Goal: Task Accomplishment & Management: Use online tool/utility

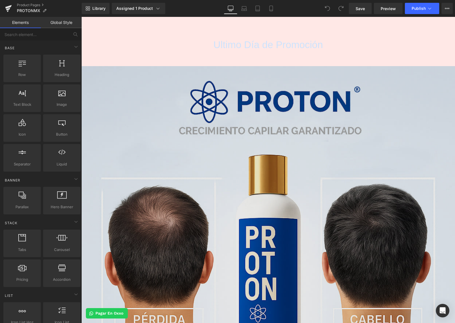
scroll to position [12, 0]
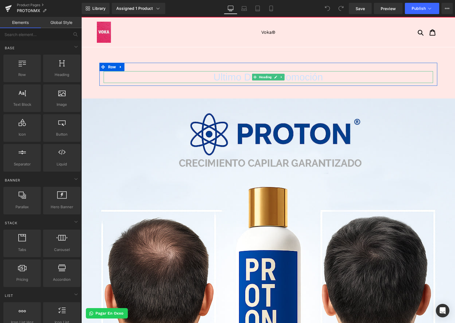
click at [209, 75] on h1 "Ultimo Día de Promoción" at bounding box center [268, 77] width 329 height 12
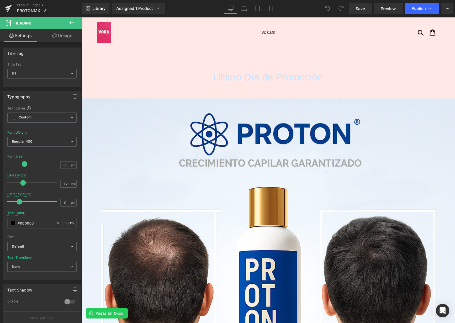
click at [68, 38] on link "Design" at bounding box center [62, 35] width 41 height 13
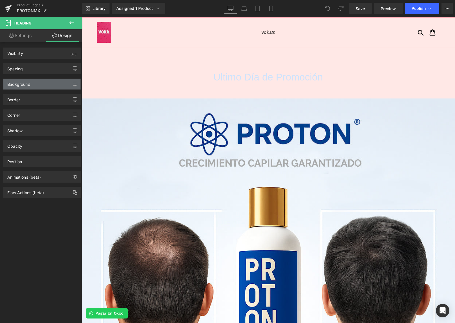
click at [65, 83] on div "Background" at bounding box center [41, 84] width 77 height 11
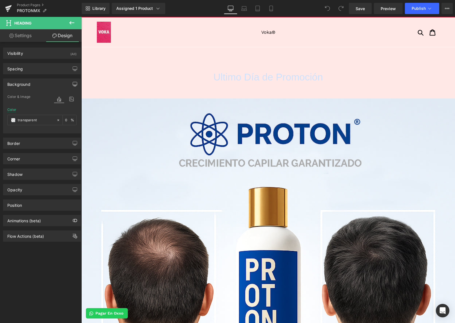
click at [73, 83] on icon "button" at bounding box center [75, 84] width 5 height 5
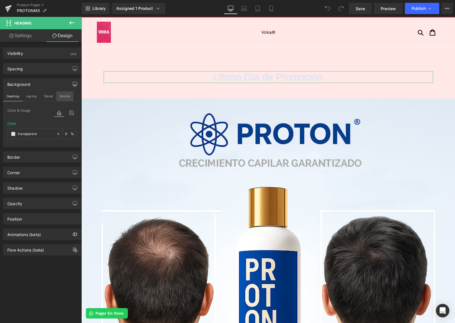
click at [62, 96] on button "Mobile" at bounding box center [64, 96] width 17 height 10
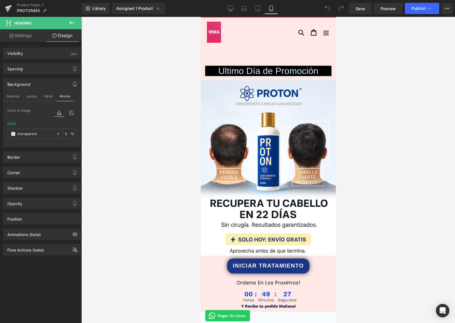
scroll to position [0, 0]
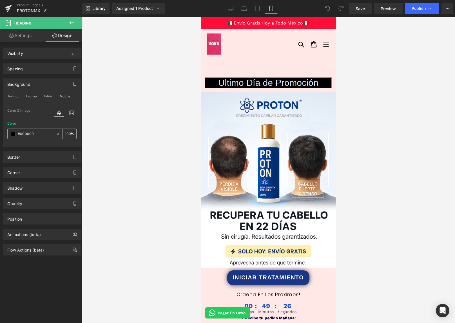
click at [44, 132] on input "transparent" at bounding box center [36, 134] width 36 height 6
type input "#000000"
click at [15, 134] on span at bounding box center [13, 134] width 5 height 5
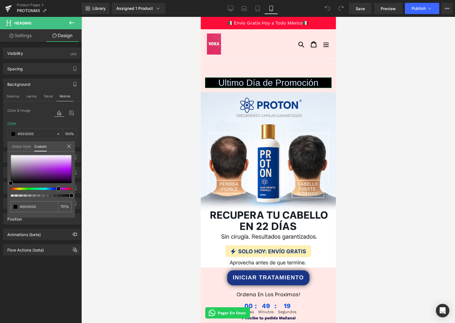
drag, startPoint x: 48, startPoint y: 189, endPoint x: 56, endPoint y: 189, distance: 8.4
click at [56, 189] on div at bounding box center [38, 189] width 61 height 2
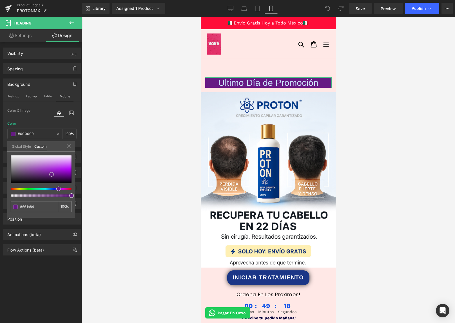
click at [51, 174] on div at bounding box center [41, 169] width 61 height 28
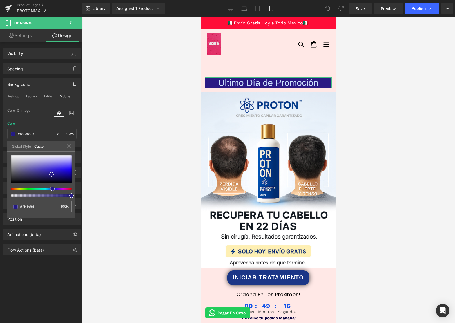
drag, startPoint x: 57, startPoint y: 188, endPoint x: 48, endPoint y: 176, distance: 15.4
click at [49, 188] on div at bounding box center [38, 189] width 61 height 2
drag, startPoint x: 49, startPoint y: 173, endPoint x: 65, endPoint y: 173, distance: 16.3
click at [65, 173] on div at bounding box center [41, 169] width 61 height 28
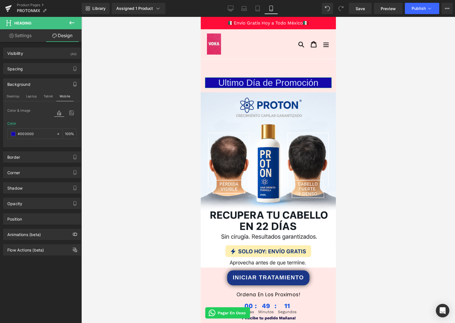
click at [18, 39] on link "Settings" at bounding box center [20, 35] width 41 height 13
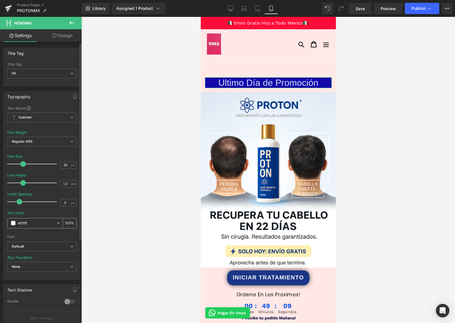
click at [14, 224] on span at bounding box center [13, 223] width 5 height 5
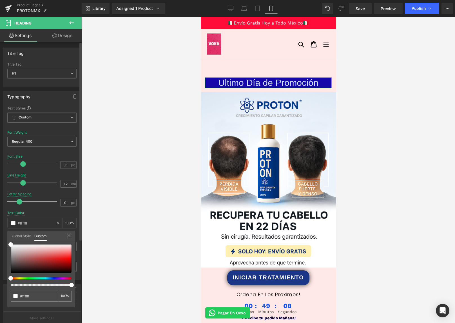
click at [22, 276] on div at bounding box center [41, 265] width 61 height 42
drag, startPoint x: 22, startPoint y: 278, endPoint x: 17, endPoint y: 278, distance: 4.8
click at [17, 278] on div at bounding box center [38, 278] width 61 height 2
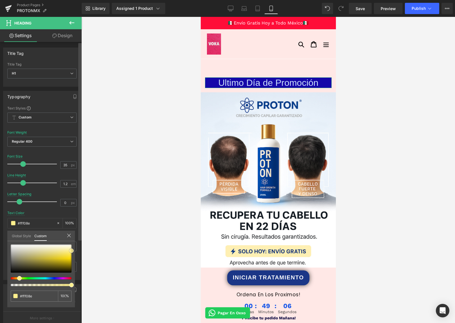
drag, startPoint x: 46, startPoint y: 260, endPoint x: 81, endPoint y: 251, distance: 36.3
click at [81, 251] on div "Title Tag H1 H2 H3 H4 H5 H6 Title Tag H1 H1 H2 H3 H4 H5 H6 Typography Text Styl…" at bounding box center [41, 184] width 82 height 284
drag, startPoint x: 67, startPoint y: 254, endPoint x: 71, endPoint y: 261, distance: 8.1
click at [71, 261] on div at bounding box center [41, 258] width 61 height 28
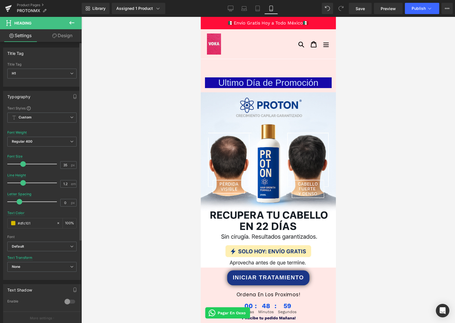
click at [49, 211] on div "Text Color #000000 100 %" at bounding box center [41, 223] width 69 height 24
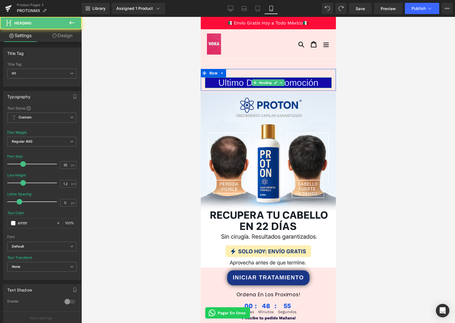
click at [243, 85] on span "Ultimo Día de Promoción" at bounding box center [268, 83] width 100 height 10
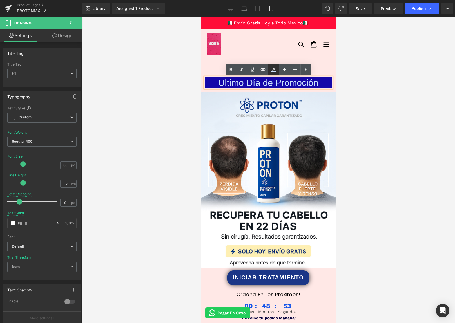
click at [275, 73] on icon at bounding box center [273, 69] width 7 height 7
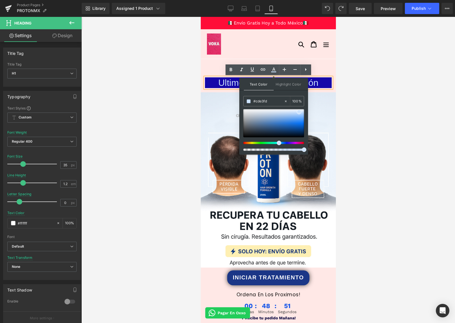
click at [252, 143] on div at bounding box center [273, 130] width 61 height 42
click at [251, 143] on div at bounding box center [271, 143] width 61 height 2
click at [293, 91] on div "Text Color Highlight Color #333333 #cde3fd 100 % none 0 %" at bounding box center [273, 116] width 69 height 77
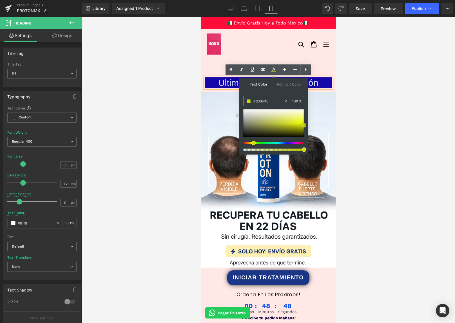
drag, startPoint x: 302, startPoint y: 121, endPoint x: 305, endPoint y: 125, distance: 5.1
click at [304, 125] on div at bounding box center [273, 123] width 61 height 28
click at [250, 143] on div at bounding box center [271, 143] width 61 height 2
click at [408, 105] on div at bounding box center [267, 170] width 373 height 306
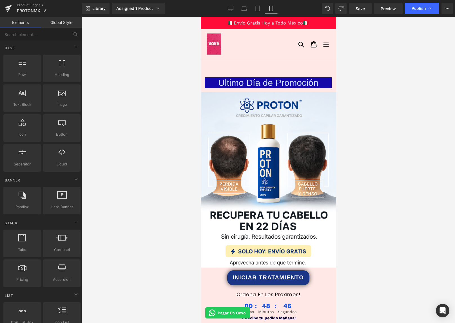
click at [294, 84] on span "Ultimo Día de Promoción" at bounding box center [268, 83] width 100 height 10
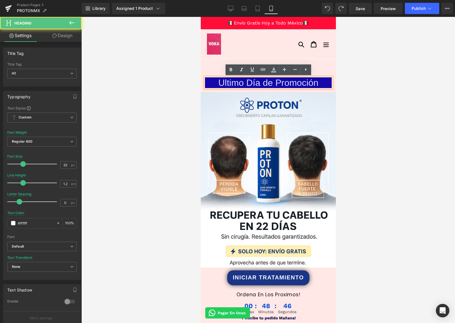
click at [294, 84] on span "Ultimo Día de Promoción" at bounding box center [268, 83] width 100 height 10
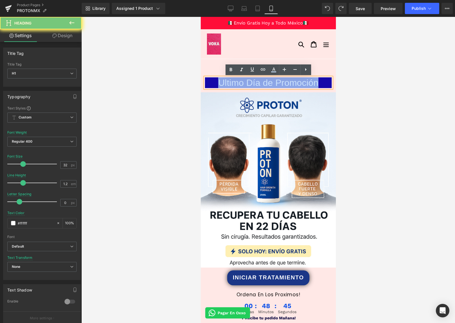
click at [294, 84] on span "Ultimo Día de Promoción" at bounding box center [268, 83] width 100 height 10
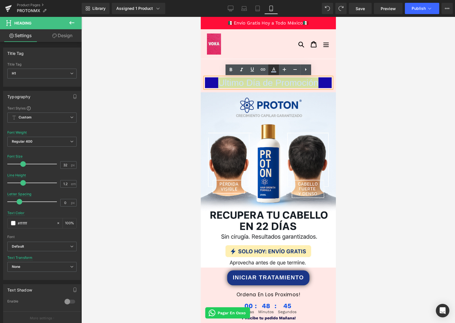
click at [276, 69] on icon at bounding box center [273, 69] width 7 height 7
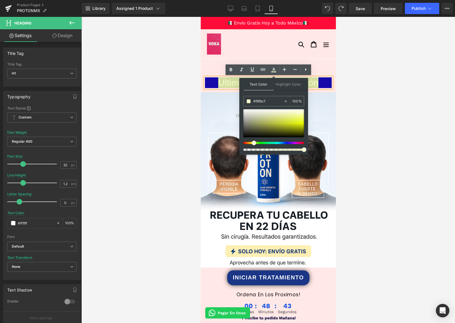
click at [252, 143] on div at bounding box center [271, 143] width 61 height 2
drag, startPoint x: 304, startPoint y: 120, endPoint x: 305, endPoint y: 123, distance: 3.3
click at [305, 123] on div "Text Color Highlight Color #333333 #cde3fd 100 % none 0 %" at bounding box center [273, 116] width 69 height 77
click at [303, 124] on div at bounding box center [273, 123] width 61 height 28
drag, startPoint x: 255, startPoint y: 143, endPoint x: 252, endPoint y: 143, distance: 3.1
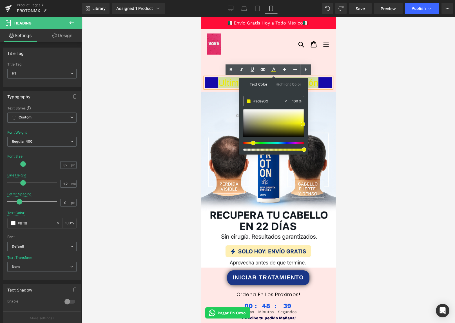
click at [252, 143] on span at bounding box center [253, 143] width 5 height 5
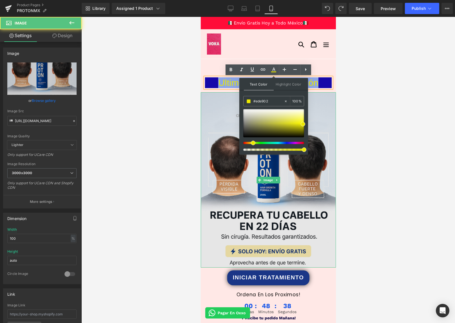
click at [331, 112] on img at bounding box center [267, 179] width 135 height 175
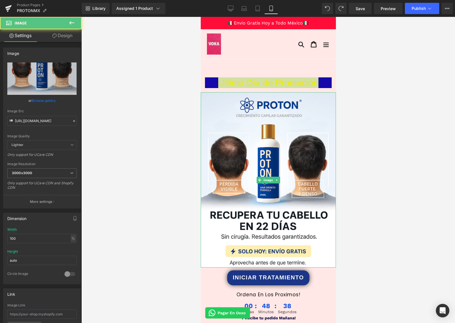
click at [372, 107] on div at bounding box center [267, 170] width 373 height 306
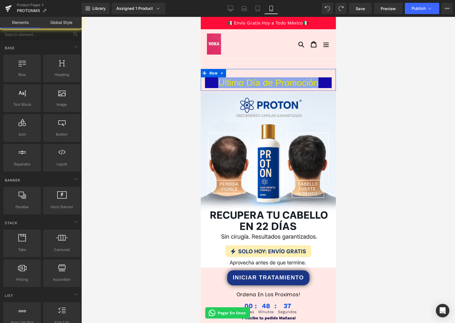
click at [305, 85] on span "Ultimo Día de Promoción" at bounding box center [268, 83] width 100 height 10
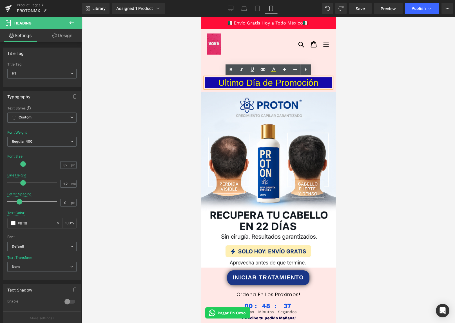
click at [376, 92] on div at bounding box center [267, 170] width 373 height 306
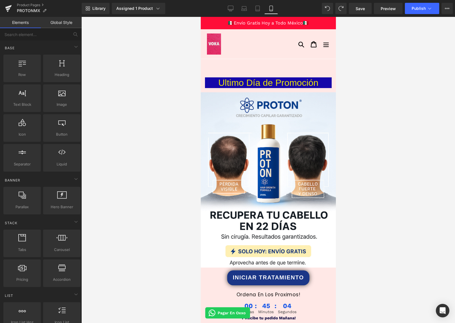
click at [59, 19] on link "Global Style" at bounding box center [61, 22] width 41 height 11
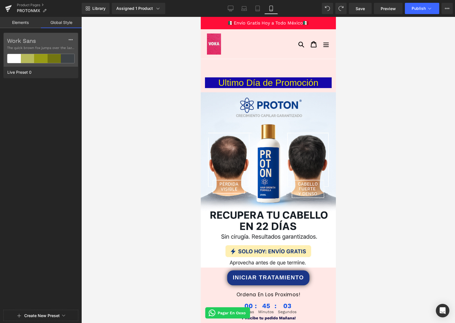
click at [25, 19] on link "Elements" at bounding box center [20, 22] width 41 height 11
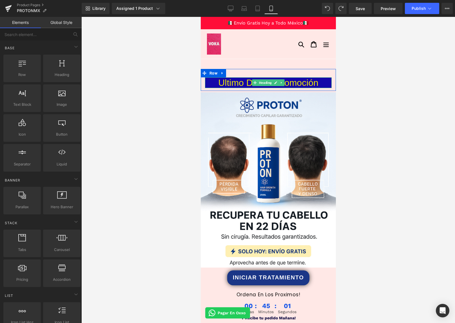
click at [245, 81] on span "Ultimo Día de Promoción" at bounding box center [268, 83] width 100 height 10
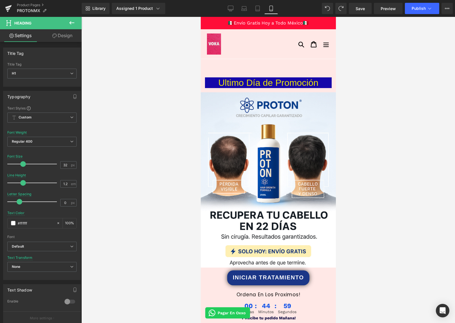
click at [69, 38] on link "Design" at bounding box center [62, 35] width 41 height 13
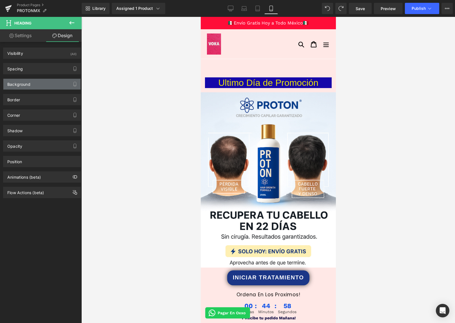
click at [57, 82] on div "Background" at bounding box center [41, 84] width 77 height 11
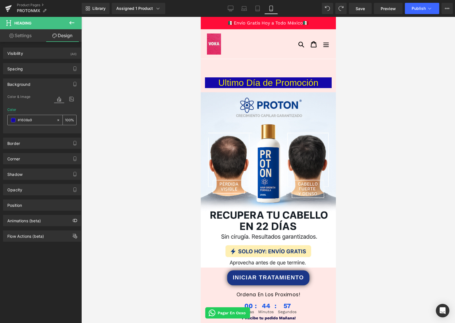
click at [40, 121] on input "#1608a9" at bounding box center [36, 120] width 36 height 6
click at [41, 120] on input "#1608a9" at bounding box center [36, 120] width 36 height 6
click at [73, 84] on icon "button" at bounding box center [75, 84] width 5 height 5
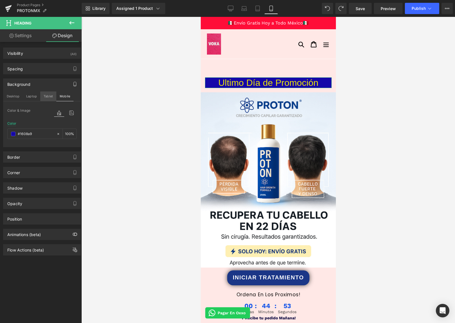
click at [54, 95] on button "Tablet" at bounding box center [48, 96] width 16 height 10
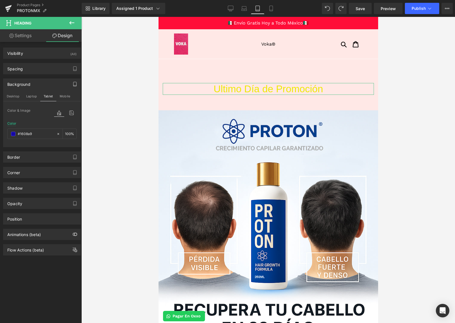
scroll to position [6, 0]
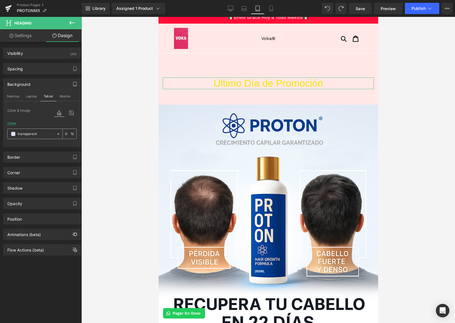
click at [58, 133] on div at bounding box center [59, 134] width 6 height 10
click at [25, 135] on input "#1608a9" at bounding box center [36, 134] width 36 height 6
paste input "1608a9"
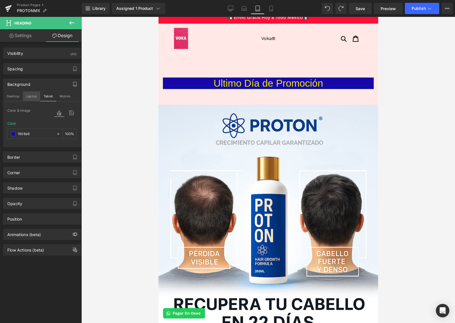
click at [31, 97] on button "Laptop" at bounding box center [31, 96] width 17 height 10
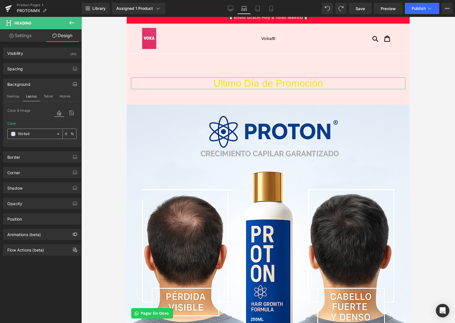
click at [57, 134] on icon at bounding box center [58, 134] width 4 height 4
click at [28, 133] on input "1608a9" at bounding box center [36, 134] width 36 height 6
paste input "1608a9"
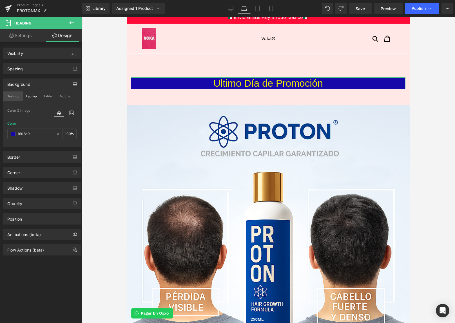
click at [18, 98] on button "Desktop" at bounding box center [12, 96] width 19 height 10
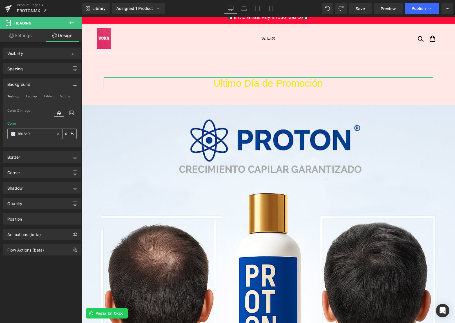
click at [56, 133] on icon at bounding box center [58, 134] width 4 height 4
click at [37, 135] on input "1608a9" at bounding box center [36, 134] width 36 height 6
paste input "1608a9"
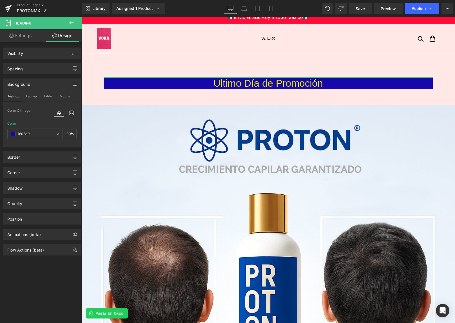
type input "1608a9"
click at [44, 123] on div "Color 1608a9 100 %" at bounding box center [41, 134] width 69 height 24
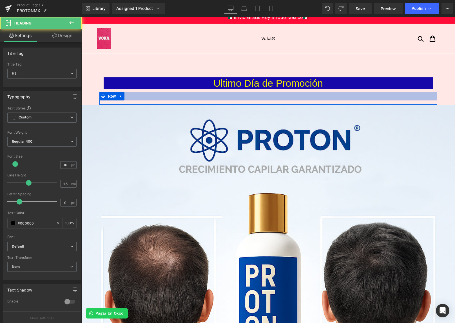
drag, startPoint x: 193, startPoint y: 101, endPoint x: 192, endPoint y: 96, distance: 5.2
click at [192, 96] on div "Heading Row" at bounding box center [268, 98] width 338 height 13
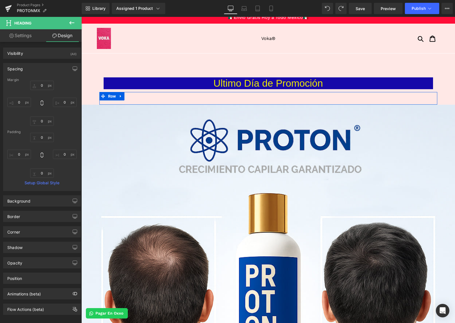
click at [122, 97] on icon at bounding box center [121, 96] width 4 height 4
click at [136, 97] on icon at bounding box center [135, 96] width 4 height 4
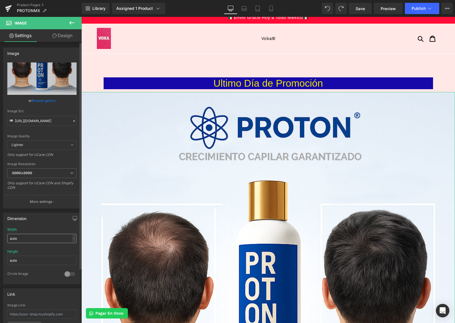
click at [51, 238] on input "auto" at bounding box center [41, 238] width 69 height 9
drag, startPoint x: 52, startPoint y: 238, endPoint x: 2, endPoint y: 236, distance: 49.6
click at [2, 236] on div "Dimension auto Width auto - % px auto Height auto 0 Circle Image" at bounding box center [42, 246] width 84 height 76
click at [42, 224] on div "Dimension auto Width - % px auto Height auto 0 Circle Image" at bounding box center [42, 248] width 78 height 71
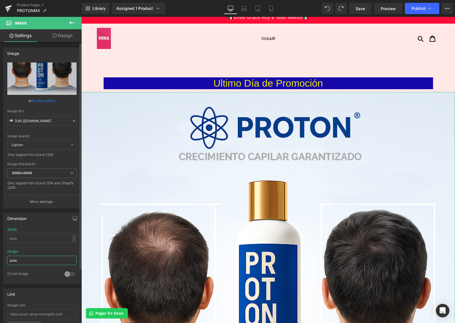
click at [26, 259] on input "auto" at bounding box center [41, 260] width 69 height 9
click at [43, 215] on div "Dimension" at bounding box center [41, 218] width 77 height 11
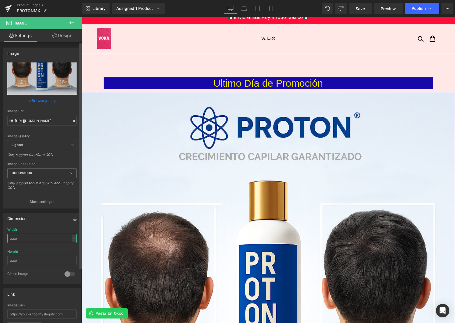
drag, startPoint x: 40, startPoint y: 238, endPoint x: 2, endPoint y: 237, distance: 37.7
click at [2, 237] on div "Dimension auto Width - % px auto Height 0 Circle Image" at bounding box center [42, 246] width 84 height 76
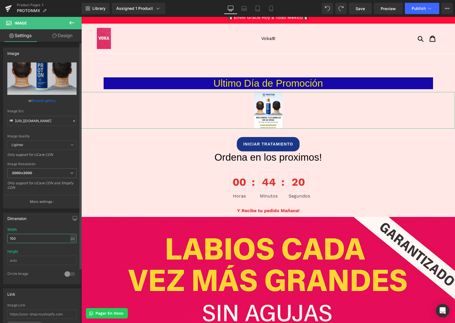
type input "100"
click at [38, 229] on div "Width 100 px % px" at bounding box center [41, 239] width 69 height 22
click at [31, 236] on input "100" at bounding box center [41, 238] width 69 height 9
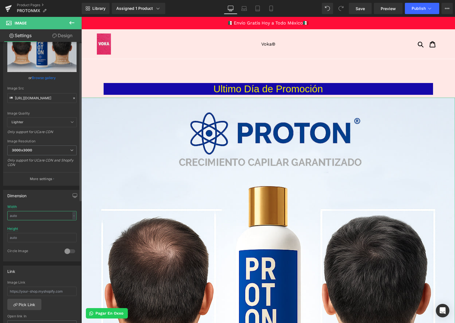
scroll to position [0, 0]
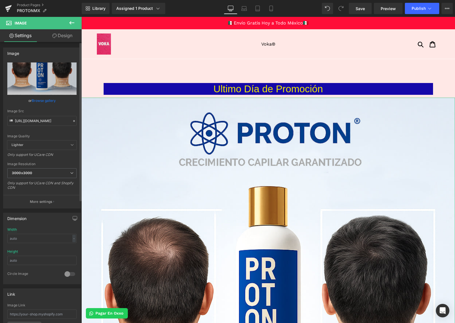
click at [46, 100] on link "Browse gallery" at bounding box center [44, 101] width 24 height 10
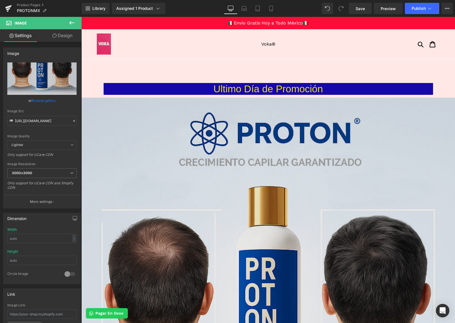
drag, startPoint x: 317, startPoint y: 197, endPoint x: 236, endPoint y: 181, distance: 83.0
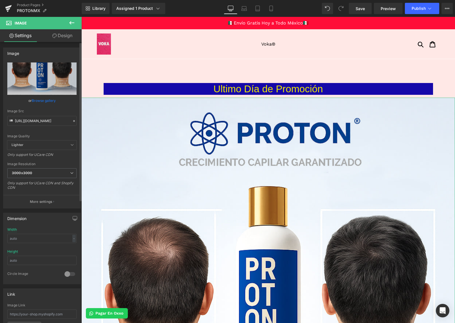
click at [42, 102] on link "Browse gallery" at bounding box center [44, 101] width 24 height 10
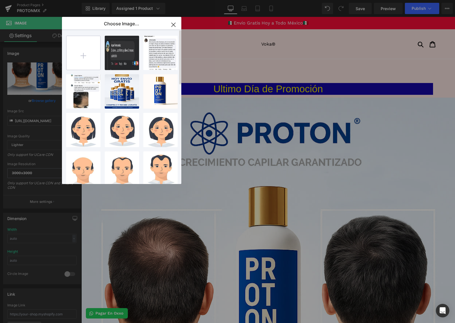
click at [90, 54] on input "file" at bounding box center [83, 53] width 34 height 34
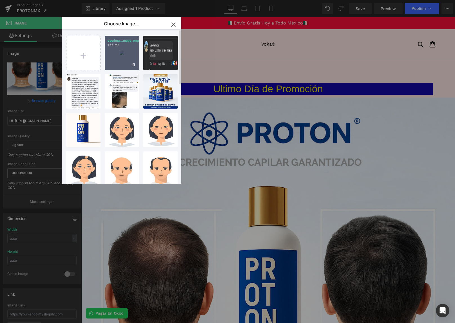
click at [120, 51] on div "escrima...mage.png 1.66 MB" at bounding box center [122, 53] width 34 height 34
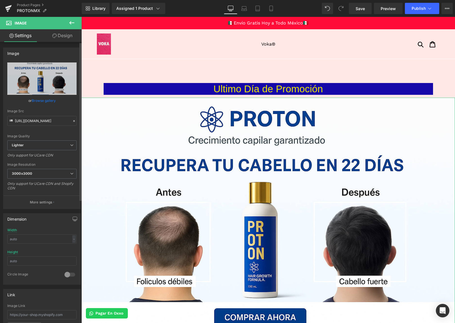
click at [41, 100] on link "Browse gallery" at bounding box center [44, 101] width 24 height 10
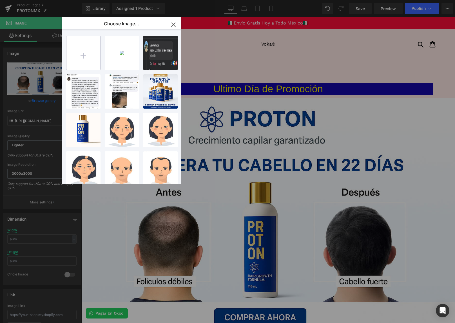
click at [83, 59] on input "file" at bounding box center [83, 53] width 34 height 34
type input "C:\fakepath\escrimage.png"
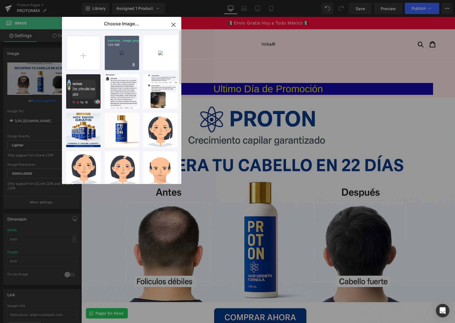
click at [109, 53] on div "escrima...mage.png 1.63 MB" at bounding box center [122, 53] width 34 height 34
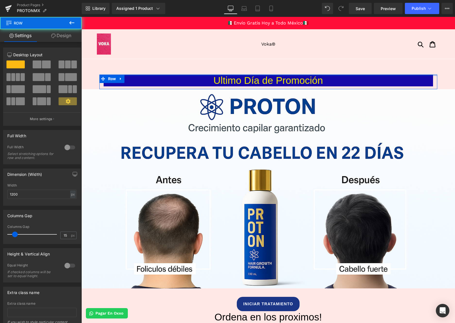
drag, startPoint x: 145, startPoint y: 82, endPoint x: 143, endPoint y: 68, distance: 13.7
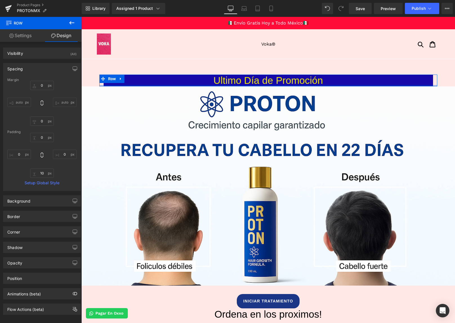
drag, startPoint x: 135, startPoint y: 89, endPoint x: 134, endPoint y: 85, distance: 3.4
click at [134, 85] on div at bounding box center [268, 85] width 338 height 1
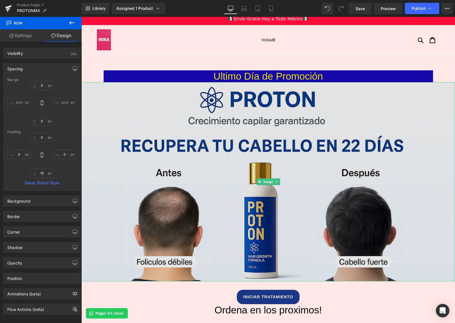
scroll to position [9, 0]
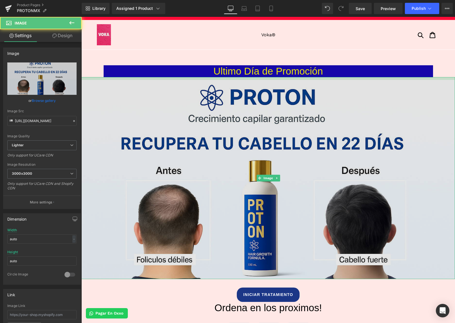
click at [99, 80] on div "Image" at bounding box center [267, 178] width 373 height 202
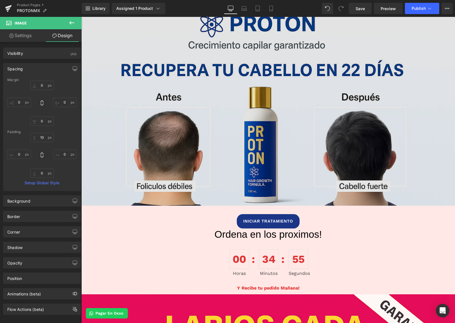
scroll to position [196, 0]
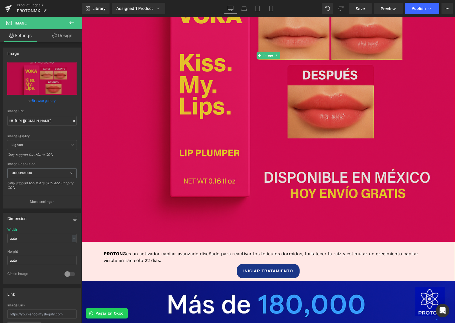
scroll to position [316, 0]
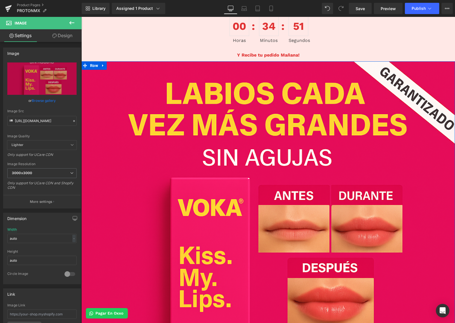
click at [101, 66] on link at bounding box center [102, 65] width 7 height 8
click at [116, 66] on icon at bounding box center [118, 66] width 4 height 4
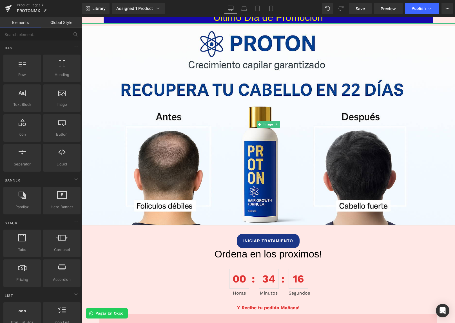
scroll to position [106, 0]
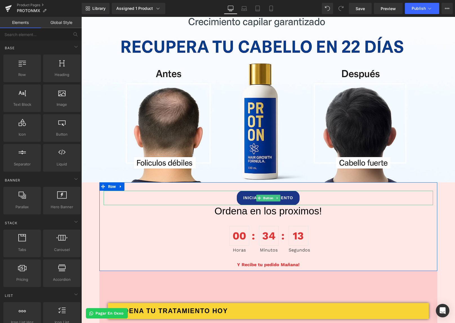
click at [250, 199] on span "INICIAR TRATAMIENTO" at bounding box center [268, 198] width 50 height 6
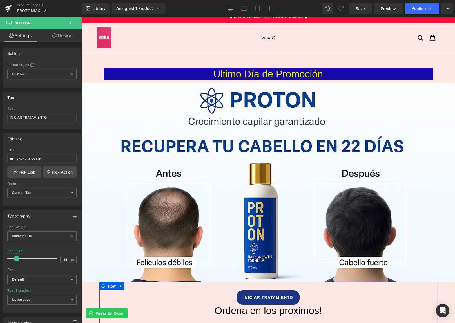
scroll to position [6, 0]
click at [269, 297] on span "Button" at bounding box center [268, 297] width 12 height 7
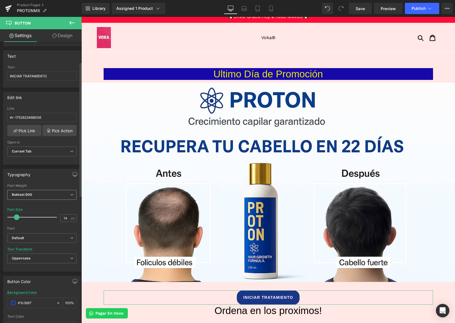
scroll to position [150, 0]
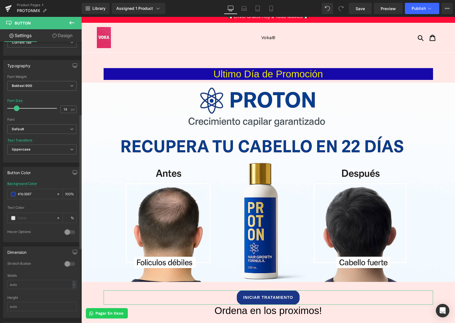
click at [66, 264] on div at bounding box center [70, 263] width 14 height 9
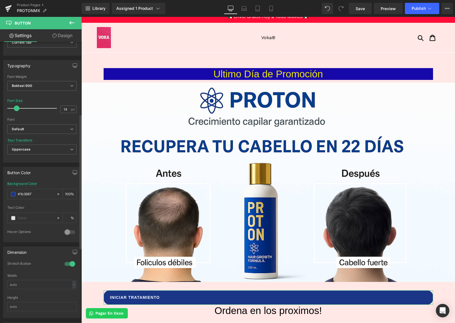
click at [66, 264] on div at bounding box center [70, 263] width 14 height 9
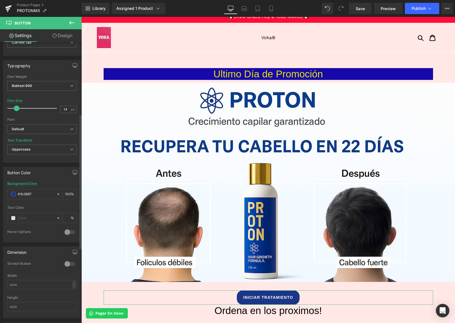
click at [66, 264] on div at bounding box center [70, 263] width 14 height 9
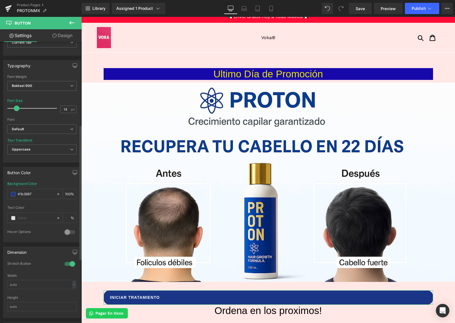
scroll to position [307, 0]
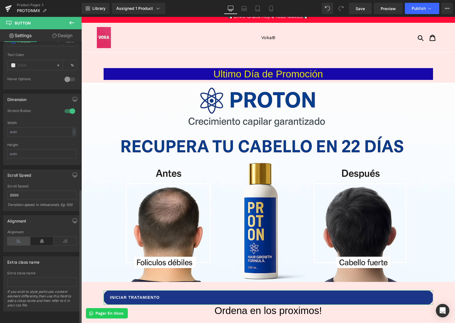
click at [28, 237] on icon at bounding box center [18, 241] width 23 height 8
click at [64, 237] on icon at bounding box center [64, 241] width 23 height 8
click at [50, 238] on icon at bounding box center [41, 241] width 23 height 8
click at [19, 238] on icon at bounding box center [18, 241] width 23 height 8
click at [38, 237] on icon at bounding box center [41, 241] width 23 height 8
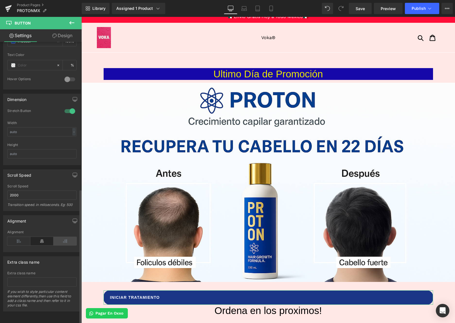
click at [70, 238] on icon at bounding box center [64, 241] width 23 height 8
click at [70, 109] on div at bounding box center [70, 111] width 14 height 9
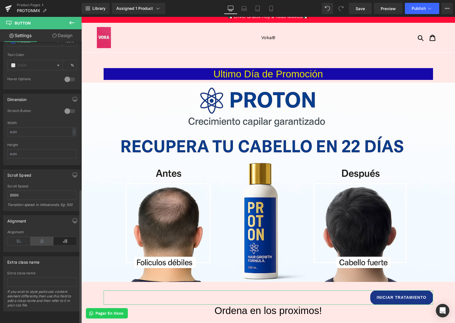
click at [47, 237] on icon at bounding box center [41, 241] width 23 height 8
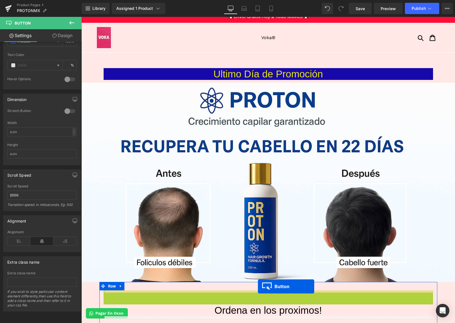
drag, startPoint x: 260, startPoint y: 298, endPoint x: 258, endPoint y: 286, distance: 12.3
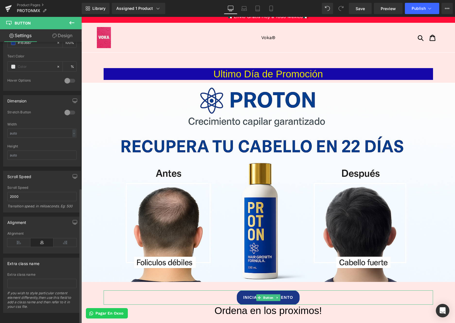
scroll to position [301, 0]
click at [68, 112] on div at bounding box center [70, 112] width 14 height 9
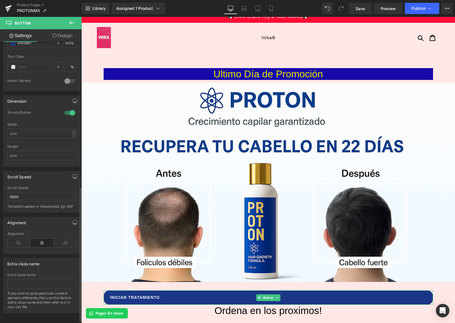
click at [69, 112] on div at bounding box center [70, 112] width 14 height 9
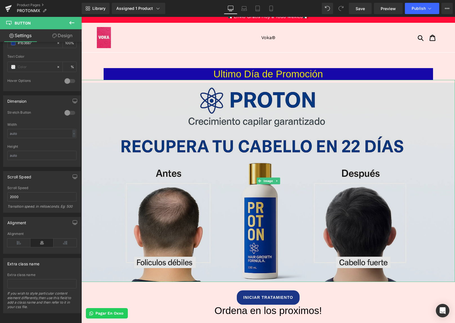
scroll to position [124, 0]
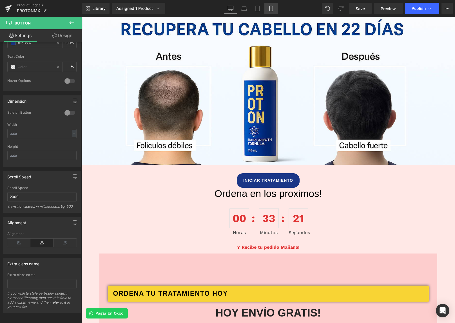
click at [269, 6] on icon at bounding box center [271, 9] width 6 height 6
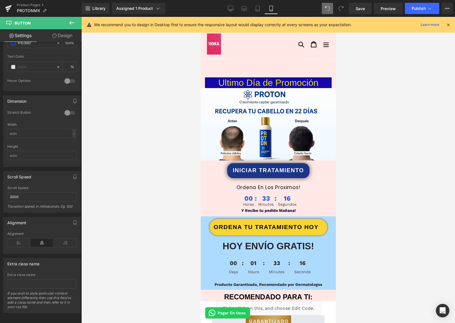
scroll to position [131, 0]
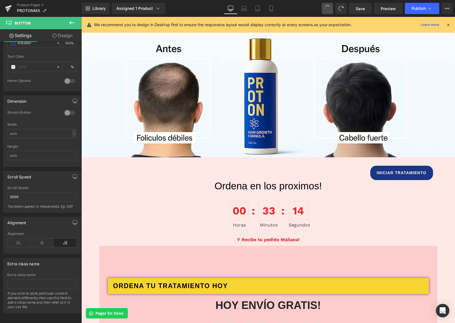
click at [328, 9] on span at bounding box center [327, 9] width 8 height 8
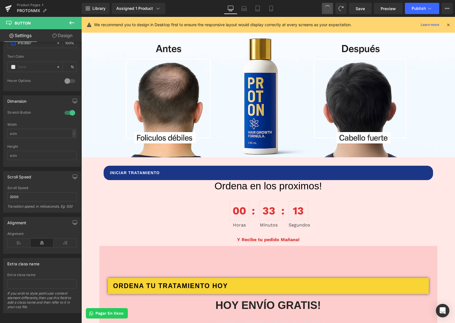
click at [328, 9] on span at bounding box center [327, 9] width 8 height 8
click at [273, 11] on icon at bounding box center [271, 9] width 6 height 6
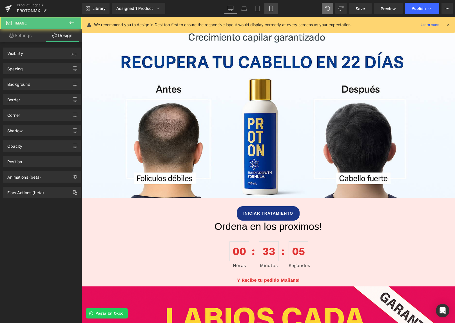
scroll to position [0, 0]
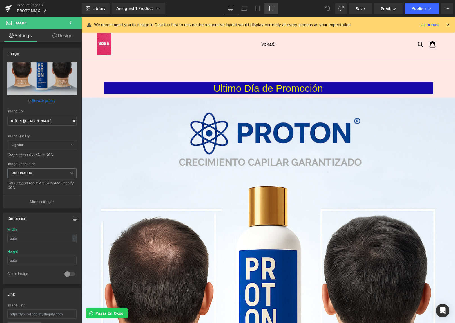
click at [270, 11] on icon at bounding box center [271, 9] width 6 height 6
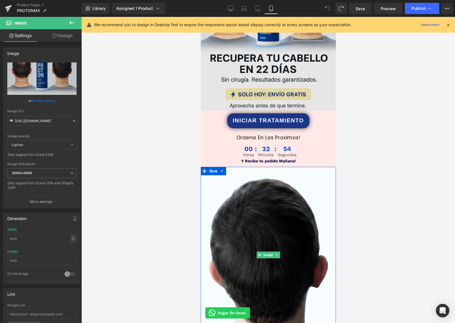
scroll to position [110, 0]
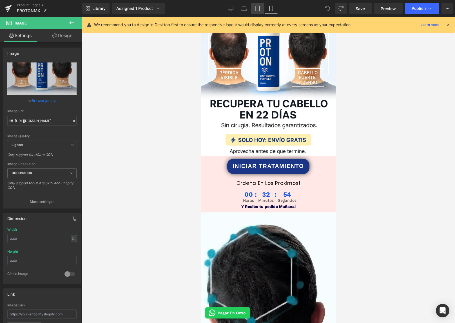
click at [261, 8] on link "Tablet" at bounding box center [258, 8] width 14 height 11
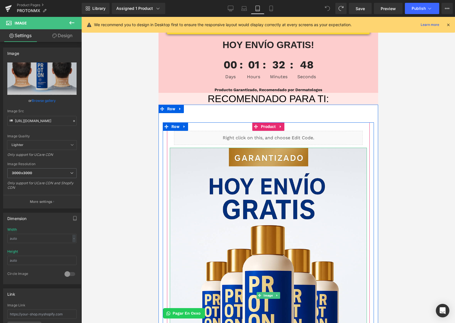
scroll to position [1061, 0]
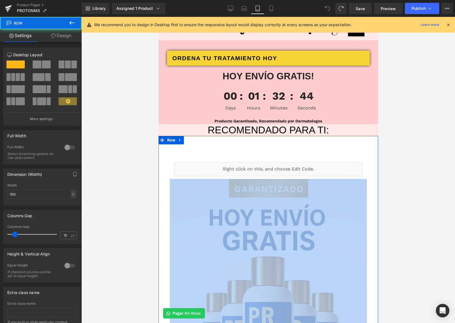
drag, startPoint x: 223, startPoint y: 151, endPoint x: 221, endPoint y: 145, distance: 6.4
drag, startPoint x: 222, startPoint y: 154, endPoint x: 221, endPoint y: 151, distance: 3.2
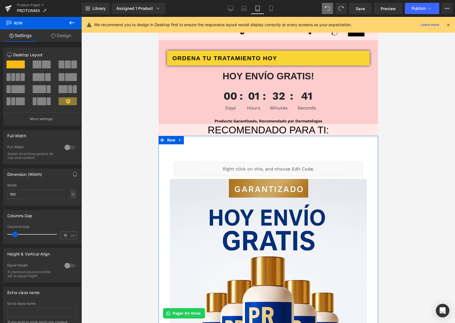
drag, startPoint x: 221, startPoint y: 150, endPoint x: 220, endPoint y: 146, distance: 4.0
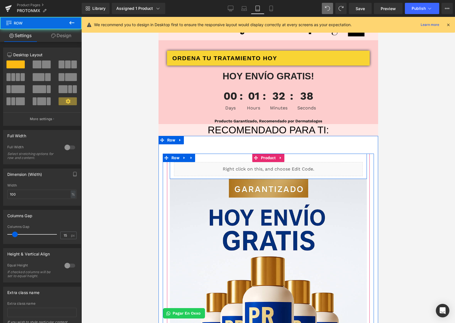
drag, startPoint x: 222, startPoint y: 161, endPoint x: 221, endPoint y: 157, distance: 3.8
click at [221, 157] on div "Liquid Row" at bounding box center [267, 166] width 197 height 25
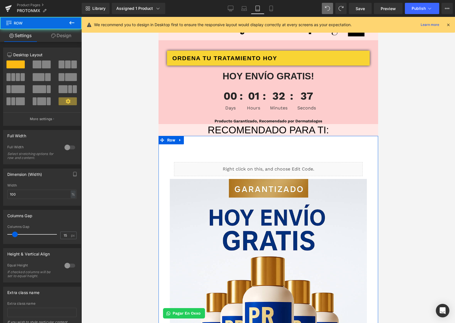
drag, startPoint x: 221, startPoint y: 160, endPoint x: 219, endPoint y: 152, distance: 8.7
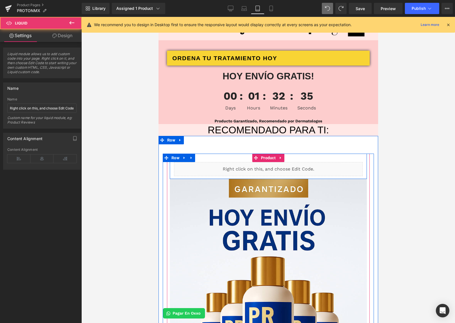
drag, startPoint x: 216, startPoint y: 161, endPoint x: 215, endPoint y: 155, distance: 6.0
click at [215, 155] on div "Liquid Row" at bounding box center [267, 166] width 197 height 25
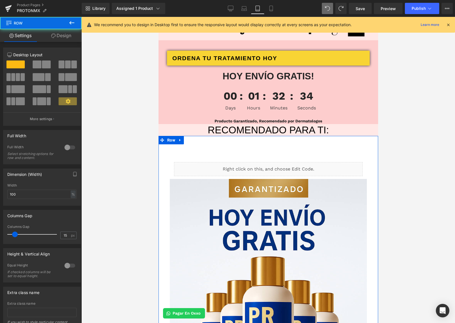
drag, startPoint x: 215, startPoint y: 155, endPoint x: 215, endPoint y: 151, distance: 3.7
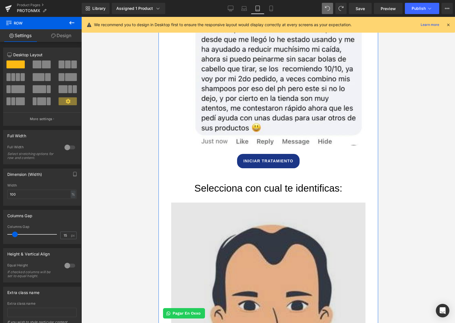
scroll to position [2196, 0]
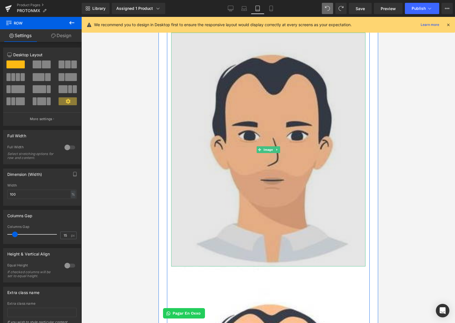
click at [268, 195] on img at bounding box center [268, 150] width 194 height 234
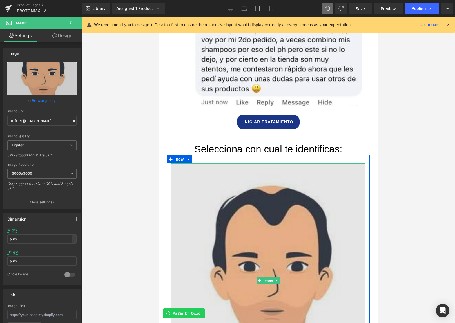
scroll to position [2009, 0]
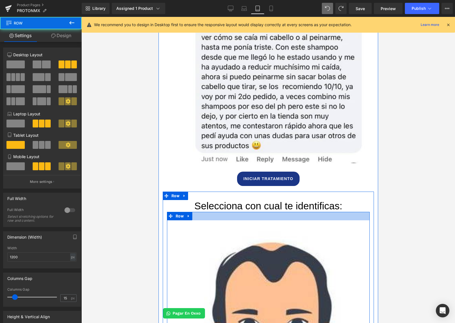
click at [203, 215] on div at bounding box center [268, 216] width 203 height 8
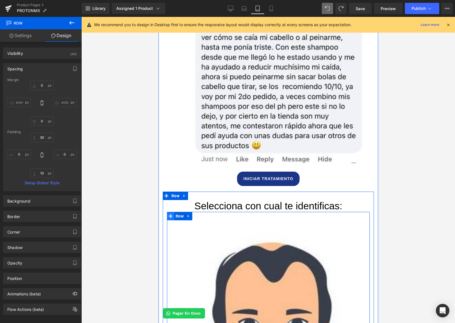
click at [173, 218] on span at bounding box center [170, 216] width 7 height 8
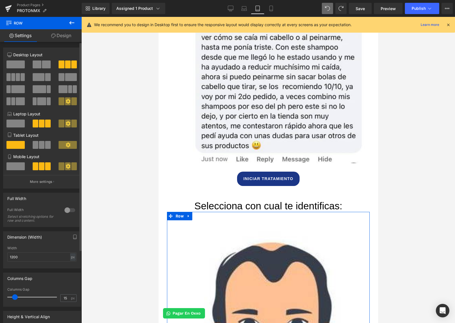
click at [40, 147] on span at bounding box center [42, 145] width 6 height 8
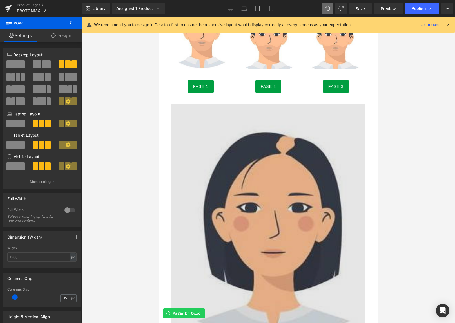
scroll to position [2231, 0]
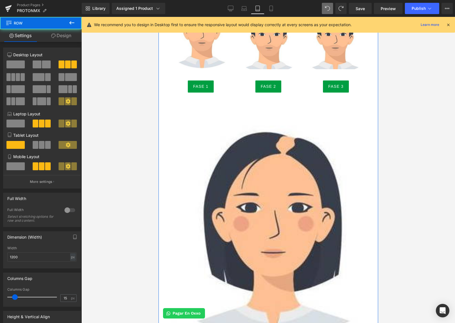
click at [169, 156] on div "Image" at bounding box center [268, 221] width 203 height 234
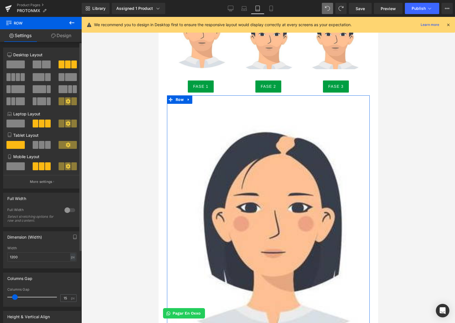
click at [46, 147] on span at bounding box center [48, 145] width 6 height 8
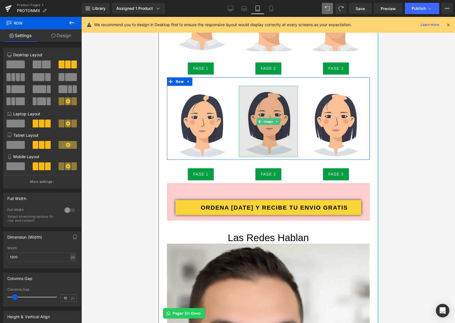
scroll to position [2270, 0]
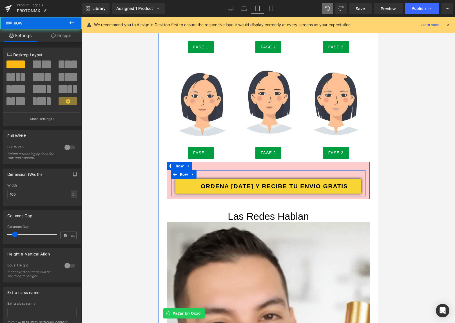
drag, startPoint x: 255, startPoint y: 178, endPoint x: 254, endPoint y: 174, distance: 3.5
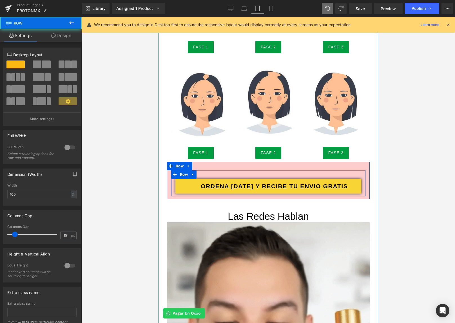
click at [254, 175] on div "ORDENA [DATE] Y RECIBE TU ENVIO GRATIS Button Row" at bounding box center [268, 183] width 194 height 26
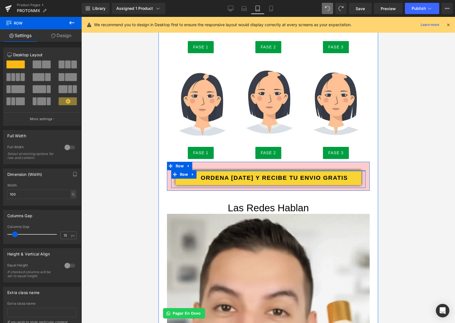
drag, startPoint x: 252, startPoint y: 174, endPoint x: 250, endPoint y: 163, distance: 10.5
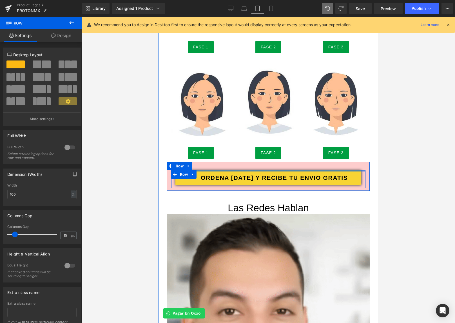
click at [251, 163] on div "ORDENA [DATE] Y RECIBE TU ENVIO GRATIS Button Row Row" at bounding box center [268, 176] width 203 height 29
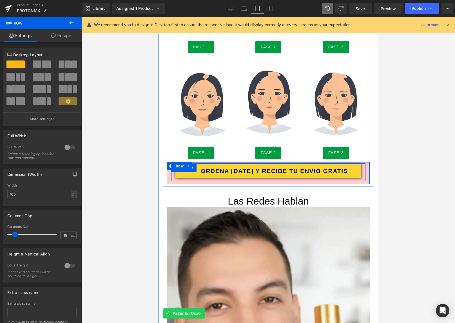
drag, startPoint x: 250, startPoint y: 167, endPoint x: 248, endPoint y: 161, distance: 6.0
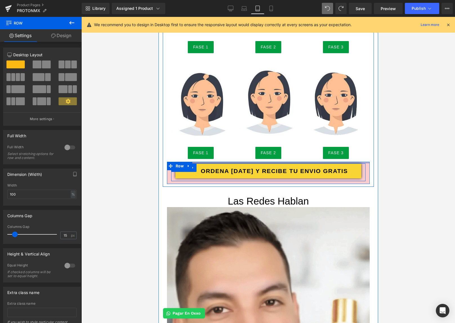
click at [248, 161] on div "Selecciona con cual te identificas: Heading Image Image Image Row FASE 1 Button…" at bounding box center [267, 61] width 211 height 246
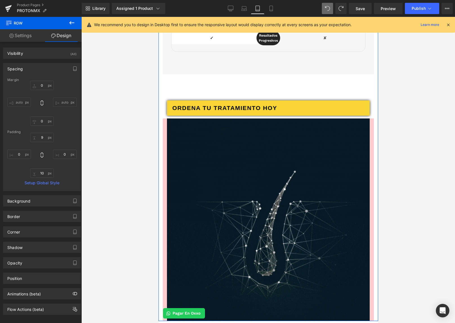
scroll to position [2905, 0]
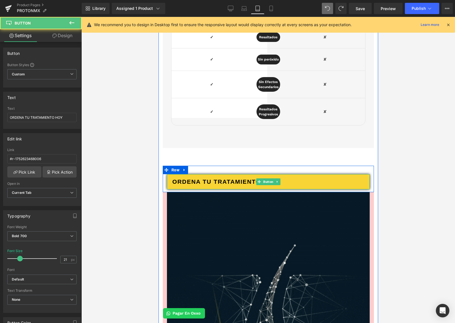
click at [241, 180] on span "ORDENA TU TRATAMIENTO HOY" at bounding box center [224, 181] width 105 height 9
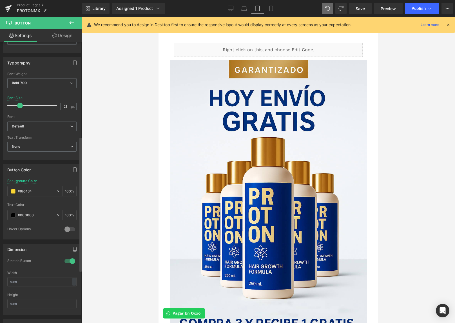
scroll to position [202, 0]
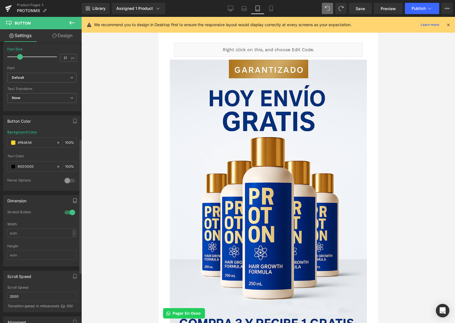
click at [73, 202] on icon "button" at bounding box center [74, 201] width 3 height 4
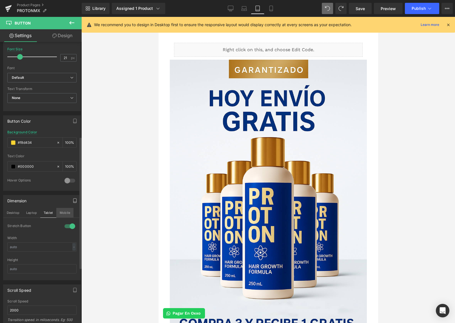
click at [64, 215] on button "Mobile" at bounding box center [64, 213] width 17 height 10
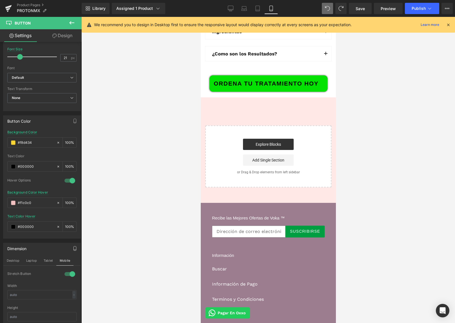
scroll to position [2304, 0]
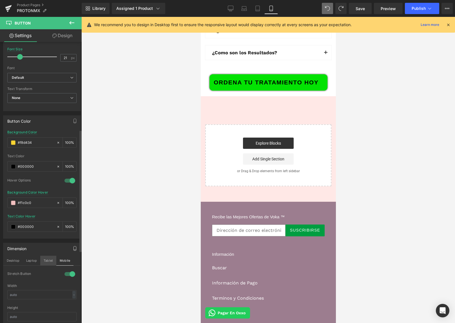
click at [52, 260] on button "Tablet" at bounding box center [48, 261] width 16 height 10
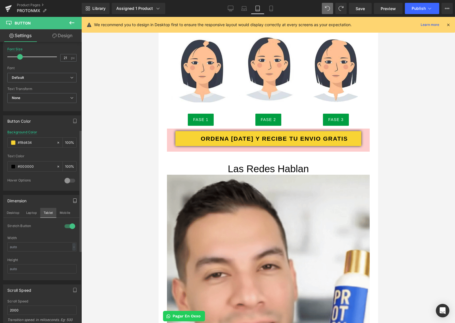
scroll to position [2960, 0]
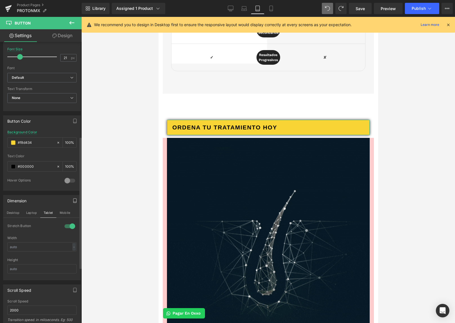
click at [70, 227] on div at bounding box center [70, 226] width 14 height 9
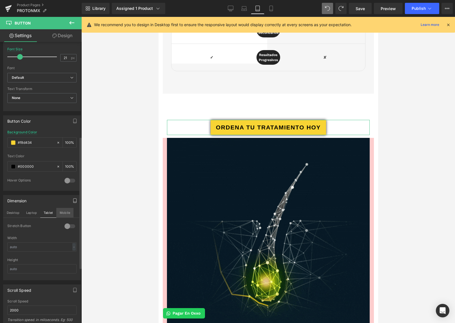
click at [64, 214] on button "Mobile" at bounding box center [64, 213] width 17 height 10
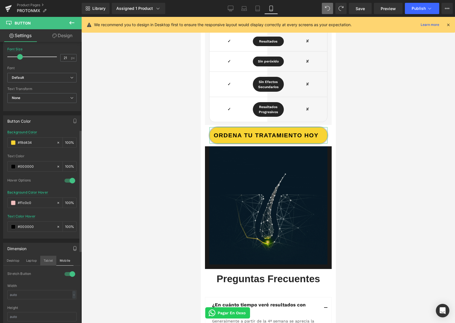
click at [51, 259] on button "Tablet" at bounding box center [48, 261] width 16 height 10
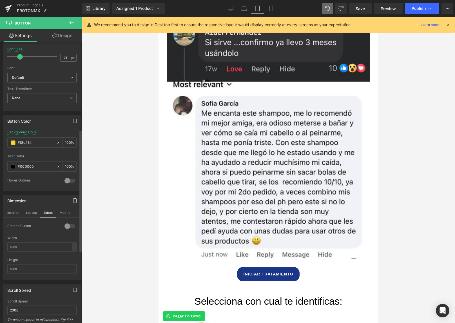
scroll to position [2960, 0]
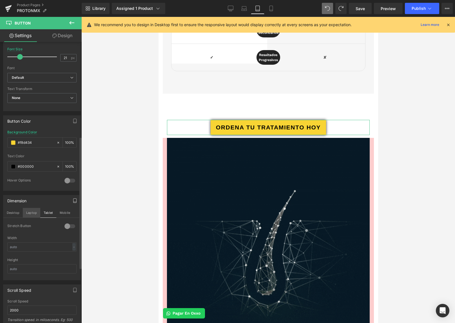
click at [31, 214] on button "Laptop" at bounding box center [31, 213] width 17 height 10
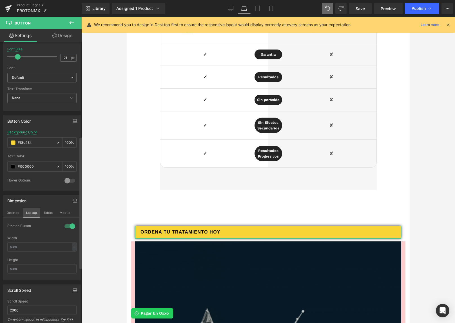
scroll to position [3059, 0]
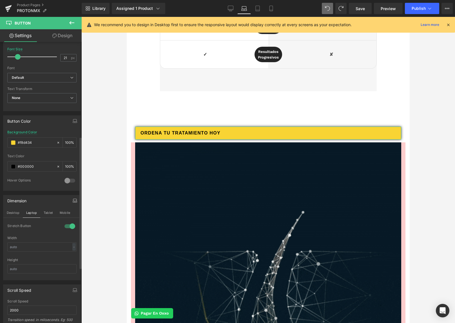
click at [70, 226] on div at bounding box center [70, 226] width 14 height 9
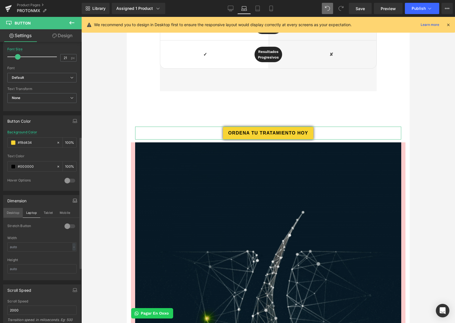
click at [15, 210] on button "Desktop" at bounding box center [12, 213] width 19 height 10
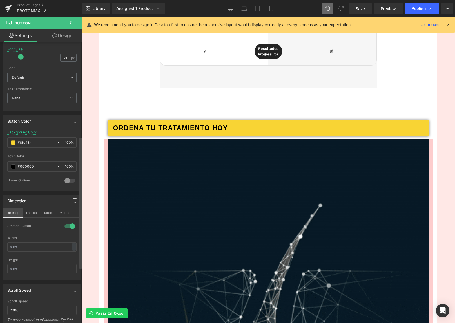
scroll to position [3598, 0]
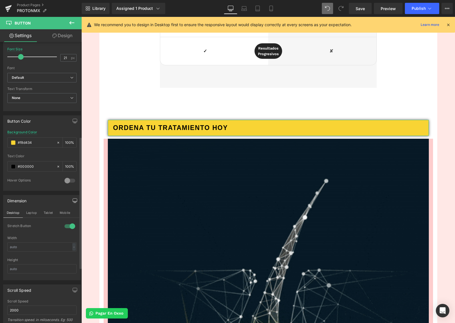
click at [65, 226] on div at bounding box center [70, 226] width 14 height 9
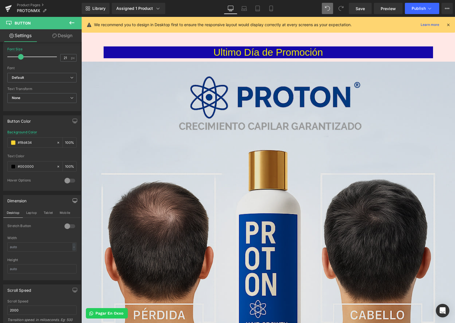
scroll to position [21, 0]
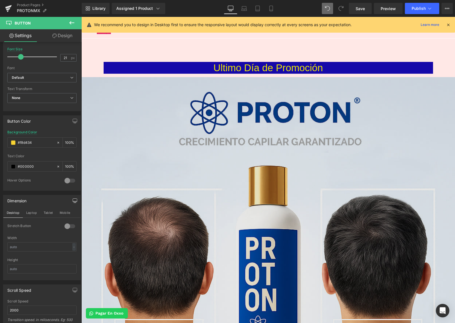
click at [205, 122] on img at bounding box center [267, 319] width 373 height 485
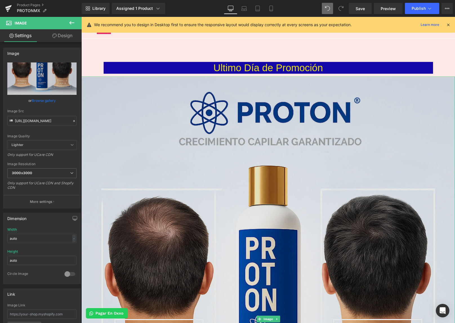
click at [201, 137] on img at bounding box center [267, 319] width 373 height 485
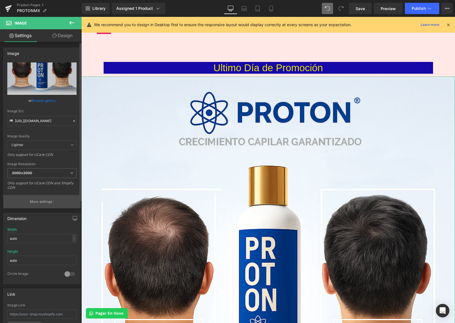
click at [55, 200] on button "More settings" at bounding box center [41, 201] width 77 height 13
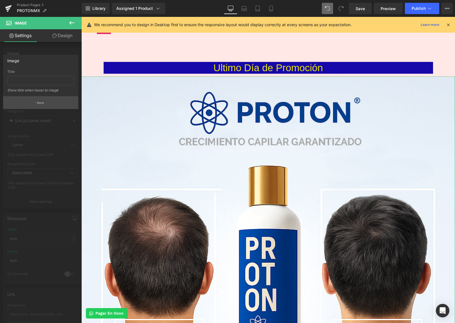
click at [45, 100] on button "Back" at bounding box center [40, 102] width 75 height 13
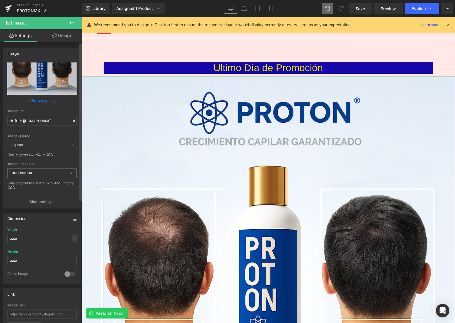
click at [73, 220] on icon "button" at bounding box center [75, 218] width 5 height 5
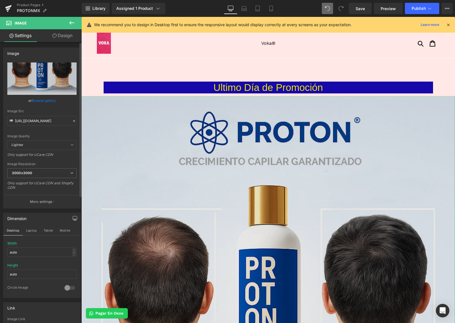
scroll to position [0, 0]
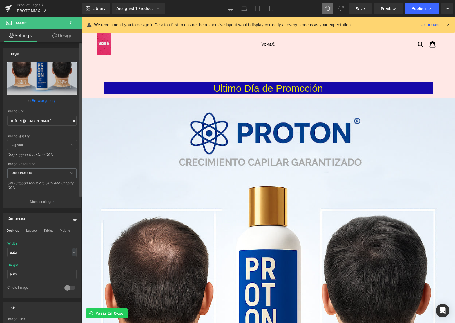
click at [71, 23] on icon at bounding box center [71, 22] width 7 height 7
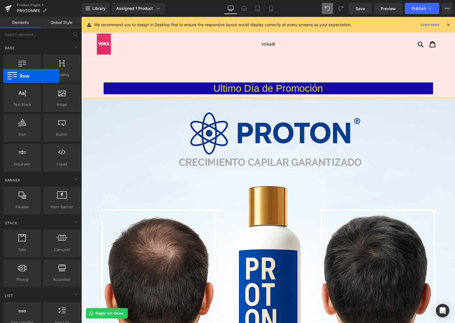
drag, startPoint x: 26, startPoint y: 64, endPoint x: -9, endPoint y: 70, distance: 35.7
click at [0, 70] on html "Row You are previewing how the will restyle your page. You can not edit Element…" at bounding box center [227, 161] width 455 height 323
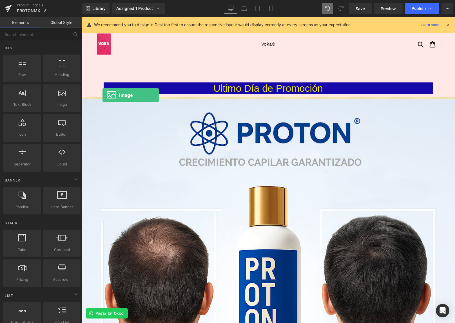
drag, startPoint x: 142, startPoint y: 119, endPoint x: 102, endPoint y: 95, distance: 45.9
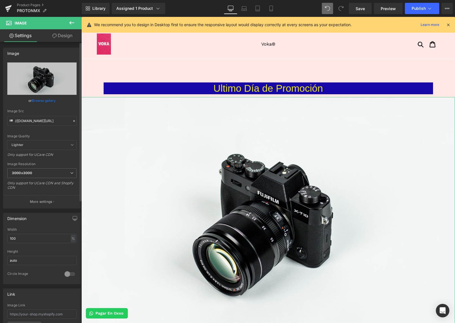
click at [46, 100] on link "Browse gallery" at bounding box center [44, 101] width 24 height 10
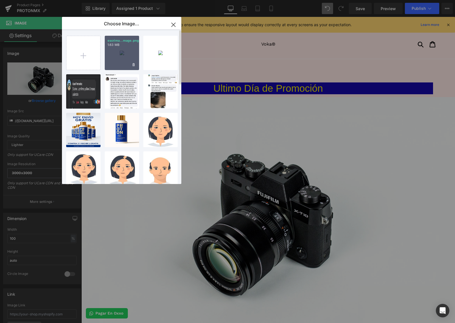
click at [119, 61] on div "escrima...mage.png 1.63 MB" at bounding box center [122, 53] width 34 height 34
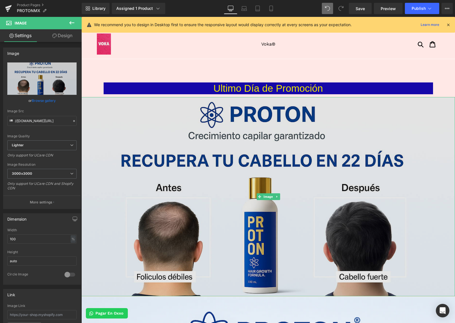
scroll to position [10, 0]
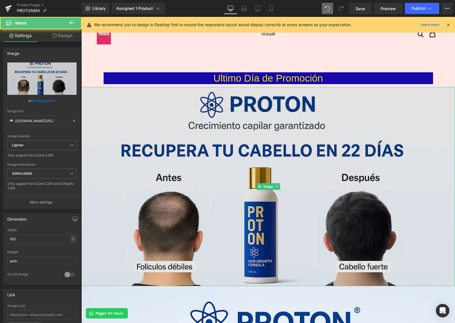
click at [200, 169] on img at bounding box center [267, 186] width 373 height 199
click at [161, 159] on img at bounding box center [267, 186] width 373 height 199
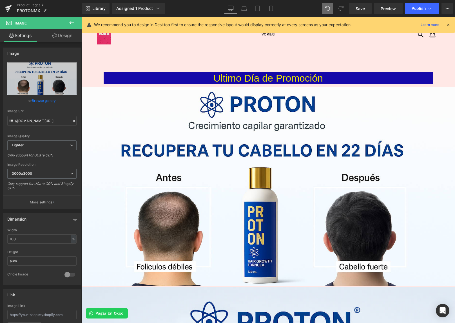
click at [68, 28] on button at bounding box center [72, 23] width 20 height 12
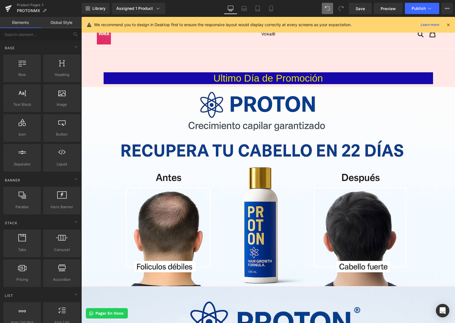
click at [32, 25] on link "Elements" at bounding box center [20, 22] width 41 height 11
click at [28, 25] on link "Elements" at bounding box center [20, 22] width 41 height 11
click at [24, 23] on link "Elements" at bounding box center [20, 22] width 41 height 11
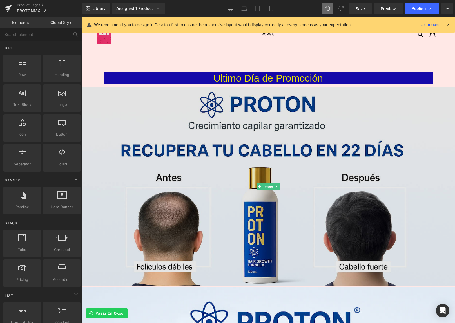
click at [169, 145] on img at bounding box center [267, 186] width 373 height 199
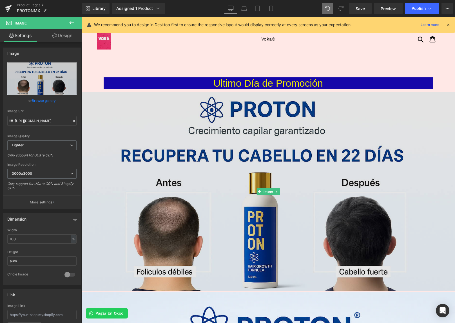
scroll to position [0, 0]
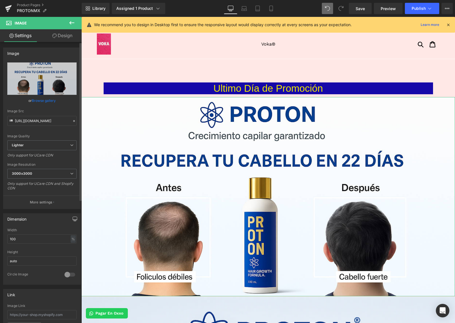
click at [74, 219] on icon "button" at bounding box center [75, 219] width 5 height 5
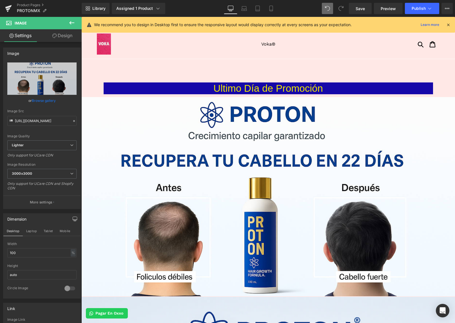
click at [73, 23] on icon at bounding box center [71, 22] width 7 height 7
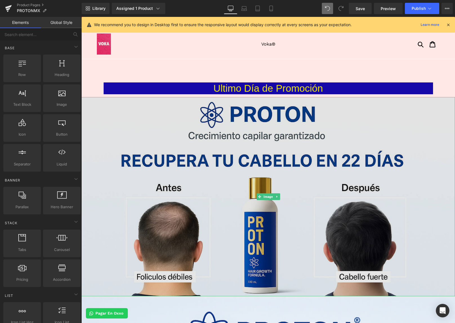
click at [158, 118] on img at bounding box center [267, 196] width 373 height 199
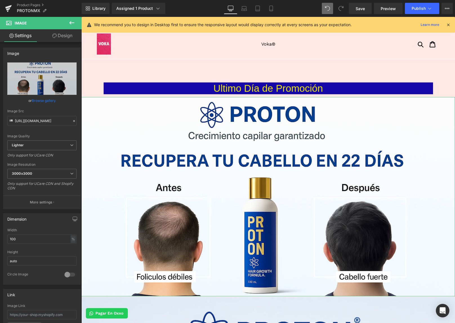
click at [54, 36] on icon at bounding box center [54, 35] width 5 height 5
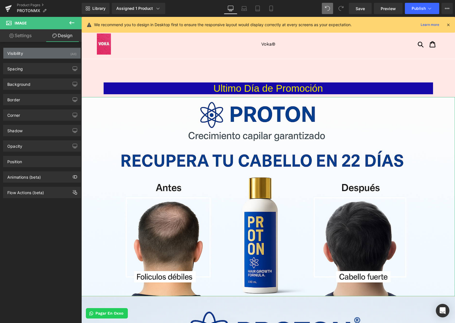
click at [43, 54] on div "Visibility (All)" at bounding box center [41, 53] width 77 height 11
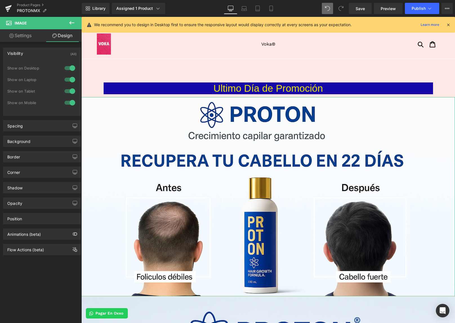
drag, startPoint x: 68, startPoint y: 90, endPoint x: 68, endPoint y: 95, distance: 5.1
click at [68, 90] on div at bounding box center [70, 91] width 14 height 9
click at [68, 102] on div at bounding box center [70, 102] width 14 height 9
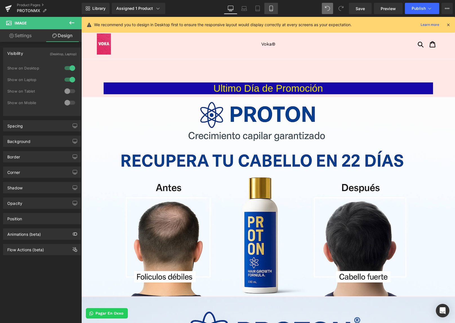
click at [270, 8] on icon at bounding box center [271, 9] width 6 height 6
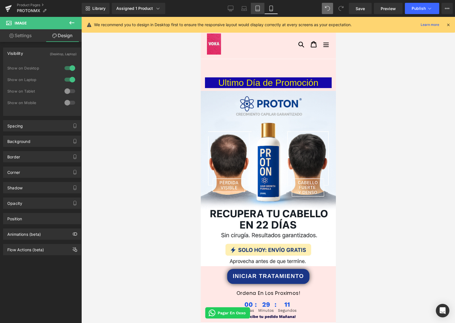
click at [260, 8] on icon at bounding box center [258, 9] width 6 height 6
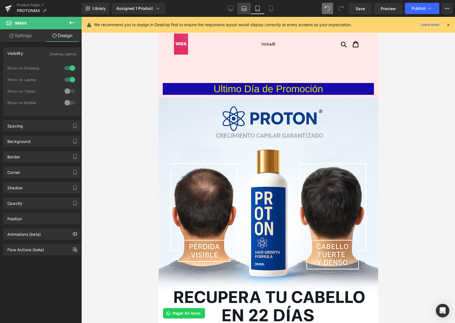
click at [245, 12] on link "Laptop" at bounding box center [244, 8] width 14 height 11
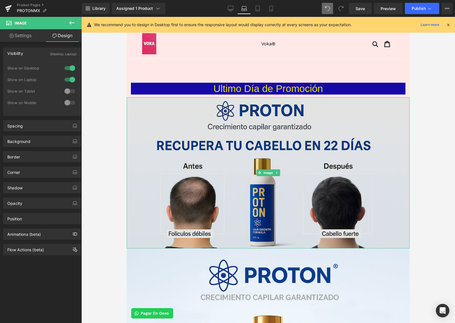
scroll to position [112, 0]
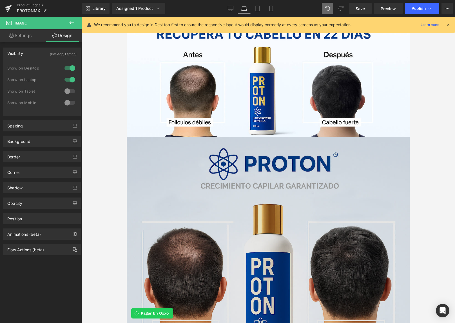
click at [217, 220] on img at bounding box center [268, 320] width 283 height 367
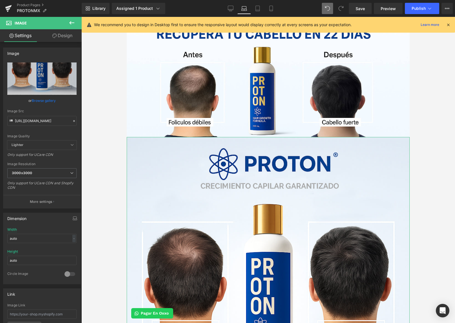
click at [66, 37] on link "Design" at bounding box center [62, 35] width 41 height 13
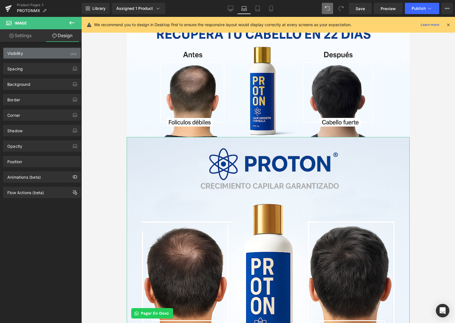
click at [62, 48] on div "Visibility (All)" at bounding box center [41, 53] width 77 height 11
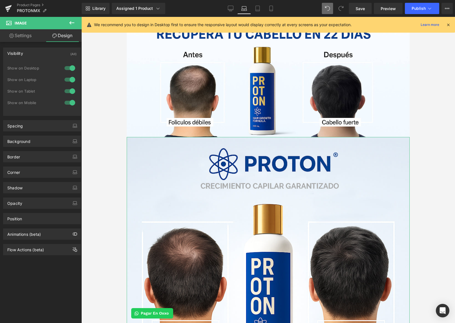
click at [67, 81] on div at bounding box center [70, 79] width 14 height 9
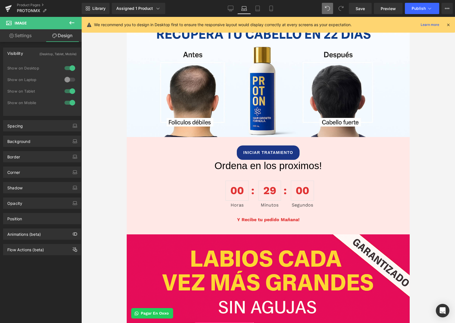
click at [69, 69] on div at bounding box center [70, 68] width 14 height 9
click at [226, 11] on link "Desktop" at bounding box center [231, 8] width 14 height 11
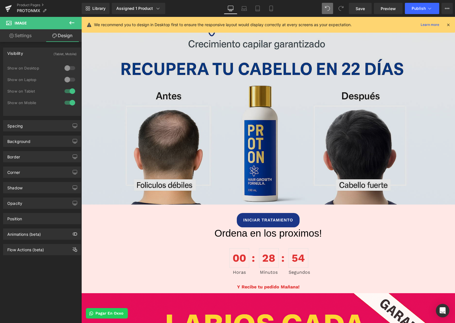
scroll to position [96, 0]
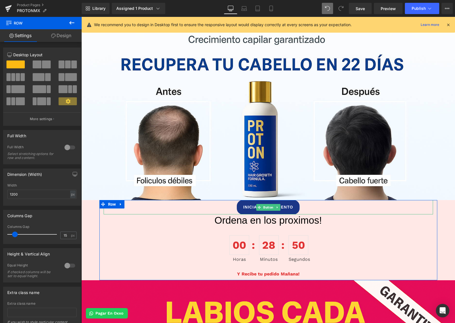
drag, startPoint x: 287, startPoint y: 206, endPoint x: 288, endPoint y: 201, distance: 5.3
click at [285, 210] on div "INICIAR TRATAMIENTO Button Ordena en los proximos! Heading 00 Horas 28 Minutos …" at bounding box center [268, 240] width 338 height 80
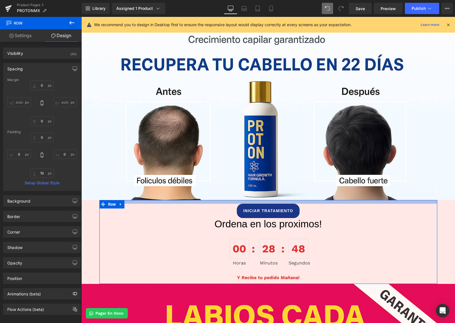
drag, startPoint x: 290, startPoint y: 201, endPoint x: 262, endPoint y: 217, distance: 32.3
click at [290, 204] on div "INICIAR TRATAMIENTO Button Ordena en los proximos! Heading 00 Horas 28 Minutos …" at bounding box center [268, 242] width 338 height 84
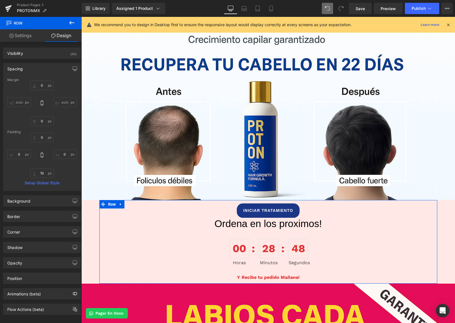
click at [181, 249] on div "00 Horas 28 Minutos 48 Segundos" at bounding box center [268, 252] width 329 height 44
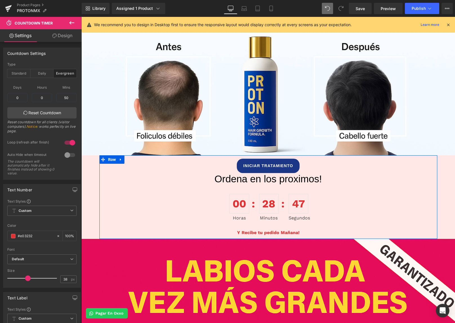
scroll to position [258, 0]
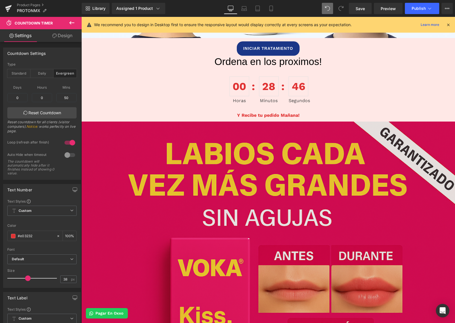
click at [183, 234] on img at bounding box center [267, 308] width 373 height 373
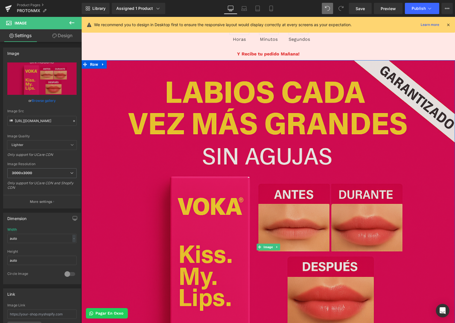
scroll to position [296, 0]
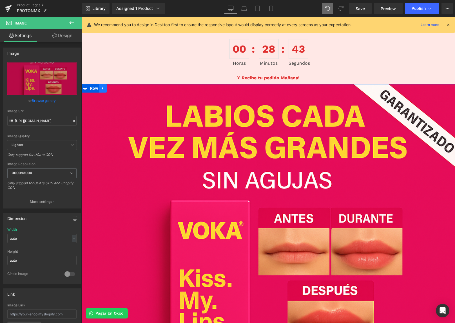
click at [103, 90] on icon at bounding box center [103, 88] width 4 height 4
click at [116, 89] on icon at bounding box center [118, 88] width 4 height 4
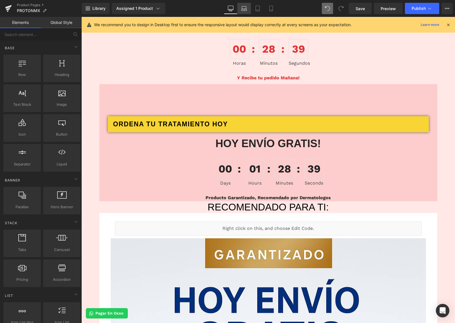
click at [242, 12] on link "Laptop" at bounding box center [244, 8] width 14 height 11
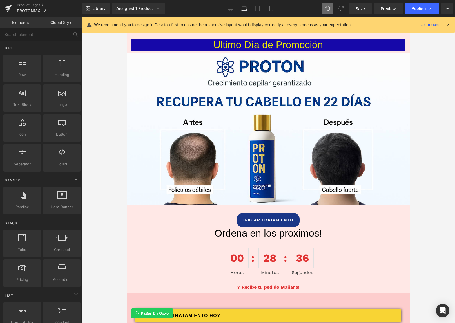
scroll to position [0, 0]
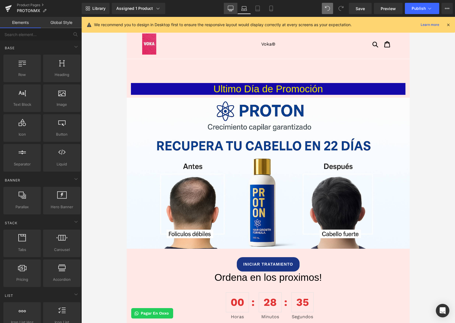
click at [229, 9] on icon at bounding box center [231, 9] width 6 height 6
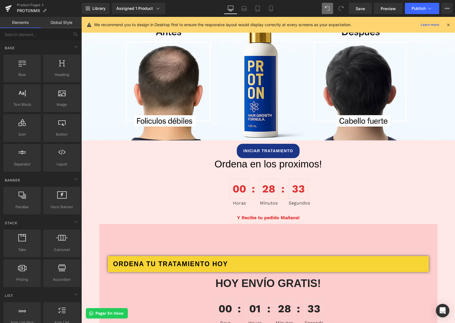
scroll to position [175, 0]
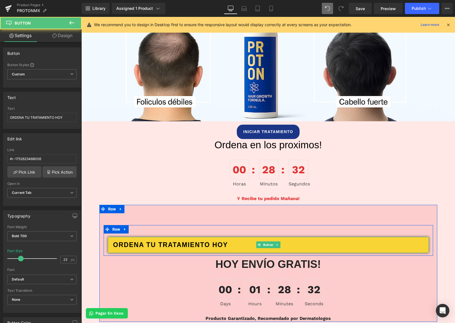
click at [183, 243] on span "ORDENA TU TRATAMIENTO HOY" at bounding box center [170, 245] width 115 height 10
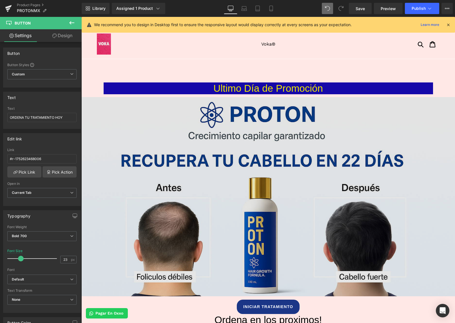
scroll to position [189, 0]
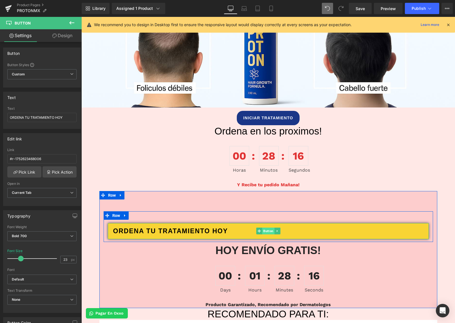
click at [266, 231] on span "Button" at bounding box center [268, 231] width 12 height 7
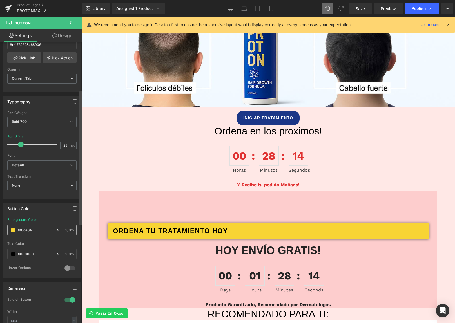
scroll to position [154, 0]
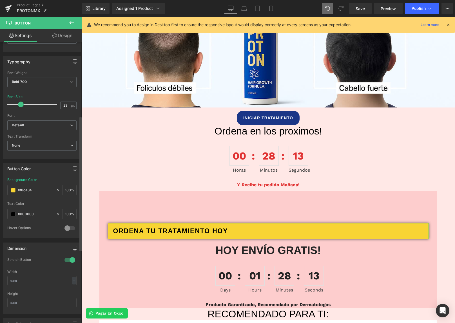
click at [73, 249] on icon "button" at bounding box center [75, 248] width 5 height 5
click at [68, 273] on div at bounding box center [70, 273] width 14 height 9
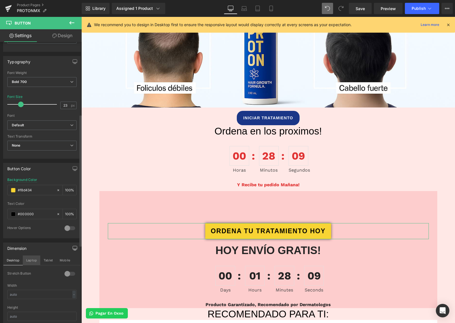
click at [35, 261] on button "Laptop" at bounding box center [31, 260] width 17 height 10
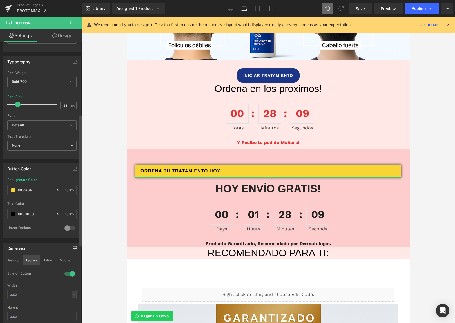
scroll to position [130, 0]
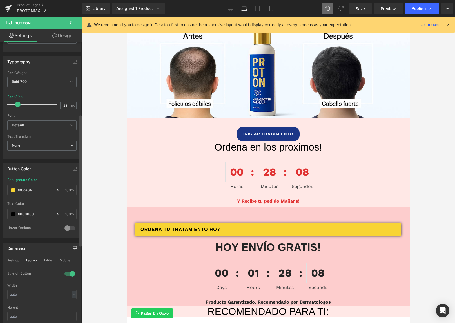
click at [70, 273] on div at bounding box center [70, 273] width 14 height 9
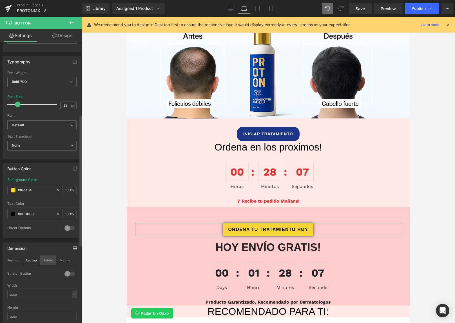
click at [49, 260] on button "Tablet" at bounding box center [48, 260] width 16 height 10
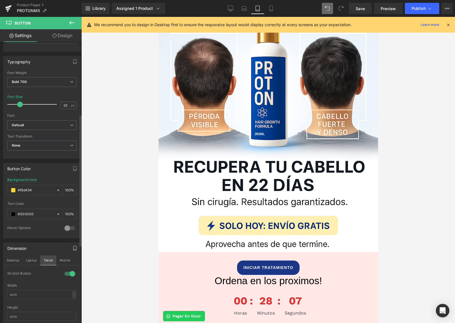
scroll to position [250, 0]
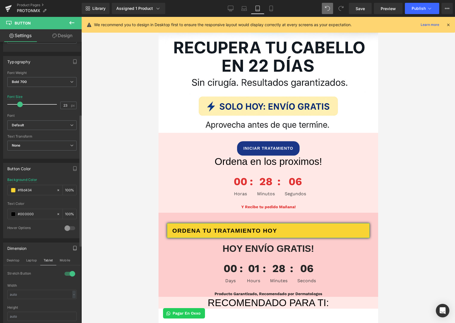
click at [68, 273] on div at bounding box center [70, 273] width 14 height 9
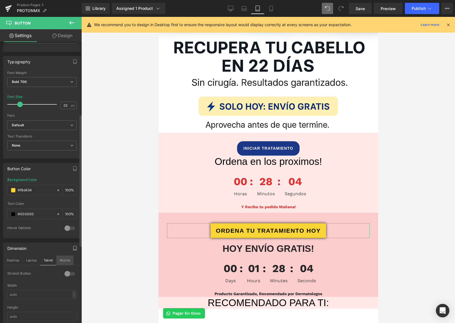
click at [65, 261] on button "Mobile" at bounding box center [64, 260] width 17 height 10
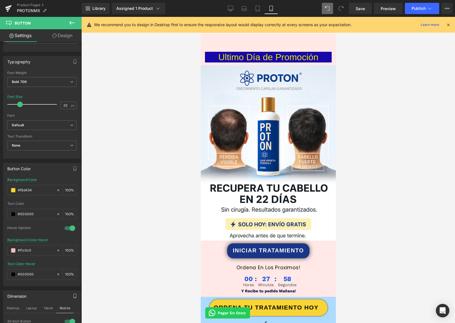
scroll to position [0, 0]
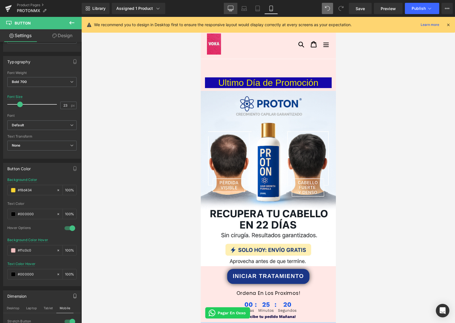
click at [231, 8] on icon at bounding box center [231, 9] width 6 height 6
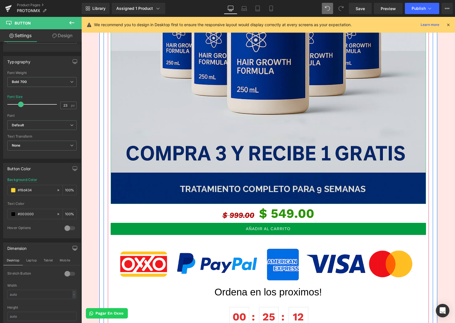
scroll to position [630, 0]
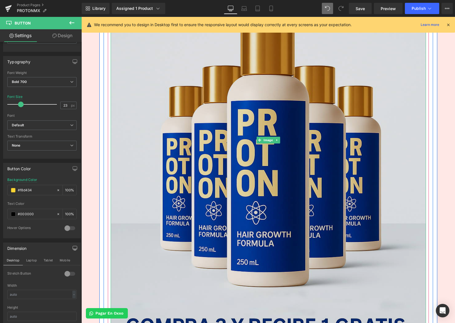
click at [229, 119] on img at bounding box center [268, 140] width 315 height 473
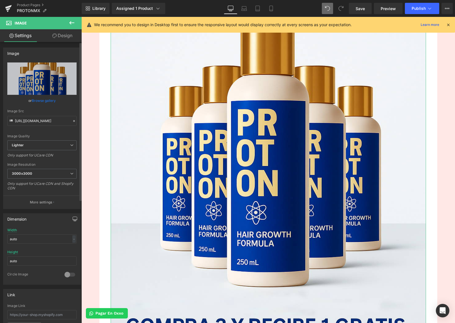
click at [73, 217] on icon "button" at bounding box center [75, 219] width 5 height 5
drag, startPoint x: 28, startPoint y: 253, endPoint x: -11, endPoint y: 247, distance: 39.2
click at [0, 247] on html "Button You are previewing how the will restyle your page. You can not edit Elem…" at bounding box center [227, 161] width 455 height 323
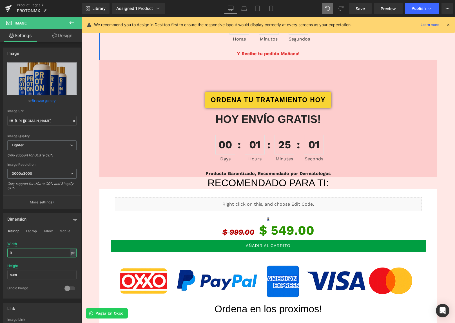
scroll to position [359, 0]
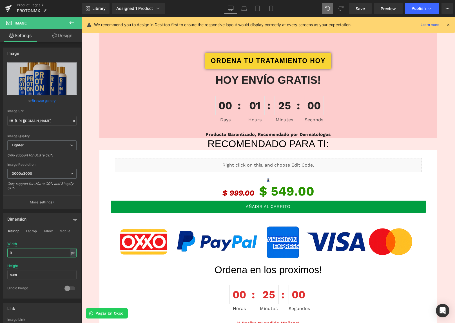
type input "99"
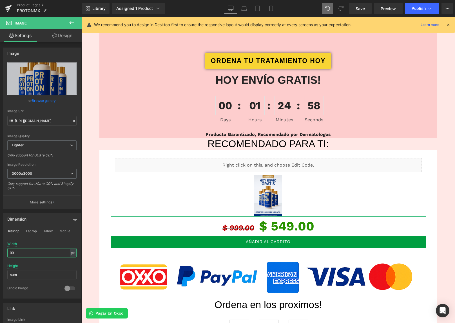
drag, startPoint x: 20, startPoint y: 252, endPoint x: -10, endPoint y: 253, distance: 30.7
click at [0, 253] on html "Button You are previewing how the will restyle your page. You can not edit Elem…" at bounding box center [227, 161] width 455 height 323
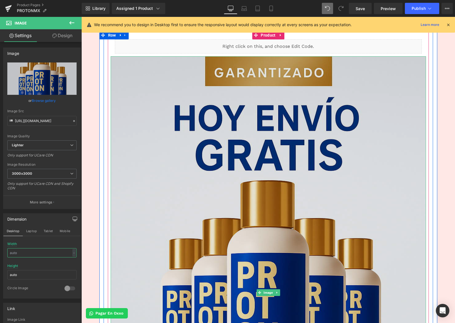
scroll to position [652, 0]
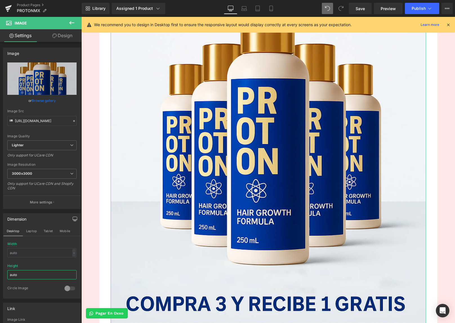
drag, startPoint x: 30, startPoint y: 277, endPoint x: -11, endPoint y: 273, distance: 40.4
click at [0, 273] on html "Button You are previewing how the will restyle your page. You can not edit Elem…" at bounding box center [227, 161] width 455 height 323
click at [38, 251] on input "text" at bounding box center [41, 252] width 69 height 9
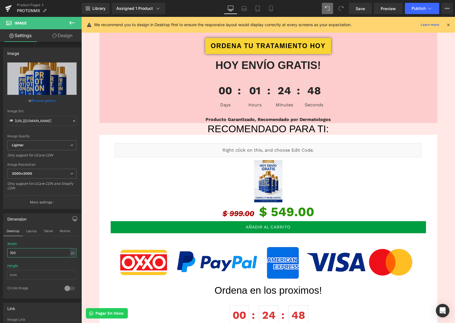
scroll to position [374, 0]
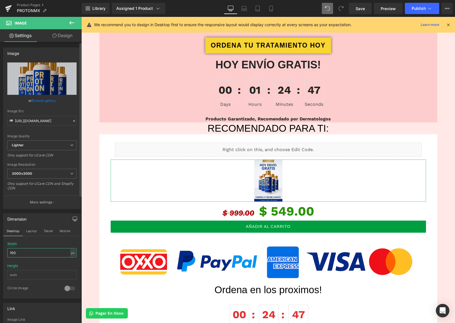
type input "100"
click at [53, 245] on div "Width 100 px % px" at bounding box center [41, 253] width 69 height 22
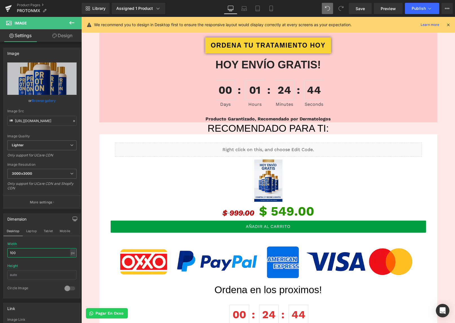
drag, startPoint x: 17, startPoint y: 253, endPoint x: -9, endPoint y: 252, distance: 26.2
click at [0, 252] on html "Button You are previewing how the will restyle your page. You can not edit Elem…" at bounding box center [227, 161] width 455 height 323
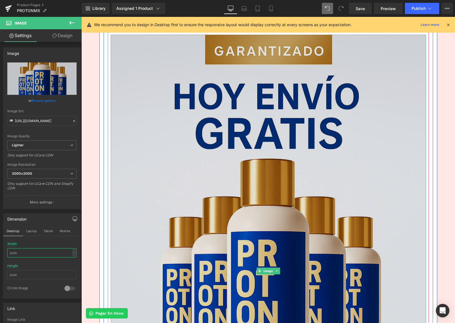
scroll to position [451, 0]
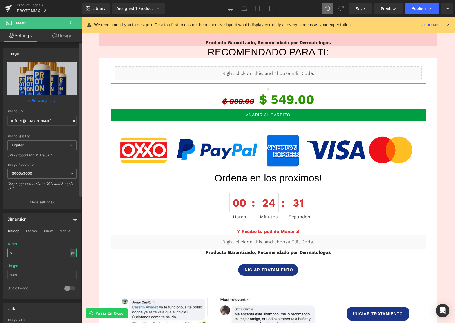
type input "50"
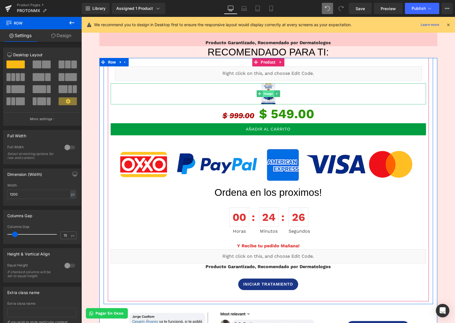
click at [264, 93] on span "Image" at bounding box center [268, 93] width 12 height 7
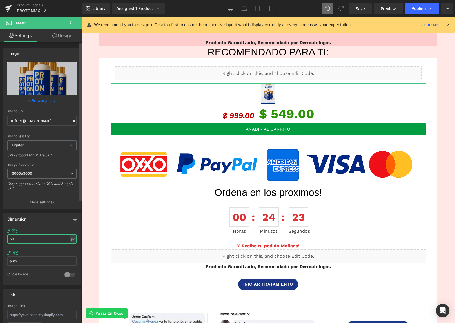
drag, startPoint x: 20, startPoint y: 238, endPoint x: 2, endPoint y: 237, distance: 18.0
click at [3, 237] on div "Dimension 50px Width 50 px % px auto Height auto 0 Circle Image" at bounding box center [42, 247] width 84 height 76
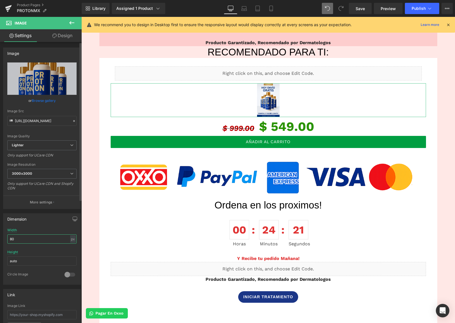
drag, startPoint x: 16, startPoint y: 239, endPoint x: 8, endPoint y: 237, distance: 9.2
click at [8, 237] on input "80" at bounding box center [41, 238] width 69 height 9
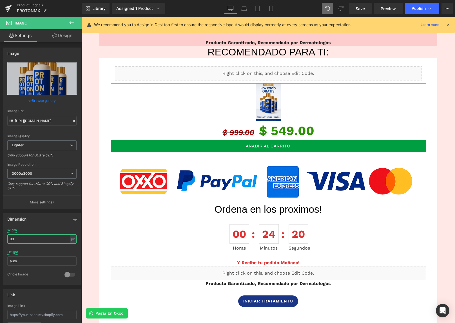
drag, startPoint x: 25, startPoint y: 238, endPoint x: -23, endPoint y: 235, distance: 47.4
click at [0, 235] on html "Image You are previewing how the will restyle your page. You can not edit Eleme…" at bounding box center [227, 161] width 455 height 323
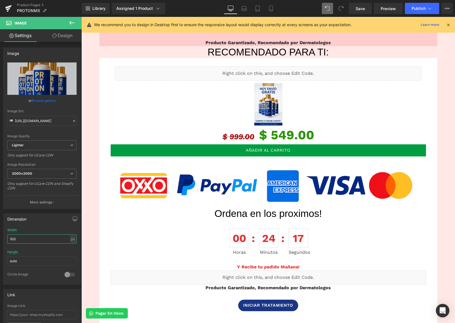
type input "100"
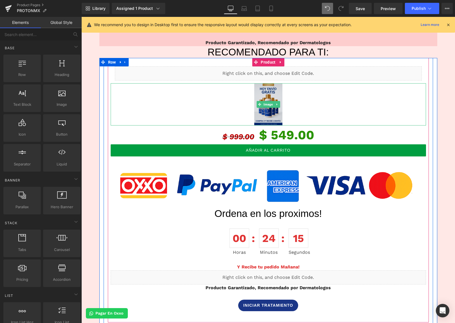
click at [272, 110] on img at bounding box center [268, 104] width 28 height 42
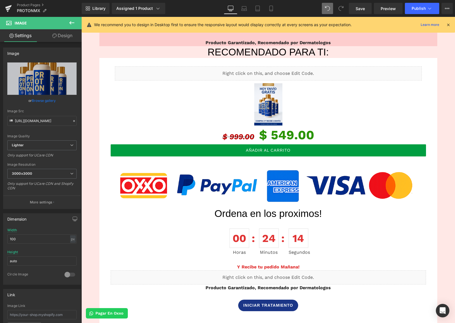
drag, startPoint x: 19, startPoint y: 238, endPoint x: -18, endPoint y: 238, distance: 37.1
click at [0, 238] on html "Image You are previewing how the will restyle your page. You can not edit Eleme…" at bounding box center [227, 161] width 455 height 323
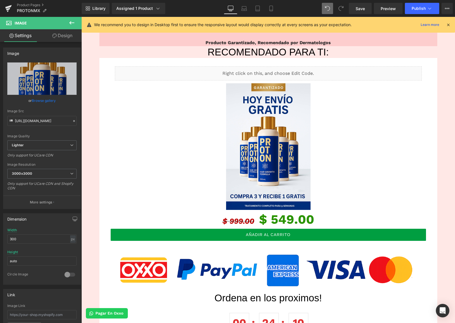
drag, startPoint x: 26, startPoint y: 240, endPoint x: -6, endPoint y: 239, distance: 31.8
click at [0, 239] on html "Image You are previewing how the will restyle your page. You can not edit Eleme…" at bounding box center [227, 161] width 455 height 323
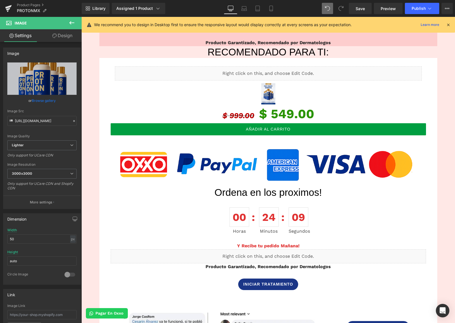
type input "500"
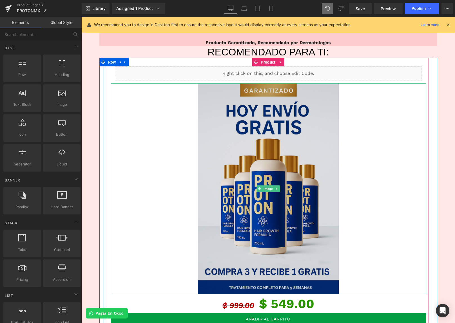
click at [224, 211] on img at bounding box center [268, 188] width 141 height 211
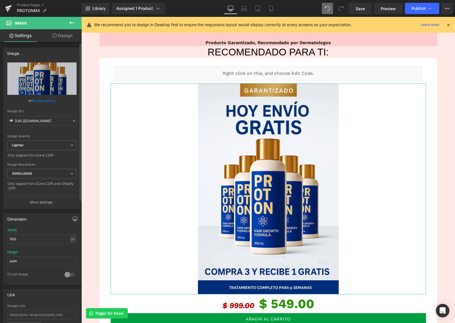
click at [75, 217] on icon "button" at bounding box center [75, 218] width 4 height 3
click at [30, 233] on button "Laptop" at bounding box center [31, 231] width 17 height 10
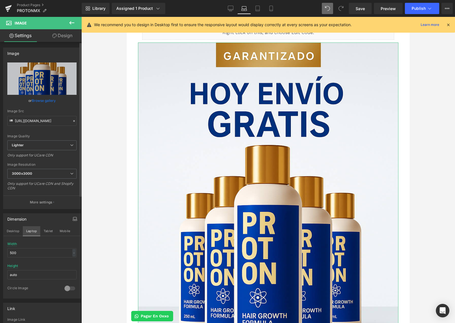
scroll to position [410, 0]
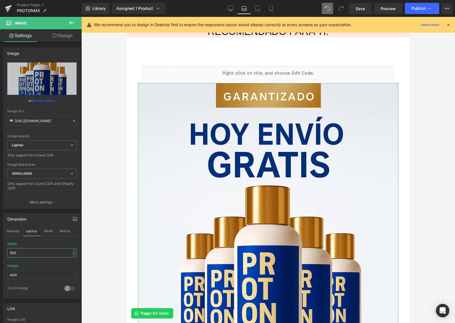
drag, startPoint x: 26, startPoint y: 253, endPoint x: -12, endPoint y: 253, distance: 38.0
click at [0, 253] on html "Image You are previewing how the will restyle your page. You can not edit Eleme…" at bounding box center [227, 161] width 455 height 323
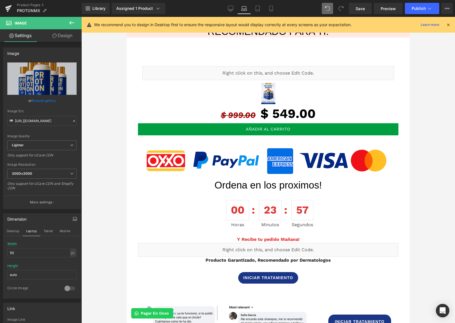
click at [91, 246] on div at bounding box center [267, 170] width 373 height 306
click at [31, 254] on input "50" at bounding box center [41, 252] width 69 height 9
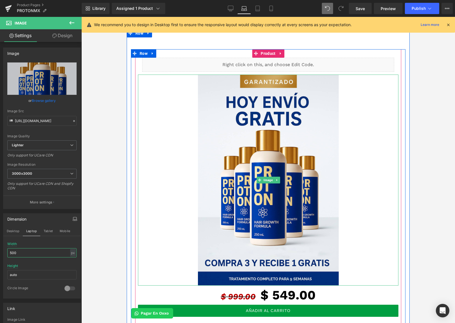
scroll to position [420, 0]
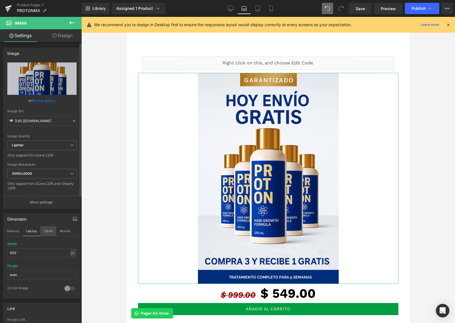
click at [46, 230] on button "Tablet" at bounding box center [48, 231] width 16 height 10
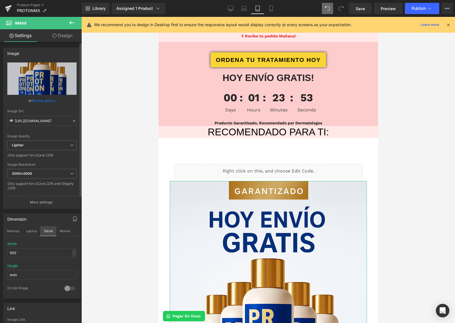
scroll to position [528, 0]
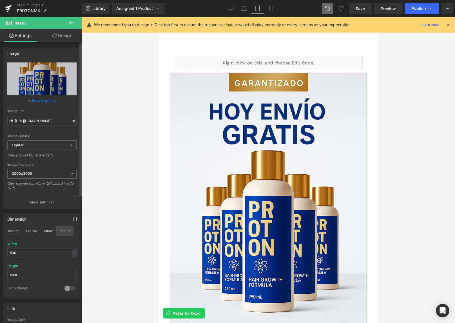
click at [64, 230] on button "Mobile" at bounding box center [64, 231] width 17 height 10
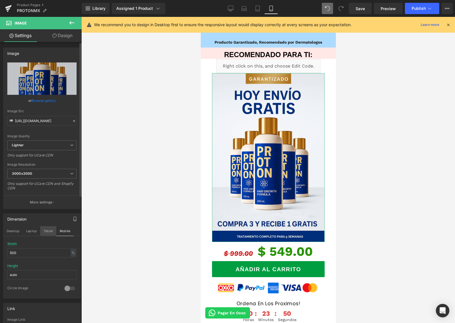
click at [47, 232] on button "Tablet" at bounding box center [48, 231] width 16 height 10
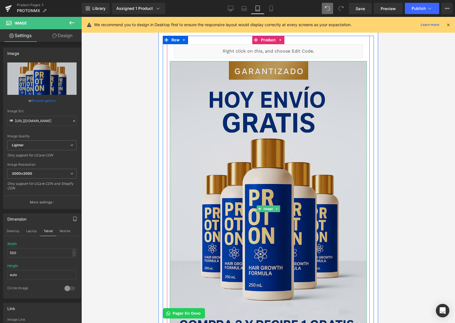
scroll to position [571, 0]
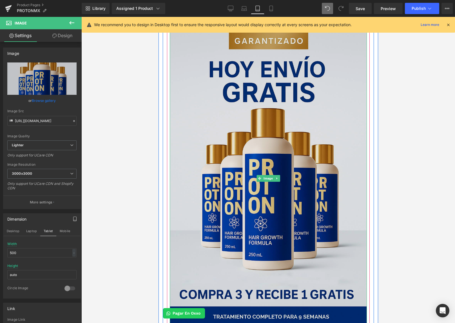
click at [195, 202] on img at bounding box center [267, 178] width 197 height 295
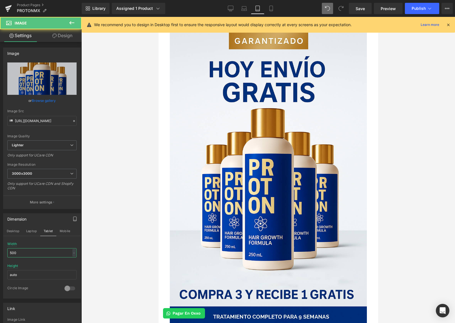
drag, startPoint x: 25, startPoint y: 255, endPoint x: -1, endPoint y: 255, distance: 26.4
click at [0, 255] on html "Image You are previewing how the will restyle your page. You can not edit Eleme…" at bounding box center [227, 161] width 455 height 323
click at [13, 252] on input "500" at bounding box center [41, 252] width 69 height 9
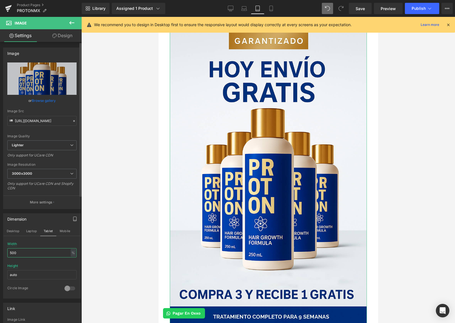
type input "500"
click at [67, 242] on div "Width 500 % % px" at bounding box center [41, 253] width 69 height 22
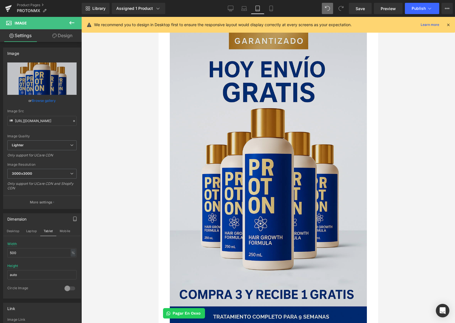
click at [200, 217] on img at bounding box center [267, 178] width 197 height 295
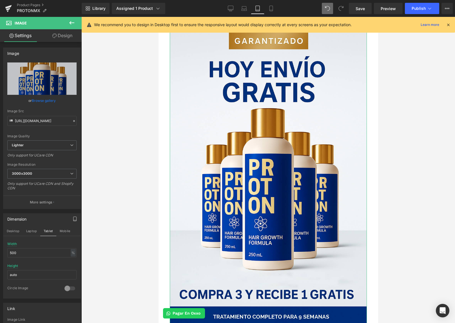
drag, startPoint x: 42, startPoint y: 257, endPoint x: -11, endPoint y: 256, distance: 53.2
click at [0, 256] on html "Image You are previewing how the will restyle your page. You can not edit Eleme…" at bounding box center [227, 161] width 455 height 323
drag, startPoint x: 19, startPoint y: 253, endPoint x: -6, endPoint y: 250, distance: 25.3
click at [0, 250] on html "Image You are previewing how the will restyle your page. You can not edit Eleme…" at bounding box center [227, 161] width 455 height 323
drag, startPoint x: 24, startPoint y: 277, endPoint x: -3, endPoint y: 276, distance: 27.0
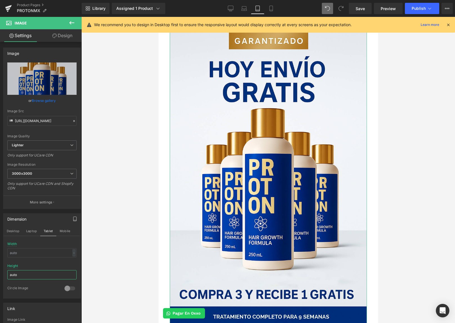
click at [0, 276] on html "Image You are previewing how the will restyle your page. You can not edit Eleme…" at bounding box center [227, 161] width 455 height 323
drag, startPoint x: 21, startPoint y: 253, endPoint x: 23, endPoint y: 251, distance: 3.0
click at [21, 253] on input "text" at bounding box center [41, 252] width 69 height 9
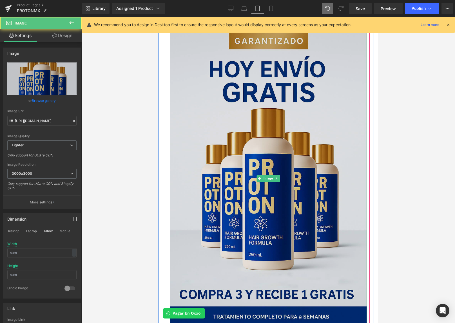
click at [225, 213] on img at bounding box center [267, 178] width 197 height 295
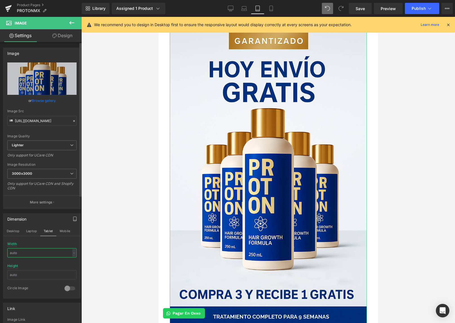
click at [38, 254] on input "text" at bounding box center [41, 252] width 69 height 9
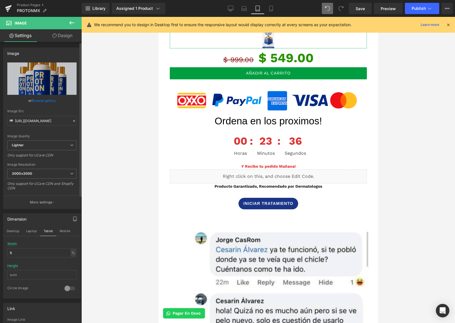
click at [32, 247] on div "Width 6 % % px" at bounding box center [41, 253] width 69 height 22
drag, startPoint x: 19, startPoint y: 253, endPoint x: -9, endPoint y: 253, distance: 28.4
click at [0, 253] on html "Image You are previewing how the will restyle your page. You can not edit Eleme…" at bounding box center [227, 161] width 455 height 323
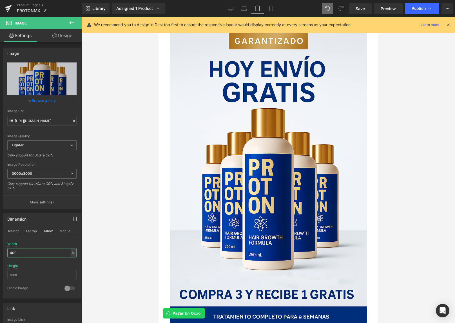
drag, startPoint x: 13, startPoint y: 252, endPoint x: -17, endPoint y: 251, distance: 29.5
click at [0, 251] on html "Image You are previewing how the will restyle your page. You can not edit Eleme…" at bounding box center [227, 161] width 455 height 323
drag, startPoint x: 19, startPoint y: 253, endPoint x: -1, endPoint y: 252, distance: 20.0
click at [0, 252] on html "Image You are previewing how the will restyle your page. You can not edit Eleme…" at bounding box center [227, 161] width 455 height 323
drag, startPoint x: 17, startPoint y: 252, endPoint x: 11, endPoint y: 252, distance: 6.2
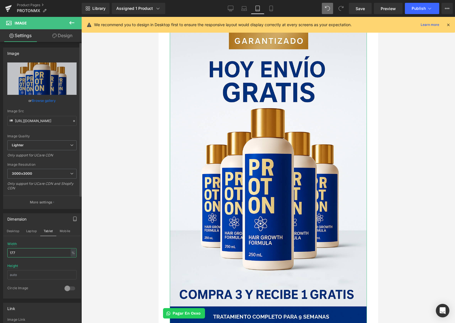
click at [11, 252] on input "177" at bounding box center [41, 252] width 69 height 9
drag, startPoint x: 10, startPoint y: 252, endPoint x: 1, endPoint y: 252, distance: 9.3
click at [1, 252] on div "Dimension Desktop Laptop Tablet Mobile 500px Width 177 % % px auto Height 0 Cir…" at bounding box center [42, 253] width 84 height 89
click at [14, 252] on input "177" at bounding box center [41, 252] width 69 height 9
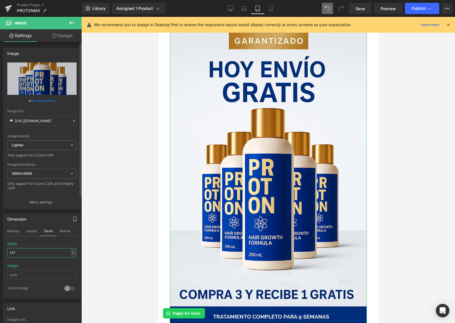
click at [14, 252] on input "177" at bounding box center [41, 252] width 69 height 9
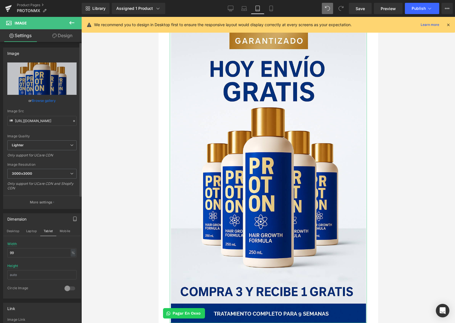
click at [29, 248] on div "Width 99 % % px" at bounding box center [41, 253] width 69 height 22
click at [28, 245] on div "Width 99 % % px" at bounding box center [41, 253] width 69 height 22
drag, startPoint x: 20, startPoint y: 255, endPoint x: -7, endPoint y: 255, distance: 27.3
click at [0, 255] on html "Image You are previewing how the will restyle your page. You can not edit Eleme…" at bounding box center [227, 161] width 455 height 323
drag, startPoint x: 14, startPoint y: 253, endPoint x: 11, endPoint y: 252, distance: 3.1
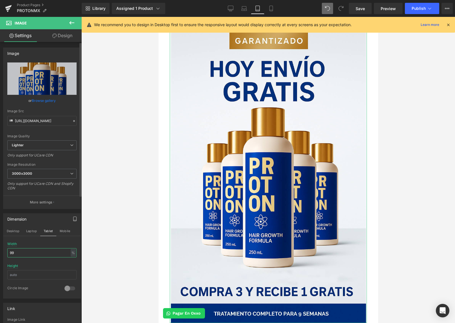
click at [11, 252] on input "99" at bounding box center [41, 252] width 69 height 9
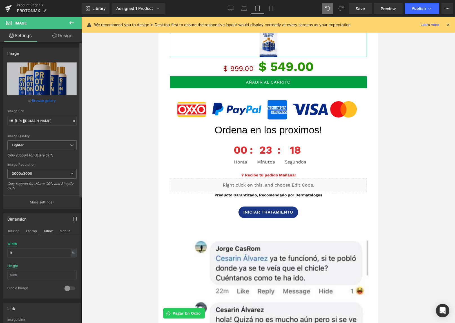
click at [18, 246] on div "Width 9 % % px" at bounding box center [41, 253] width 69 height 22
click at [22, 252] on input "9" at bounding box center [41, 252] width 69 height 9
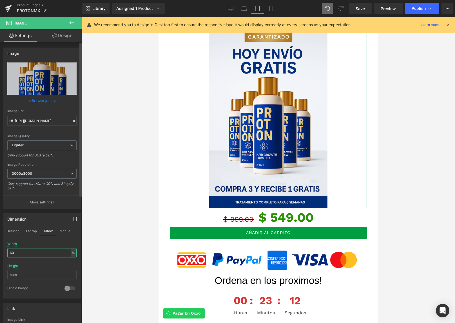
type input "60"
click at [30, 244] on div "Width 60 % % px" at bounding box center [41, 253] width 69 height 22
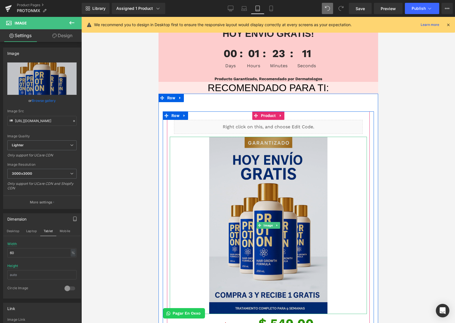
scroll to position [470, 0]
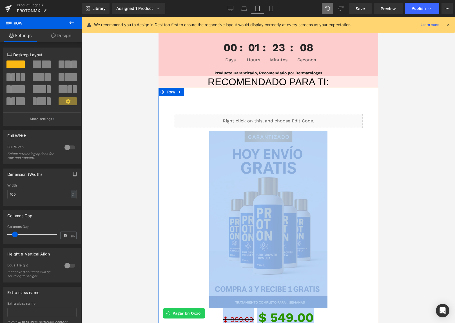
drag, startPoint x: 293, startPoint y: 103, endPoint x: 292, endPoint y: 97, distance: 6.6
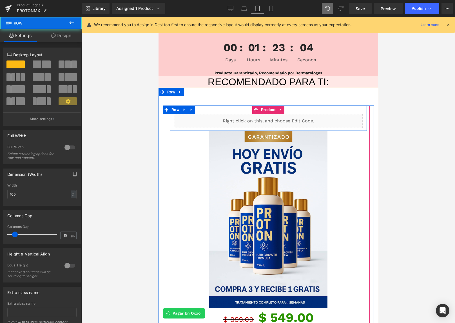
drag, startPoint x: 198, startPoint y: 112, endPoint x: 198, endPoint y: 107, distance: 4.8
click at [198, 107] on div "Liquid Row" at bounding box center [267, 118] width 197 height 25
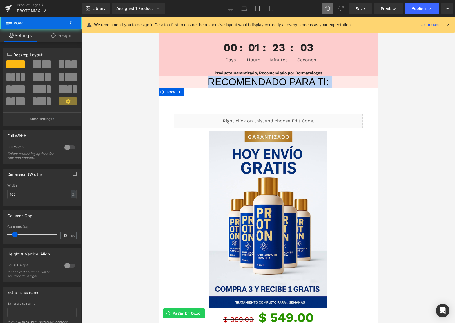
drag, startPoint x: 209, startPoint y: 102, endPoint x: 207, endPoint y: 86, distance: 16.6
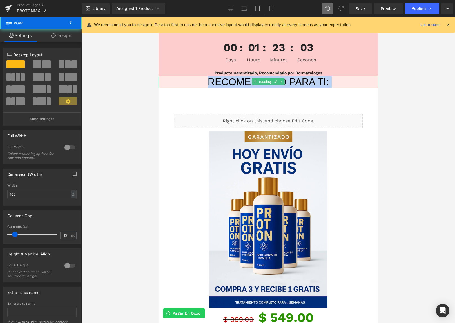
drag, startPoint x: 156, startPoint y: 171, endPoint x: 1, endPoint y: 155, distance: 156.4
click at [156, 171] on div at bounding box center [267, 170] width 373 height 306
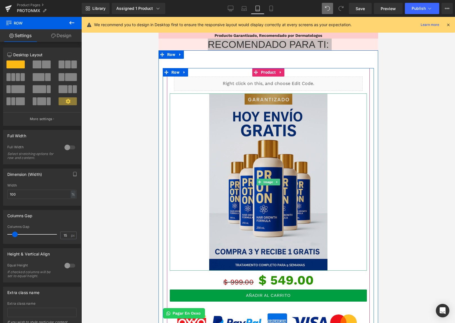
scroll to position [590, 0]
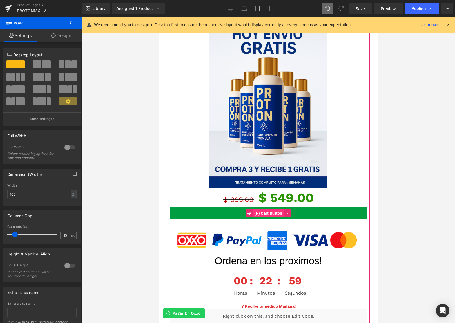
click at [253, 212] on span "(P) Cart Button" at bounding box center [267, 213] width 31 height 8
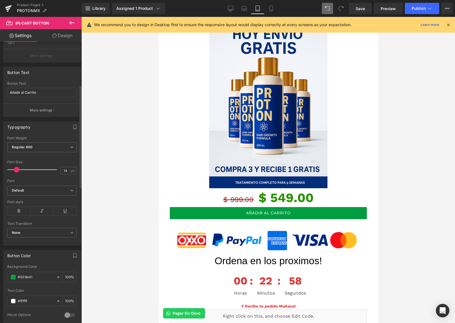
scroll to position [116, 0]
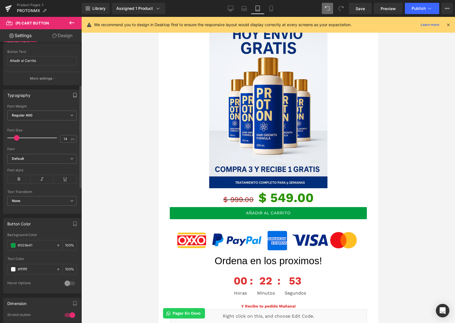
click at [73, 95] on icon "button" at bounding box center [75, 95] width 5 height 5
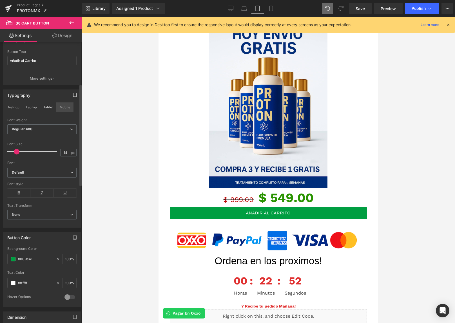
click at [63, 109] on button "Mobile" at bounding box center [64, 107] width 17 height 10
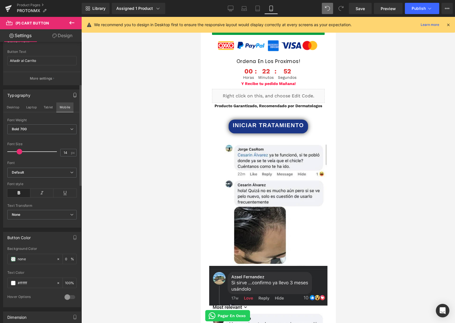
scroll to position [334, 0]
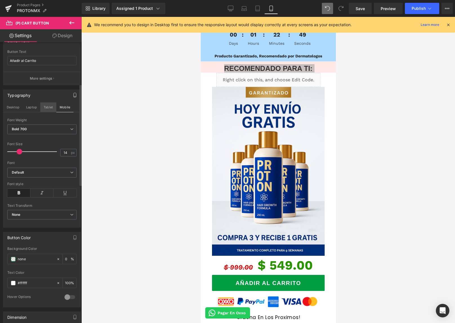
click at [48, 107] on button "Tablet" at bounding box center [48, 107] width 16 height 10
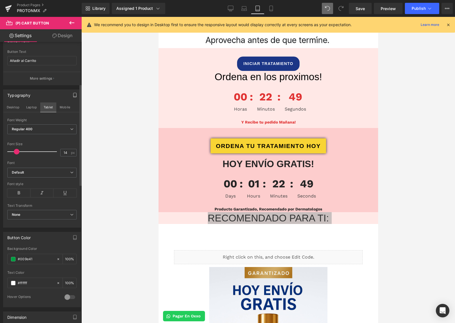
scroll to position [641, 0]
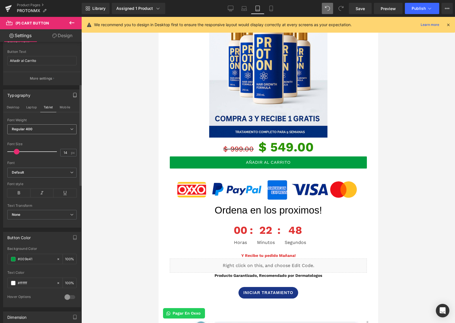
click at [36, 126] on span "Regular 400" at bounding box center [41, 129] width 69 height 10
click at [69, 109] on button "Mobile" at bounding box center [64, 107] width 17 height 10
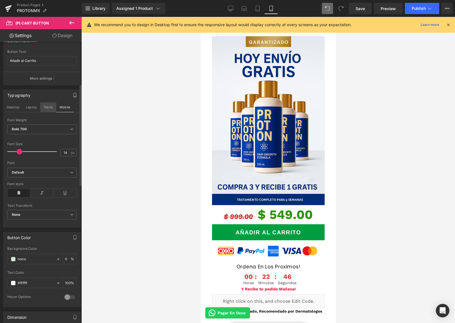
click at [43, 111] on button "Tablet" at bounding box center [48, 107] width 16 height 10
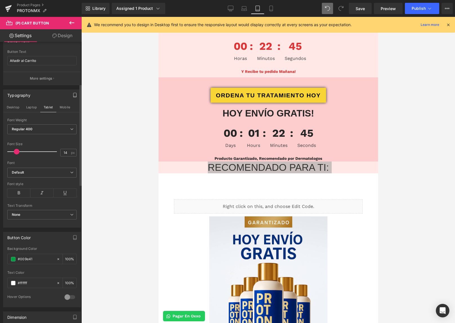
scroll to position [692, 0]
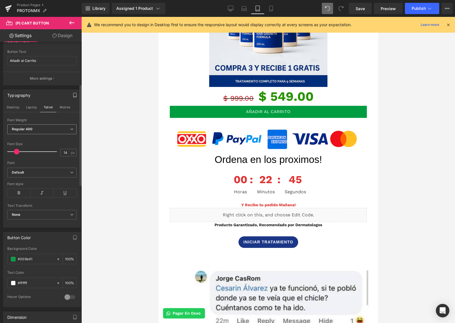
click at [36, 130] on span "Regular 400" at bounding box center [41, 129] width 69 height 10
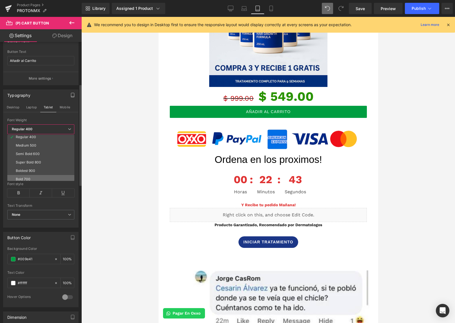
scroll to position [27, 0]
click at [34, 178] on li "Bold 700" at bounding box center [41, 179] width 69 height 8
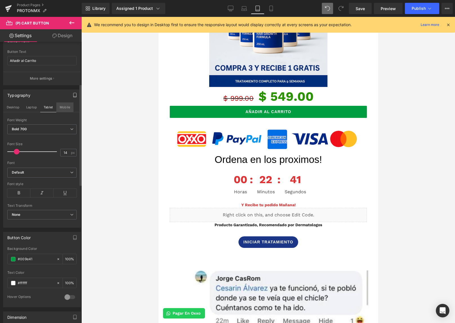
click at [63, 106] on button "Mobile" at bounding box center [64, 107] width 17 height 10
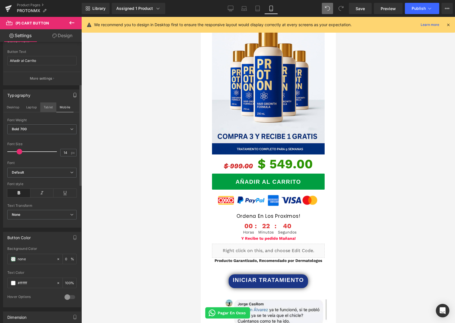
click at [50, 107] on button "Tablet" at bounding box center [48, 107] width 16 height 10
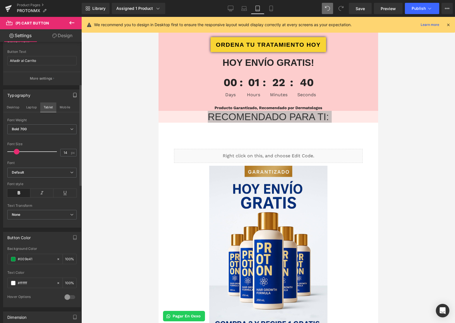
scroll to position [742, 0]
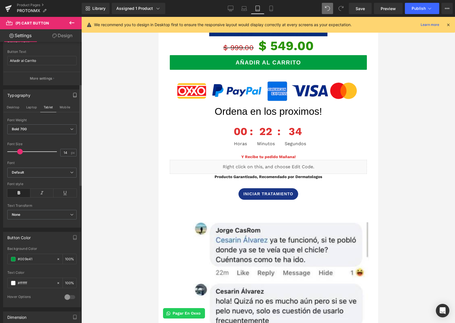
drag, startPoint x: 19, startPoint y: 151, endPoint x: 22, endPoint y: 151, distance: 3.1
click at [22, 151] on span at bounding box center [20, 152] width 6 height 6
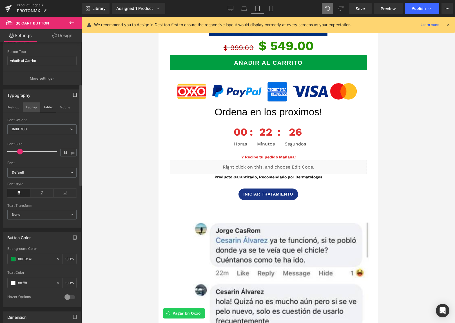
click at [33, 107] on button "Laptop" at bounding box center [31, 107] width 17 height 10
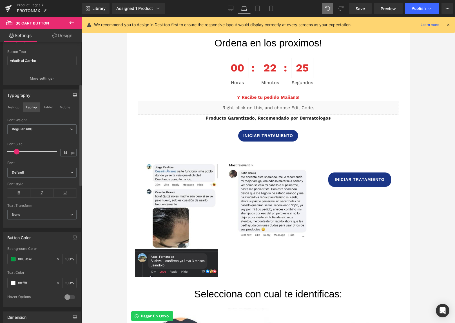
scroll to position [691, 0]
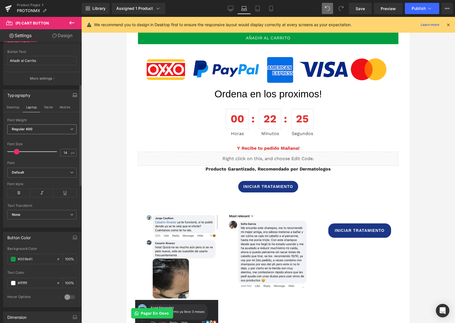
click at [41, 129] on span "Regular 400" at bounding box center [41, 129] width 69 height 10
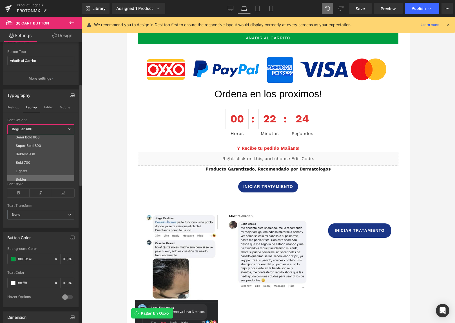
scroll to position [44, 0]
click at [28, 164] on li "Bold 700" at bounding box center [41, 162] width 69 height 8
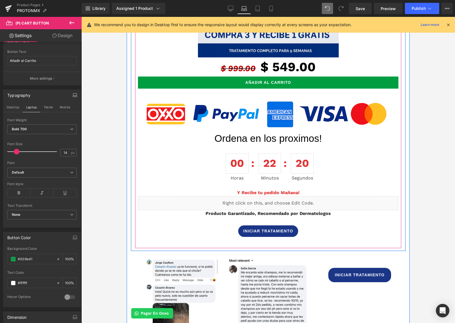
scroll to position [542, 0]
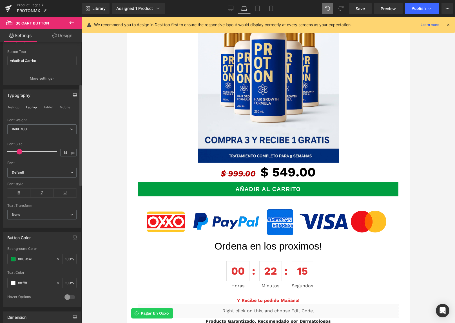
click at [19, 152] on span at bounding box center [20, 152] width 6 height 6
click at [14, 107] on button "Desktop" at bounding box center [12, 107] width 19 height 10
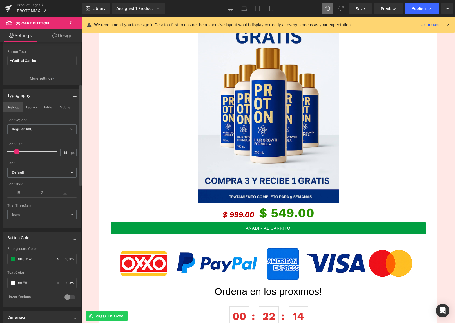
scroll to position [582, 0]
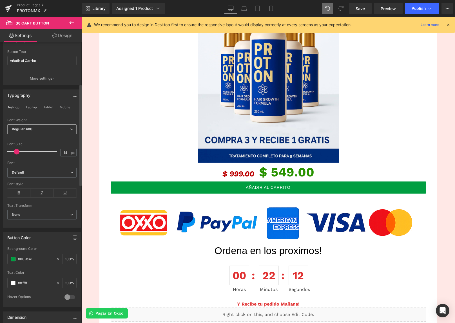
click at [54, 131] on span "Regular 400" at bounding box center [41, 129] width 69 height 10
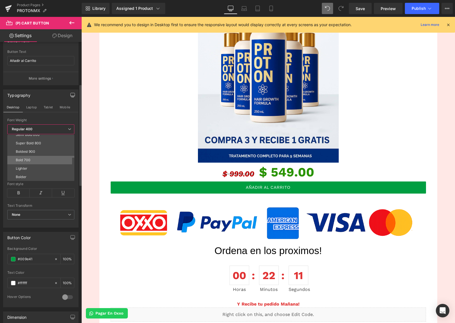
scroll to position [47, 0]
click at [36, 163] on li "Bold 700" at bounding box center [41, 160] width 69 height 8
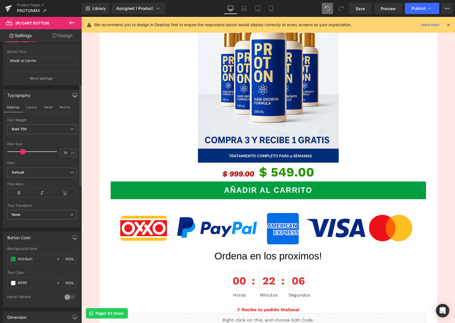
drag, startPoint x: 16, startPoint y: 152, endPoint x: 21, endPoint y: 151, distance: 5.4
click at [21, 151] on span at bounding box center [23, 152] width 6 height 6
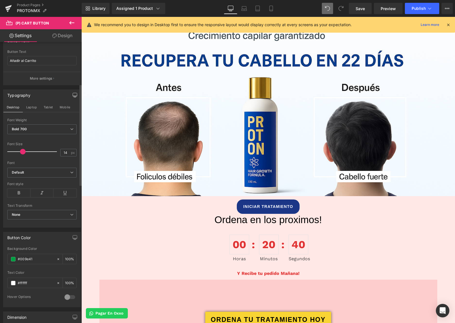
scroll to position [101, 0]
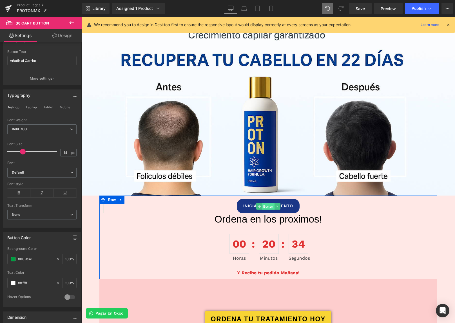
click at [264, 206] on span "Button" at bounding box center [268, 206] width 12 height 7
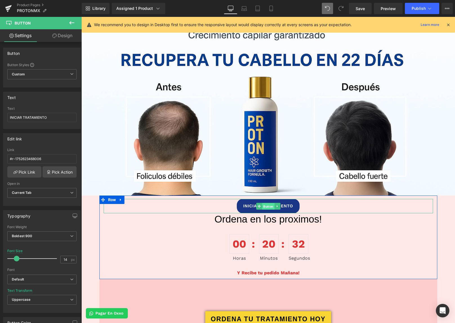
click at [268, 205] on span "Button" at bounding box center [268, 206] width 12 height 7
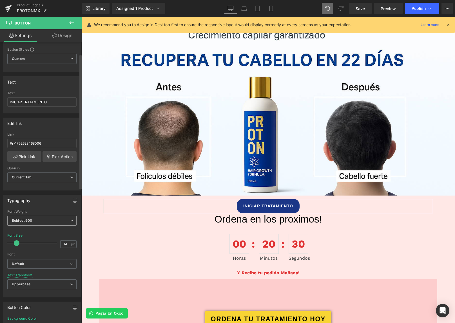
scroll to position [26, 0]
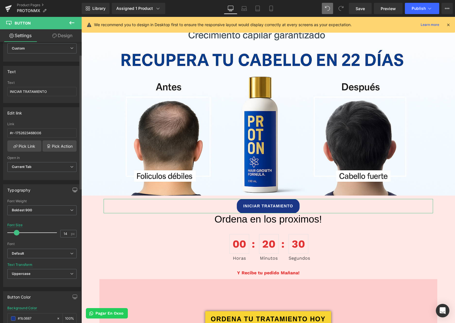
click at [70, 192] on button "button" at bounding box center [74, 190] width 9 height 11
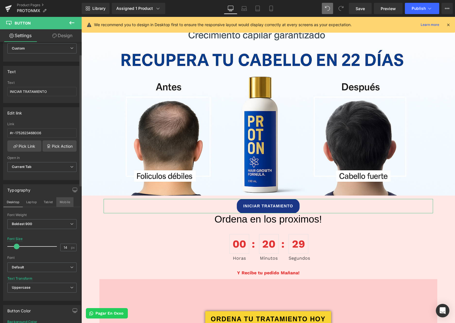
click at [68, 202] on button "Mobile" at bounding box center [64, 202] width 17 height 10
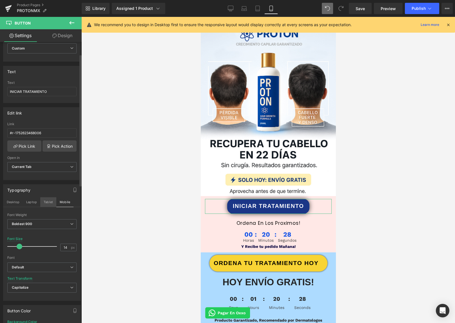
click at [49, 203] on button "Tablet" at bounding box center [48, 202] width 16 height 10
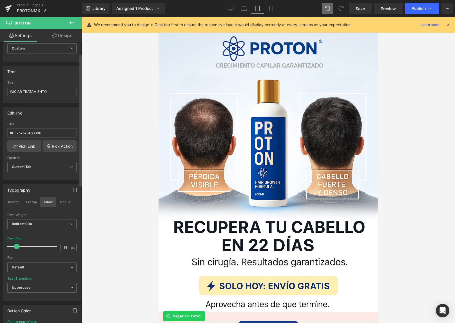
scroll to position [192, 0]
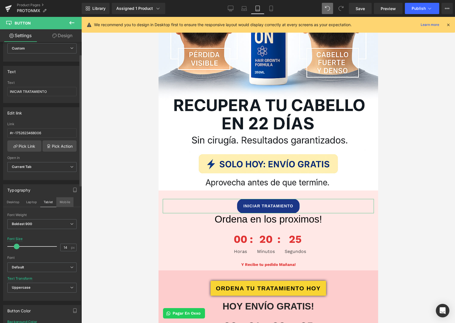
click at [63, 202] on button "Mobile" at bounding box center [64, 202] width 17 height 10
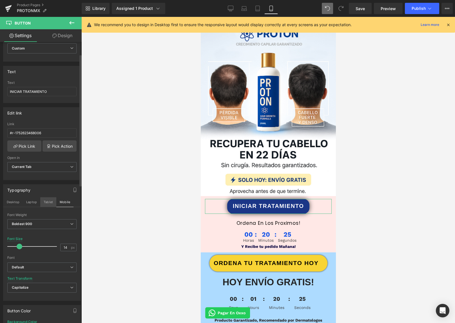
click at [48, 204] on button "Tablet" at bounding box center [48, 202] width 16 height 10
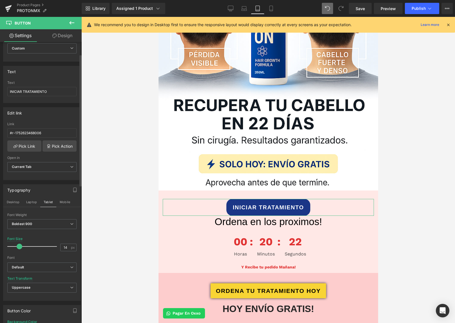
drag, startPoint x: 17, startPoint y: 246, endPoint x: 20, endPoint y: 246, distance: 2.9
click at [20, 246] on span at bounding box center [20, 247] width 6 height 6
click at [33, 203] on button "Laptop" at bounding box center [31, 202] width 17 height 10
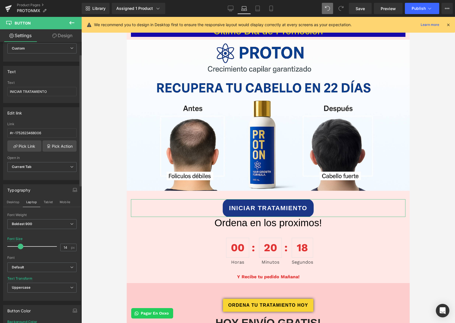
drag, startPoint x: 17, startPoint y: 247, endPoint x: 20, endPoint y: 246, distance: 3.4
click at [20, 246] on span at bounding box center [21, 247] width 6 height 6
click at [14, 200] on button "Desktop" at bounding box center [12, 202] width 19 height 10
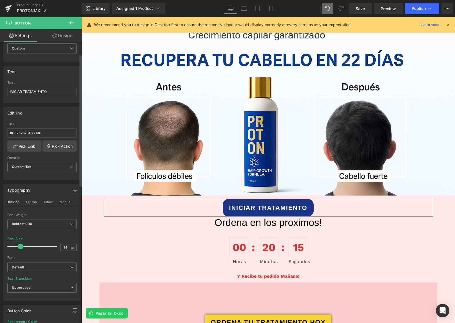
drag, startPoint x: 17, startPoint y: 248, endPoint x: 20, endPoint y: 247, distance: 3.4
click at [20, 247] on span at bounding box center [21, 247] width 6 height 6
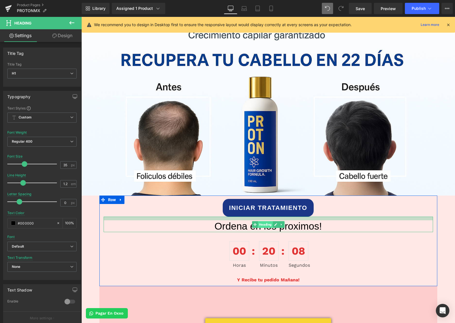
drag, startPoint x: 259, startPoint y: 217, endPoint x: 260, endPoint y: 221, distance: 3.8
click at [260, 221] on div "Ordena en los proximos! Heading" at bounding box center [268, 224] width 329 height 15
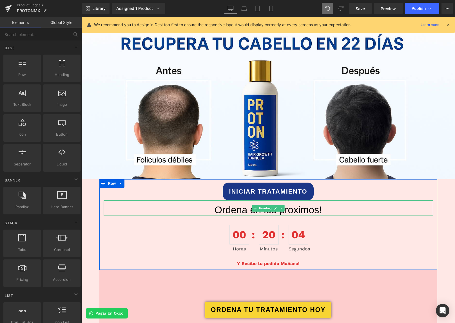
scroll to position [189, 0]
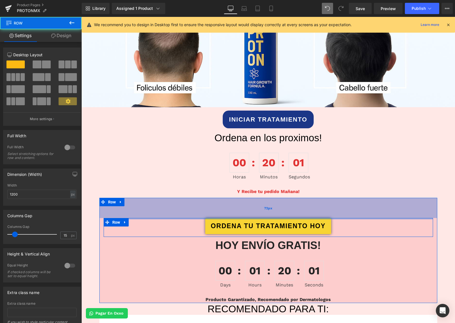
drag, startPoint x: 271, startPoint y: 224, endPoint x: 267, endPoint y: 210, distance: 14.7
click at [267, 210] on div "ORDENA TU TRATAMIENTO [DATE] Button Row [DATE] ENVÍO GRATIS! Heading 00 Days 01…" at bounding box center [268, 250] width 338 height 105
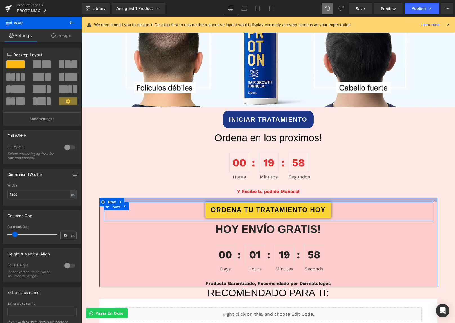
drag, startPoint x: 268, startPoint y: 215, endPoint x: 264, endPoint y: 176, distance: 39.1
click at [264, 199] on div at bounding box center [268, 200] width 338 height 4
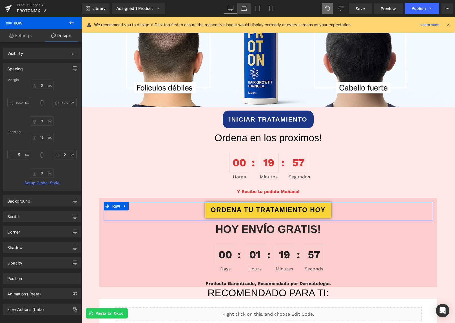
click at [246, 9] on icon at bounding box center [244, 7] width 4 height 3
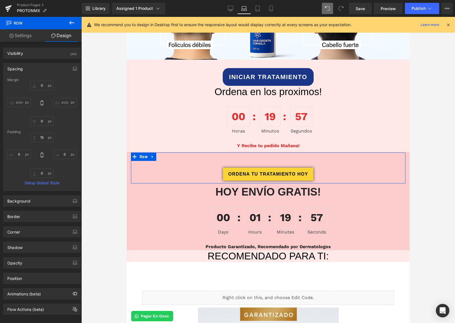
scroll to position [143, 0]
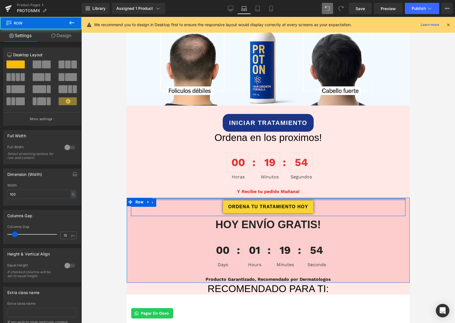
drag, startPoint x: 255, startPoint y: 211, endPoint x: 253, endPoint y: 198, distance: 13.5
click at [253, 198] on div "ORDENA TU TRATAMIENTO [DATE] Button Row [DATE] ENVÍO GRATIS! Heading 00 Days 01…" at bounding box center [268, 240] width 283 height 85
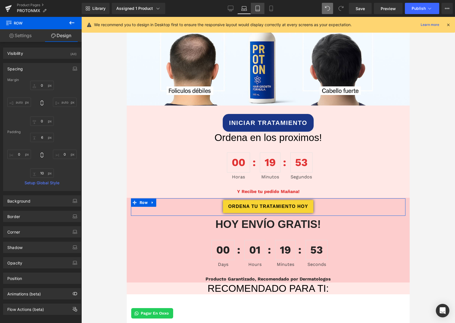
click at [261, 8] on link "Tablet" at bounding box center [258, 8] width 14 height 11
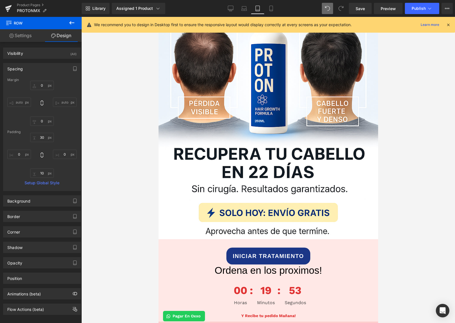
scroll to position [268, 0]
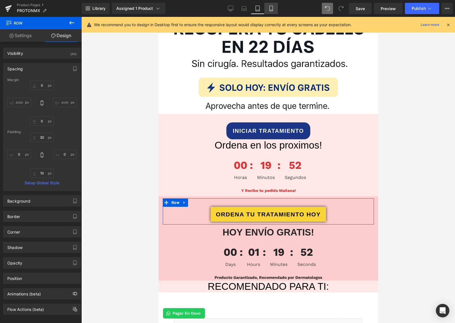
click at [271, 10] on icon at bounding box center [271, 9] width 6 height 6
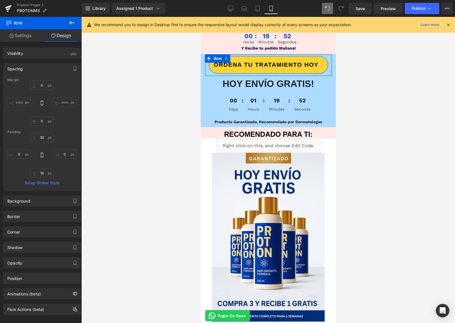
scroll to position [124, 0]
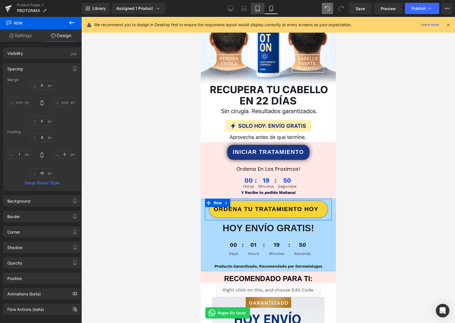
click at [262, 7] on link "Tablet" at bounding box center [258, 8] width 14 height 11
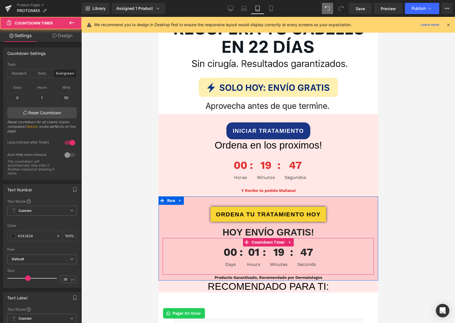
click at [182, 262] on div "00 Days 01 Hours 19 Minutes 47 Seconds" at bounding box center [267, 256] width 211 height 37
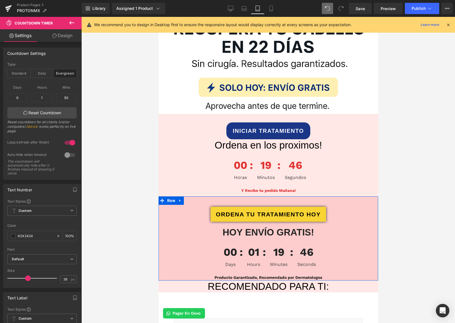
click at [162, 227] on div "ORDENA TU TRATAMIENTO [DATE] Button Row [DATE] ENVÍO GRATIS! Heading 00 Days 01…" at bounding box center [267, 239] width 219 height 82
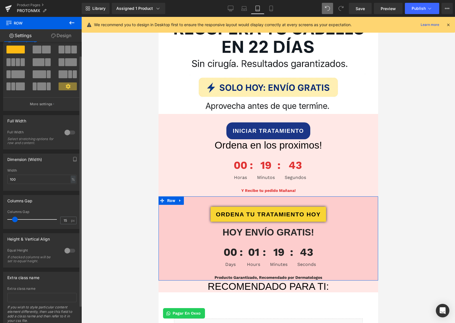
scroll to position [35, 0]
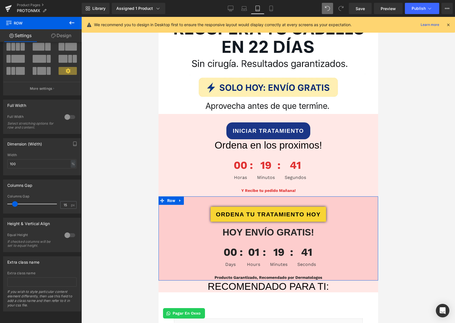
click at [161, 209] on div "ORDENA TU TRATAMIENTO [DATE] Button Row [DATE] ENVÍO GRATIS! Heading 00 Days 01…" at bounding box center [267, 239] width 219 height 82
click at [171, 201] on span "Row" at bounding box center [170, 201] width 11 height 8
click at [62, 40] on link "Design" at bounding box center [61, 35] width 41 height 13
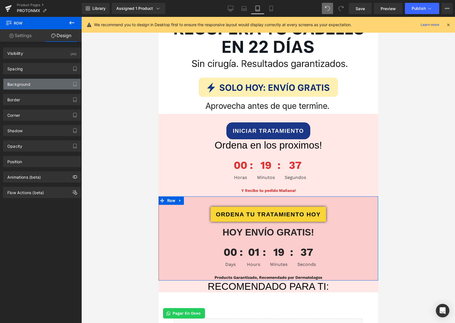
click at [28, 85] on div "Background" at bounding box center [18, 83] width 23 height 8
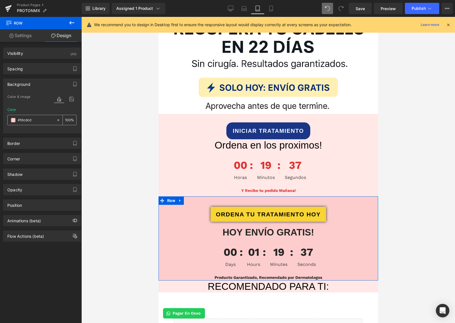
click at [36, 119] on input "#fdcdcd" at bounding box center [36, 120] width 36 height 6
click at [73, 84] on icon "button" at bounding box center [75, 84] width 5 height 5
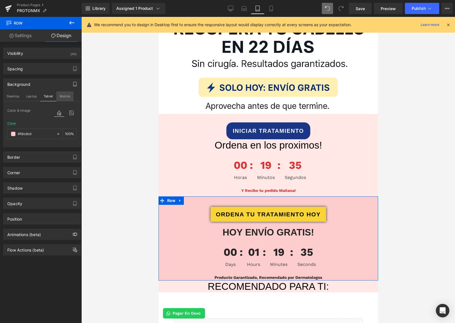
click at [60, 99] on button "Mobile" at bounding box center [64, 96] width 17 height 10
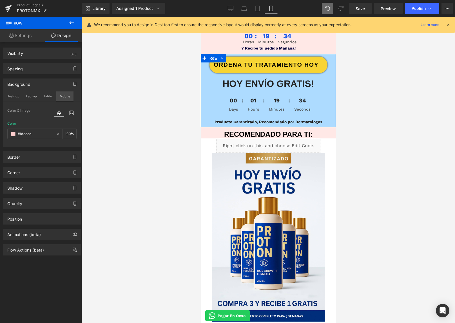
scroll to position [126, 0]
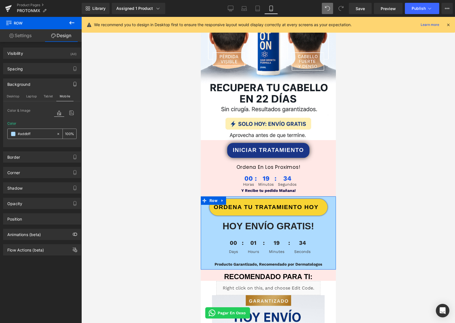
click at [39, 130] on div "#fdcdcd" at bounding box center [32, 134] width 49 height 10
click at [42, 134] on input "#fdcdcd" at bounding box center [36, 134] width 36 height 6
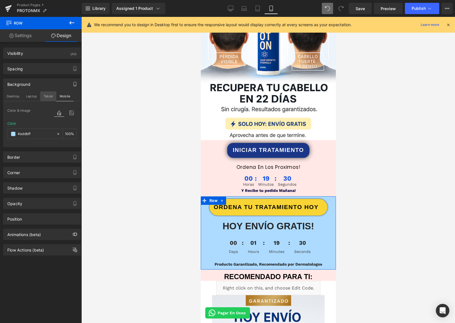
drag, startPoint x: 45, startPoint y: 97, endPoint x: 45, endPoint y: 100, distance: 3.7
click at [45, 97] on button "Tablet" at bounding box center [48, 96] width 16 height 10
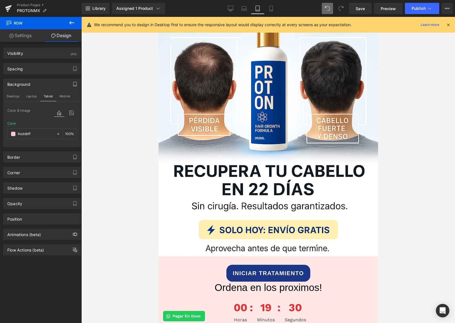
scroll to position [269, 0]
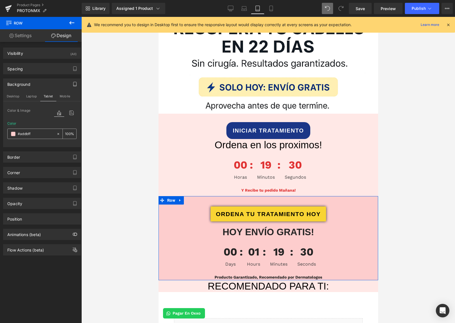
click at [56, 134] on icon at bounding box center [58, 134] width 4 height 4
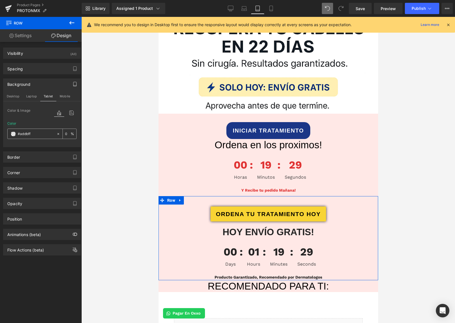
click at [41, 134] on input "#addbff" at bounding box center [36, 134] width 36 height 6
paste input "#addbff"
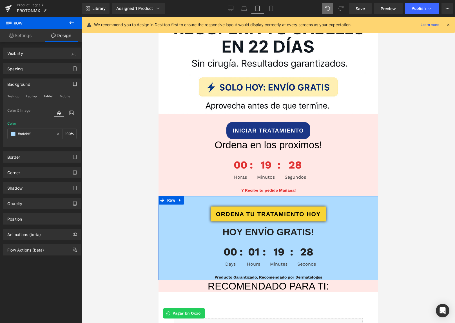
drag, startPoint x: 35, startPoint y: 97, endPoint x: 34, endPoint y: 104, distance: 6.2
click at [35, 97] on button "Laptop" at bounding box center [31, 96] width 17 height 10
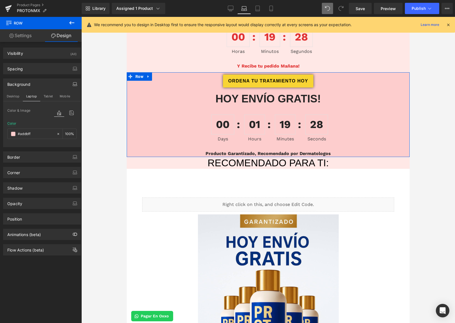
scroll to position [145, 0]
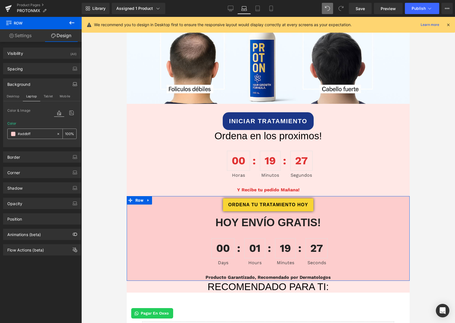
click at [36, 133] on input "#addbff" at bounding box center [36, 134] width 36 height 6
paste input "addbff"
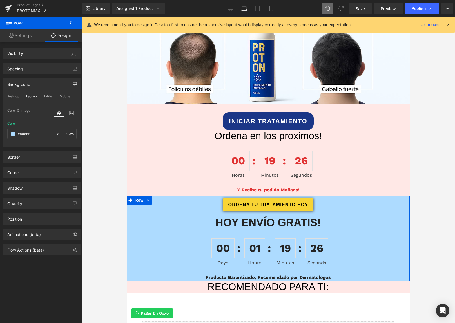
drag, startPoint x: 15, startPoint y: 98, endPoint x: 17, endPoint y: 104, distance: 6.4
click at [15, 98] on button "Desktop" at bounding box center [12, 96] width 19 height 10
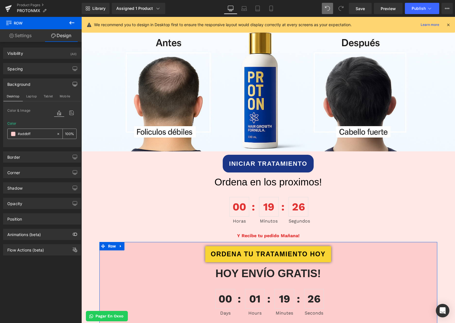
scroll to position [191, 0]
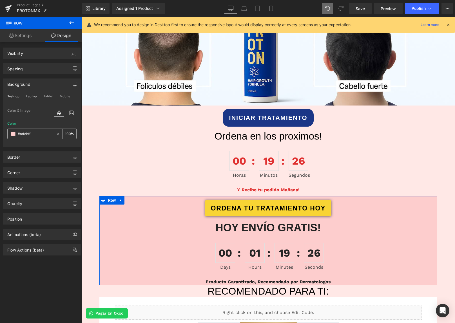
click at [30, 136] on input "#addbff" at bounding box center [36, 134] width 36 height 6
paste input "addbff"
type input "#addbff"
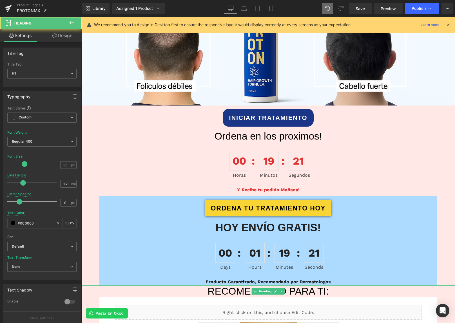
click at [196, 289] on h1 "RECOMENDADO PARA TI:" at bounding box center [267, 291] width 373 height 12
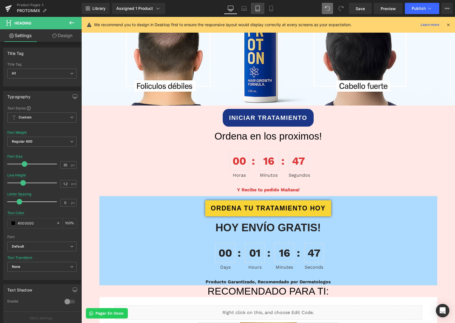
click at [254, 10] on link "Tablet" at bounding box center [258, 8] width 14 height 11
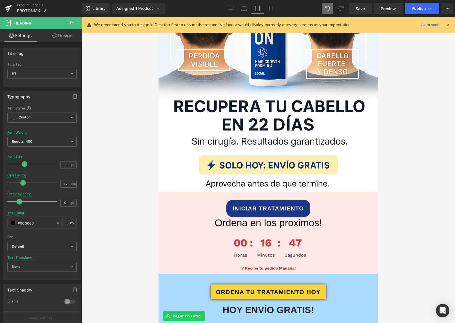
scroll to position [264, 0]
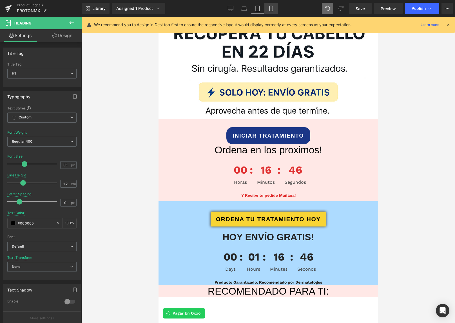
click at [268, 11] on icon at bounding box center [271, 9] width 6 height 6
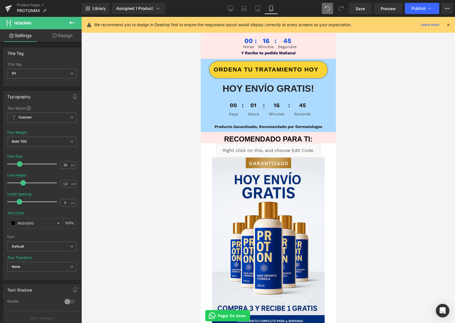
scroll to position [110, 0]
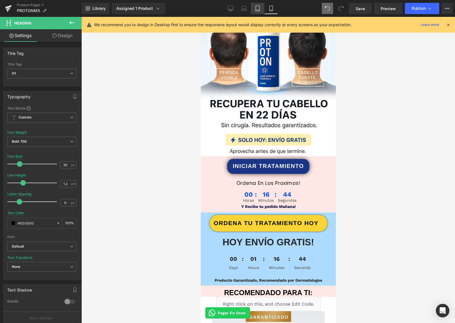
click at [260, 9] on icon at bounding box center [258, 9] width 6 height 6
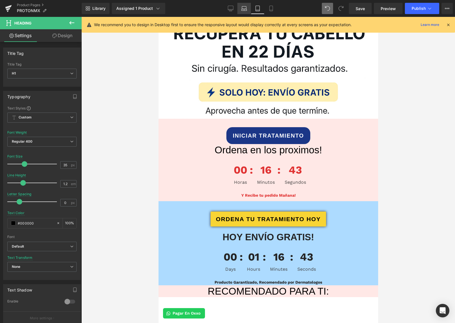
click at [246, 8] on icon at bounding box center [244, 9] width 6 height 6
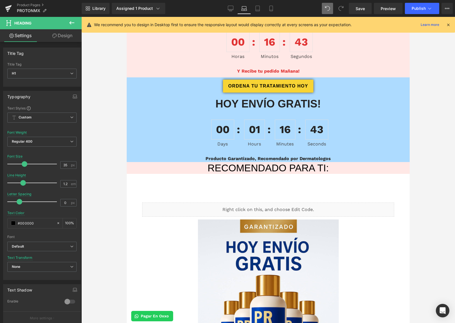
scroll to position [140, 0]
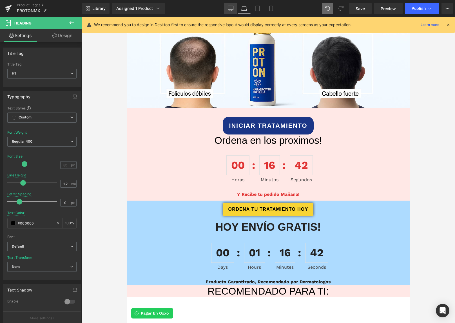
click at [232, 10] on icon at bounding box center [231, 9] width 6 height 6
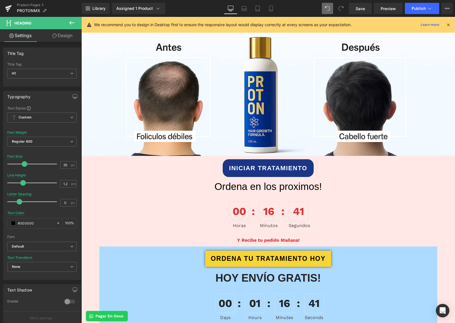
scroll to position [191, 0]
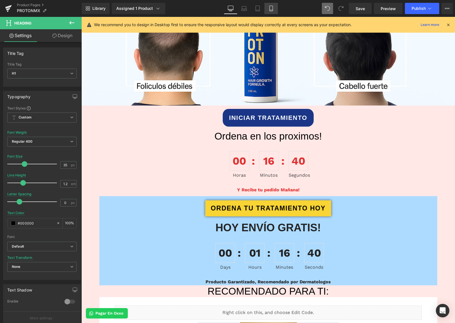
click at [269, 11] on icon at bounding box center [271, 9] width 6 height 6
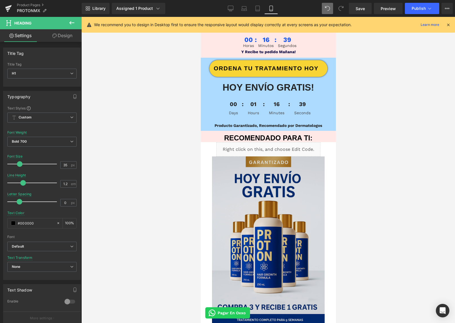
scroll to position [314, 0]
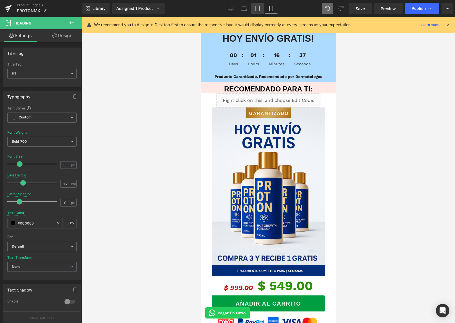
click at [260, 8] on icon at bounding box center [258, 9] width 6 height 6
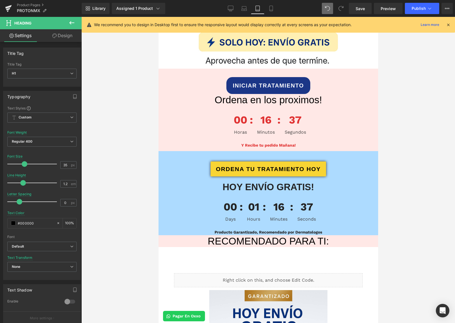
scroll to position [467, 0]
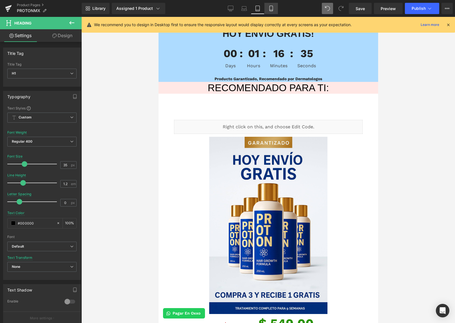
click at [271, 5] on link "Mobile" at bounding box center [271, 8] width 14 height 11
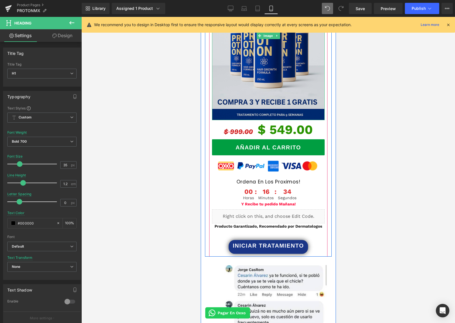
scroll to position [472, 0]
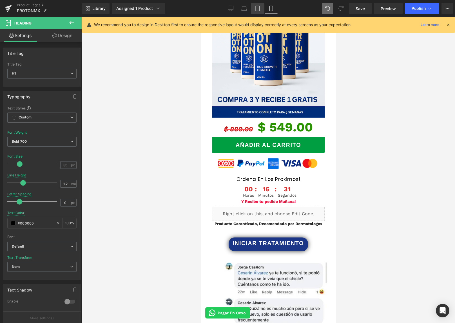
click at [258, 9] on icon at bounding box center [258, 9] width 6 height 6
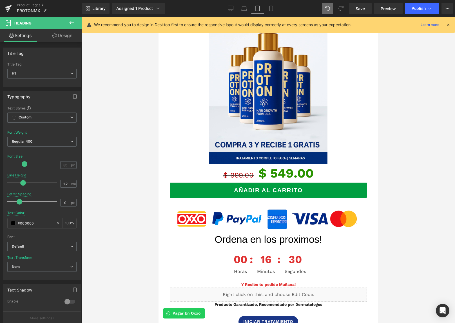
scroll to position [658, 0]
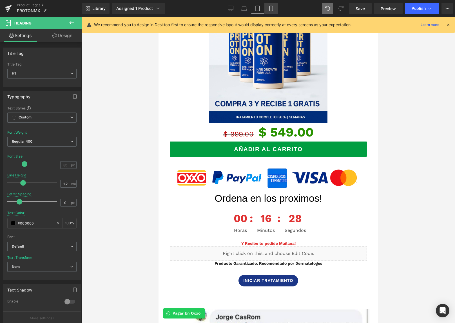
click at [273, 10] on icon at bounding box center [271, 9] width 6 height 6
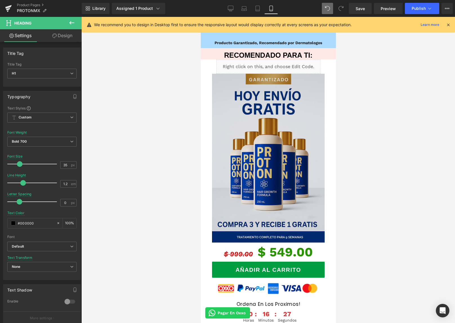
scroll to position [436, 0]
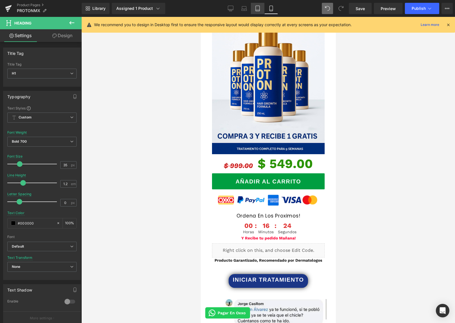
click at [259, 9] on icon at bounding box center [257, 8] width 4 height 5
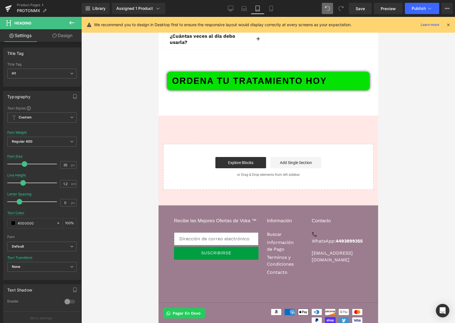
scroll to position [2659, 0]
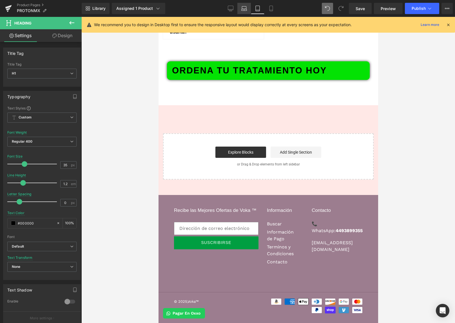
click at [248, 14] on link "Laptop" at bounding box center [244, 8] width 14 height 11
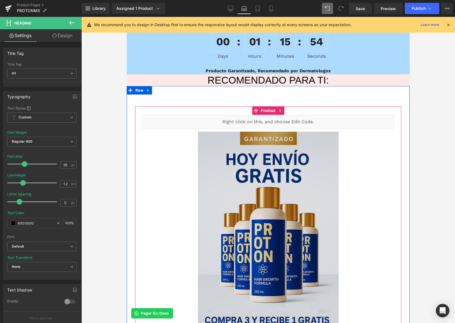
scroll to position [336, 0]
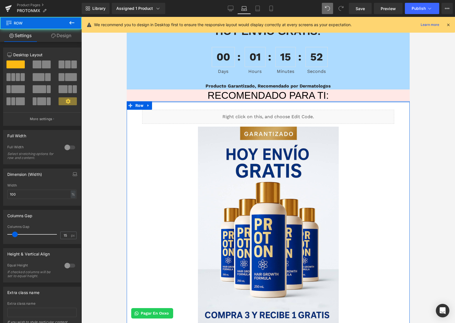
drag, startPoint x: 231, startPoint y: 118, endPoint x: 227, endPoint y: 96, distance: 22.5
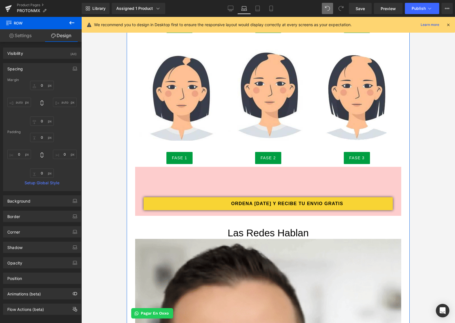
scroll to position [1184, 0]
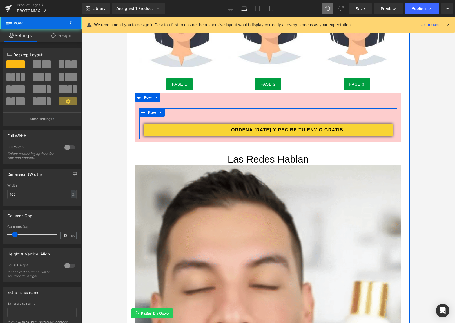
drag, startPoint x: 254, startPoint y: 119, endPoint x: 252, endPoint y: 111, distance: 8.3
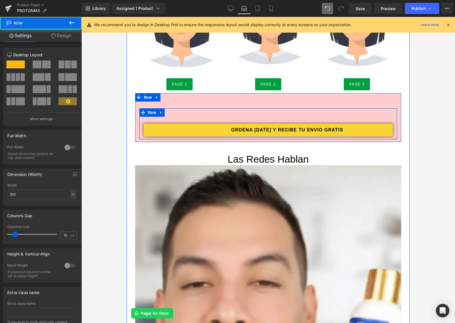
click at [252, 111] on div "ORDENA [DATE] Y RECIBE TU ENVIO GRATIS Button Row" at bounding box center [267, 123] width 257 height 31
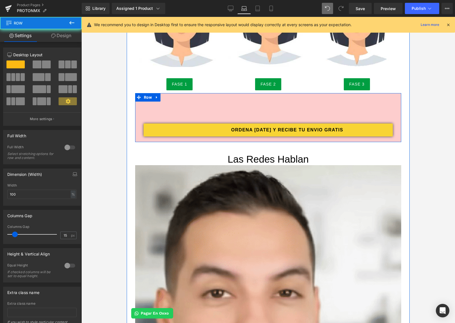
drag, startPoint x: 253, startPoint y: 121, endPoint x: 249, endPoint y: 105, distance: 16.4
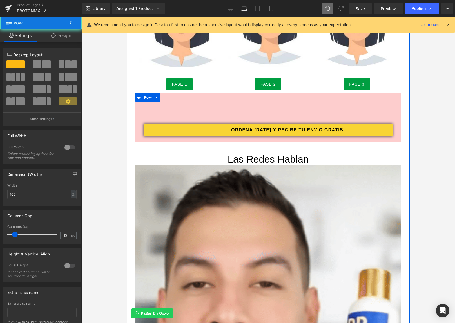
click at [249, 105] on div "ORDENA [DATE] Y RECIBE TU ENVIO GRATIS Button Row 54px Row" at bounding box center [268, 117] width 266 height 49
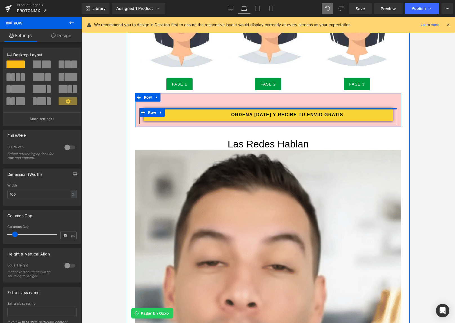
drag, startPoint x: 247, startPoint y: 120, endPoint x: 243, endPoint y: 101, distance: 19.0
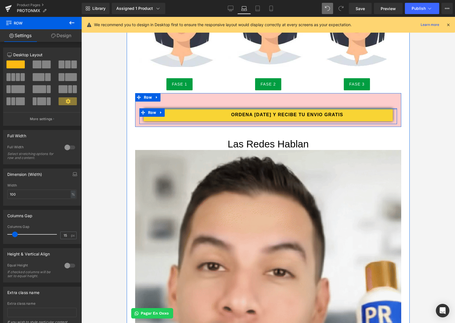
click at [243, 101] on div "ORDENA [DATE] Y RECIBE TU ENVIO GRATIS Button Row Row" at bounding box center [268, 110] width 266 height 34
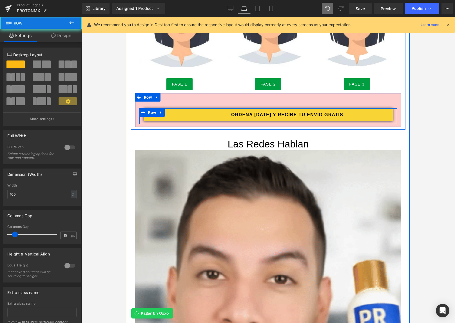
drag, startPoint x: 244, startPoint y: 105, endPoint x: 241, endPoint y: 96, distance: 9.1
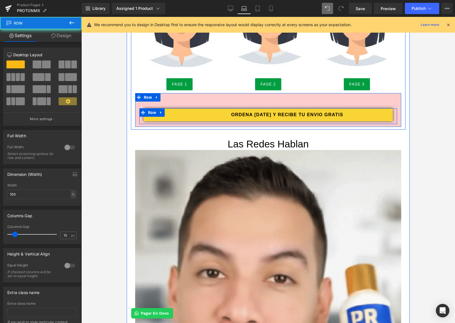
click at [241, 96] on div "ORDENA [DATE] Y RECIBE TU ENVIO GRATIS Button Row Row" at bounding box center [268, 110] width 266 height 34
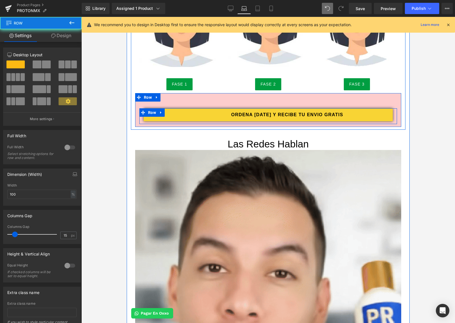
click at [240, 103] on div "ORDENA [DATE] Y RECIBE TU ENVIO GRATIS Button Row Row" at bounding box center [268, 110] width 266 height 34
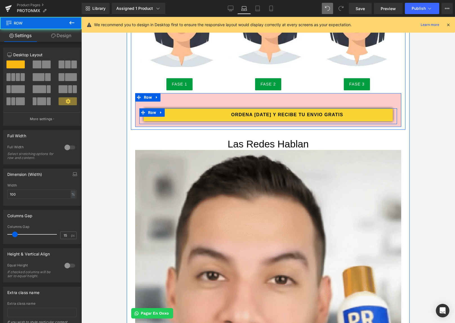
drag, startPoint x: 240, startPoint y: 107, endPoint x: 237, endPoint y: 99, distance: 8.9
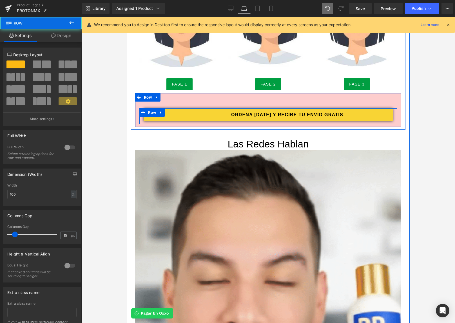
click at [238, 97] on div "ORDENA [DATE] Y RECIBE TU ENVIO GRATIS Button Row Row" at bounding box center [268, 110] width 266 height 34
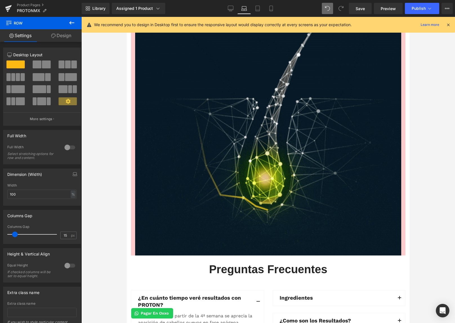
scroll to position [1884, 0]
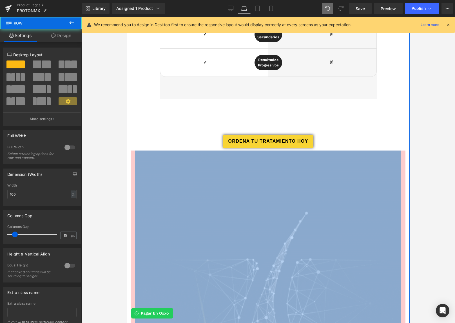
drag, startPoint x: 218, startPoint y: 122, endPoint x: 215, endPoint y: 109, distance: 13.5
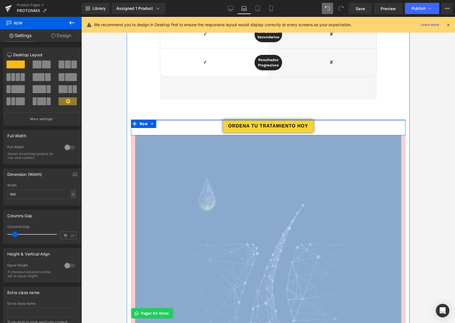
drag, startPoint x: 220, startPoint y: 124, endPoint x: 217, endPoint y: 110, distance: 14.5
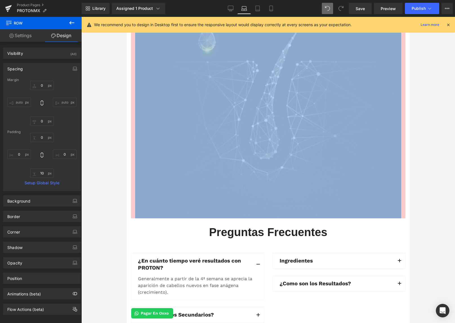
scroll to position [2261, 0]
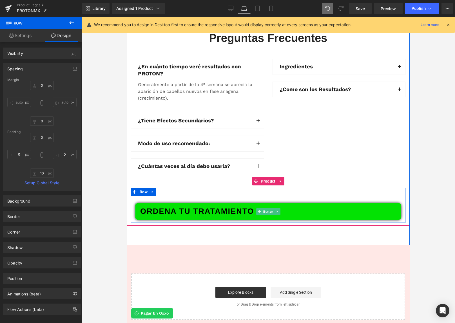
click at [264, 208] on span "Button" at bounding box center [268, 211] width 12 height 7
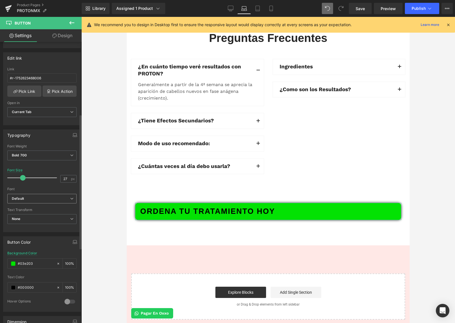
scroll to position [151, 0]
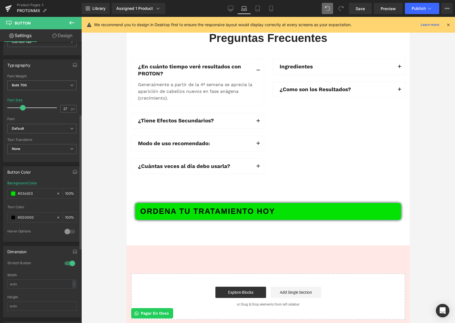
click at [71, 261] on div at bounding box center [70, 263] width 14 height 9
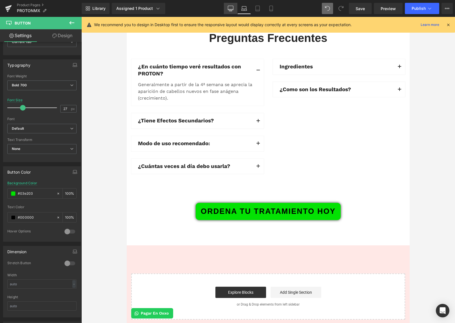
click at [229, 8] on icon at bounding box center [231, 9] width 6 height 6
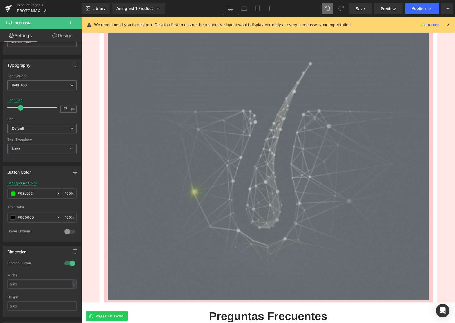
scroll to position [2529, 0]
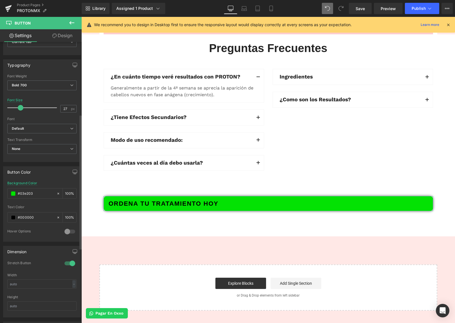
click at [70, 265] on div at bounding box center [70, 263] width 14 height 9
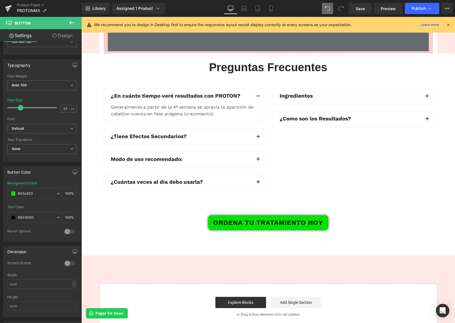
scroll to position [2481, 0]
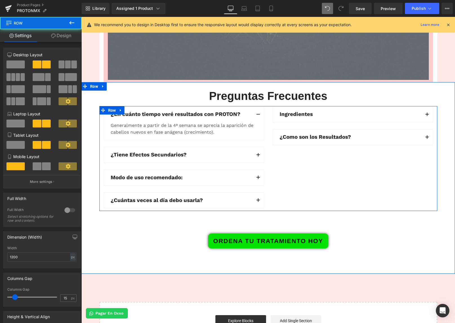
drag, startPoint x: 230, startPoint y: 114, endPoint x: 228, endPoint y: 105, distance: 9.4
click at [228, 104] on div "Preguntas Frecuentes Heading Row ¿En cuánto tiempo veré resultados con PROTON? …" at bounding box center [267, 171] width 373 height 165
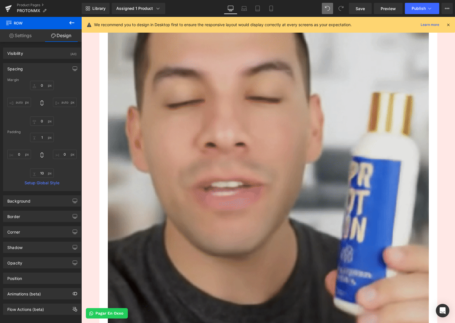
scroll to position [1583, 0]
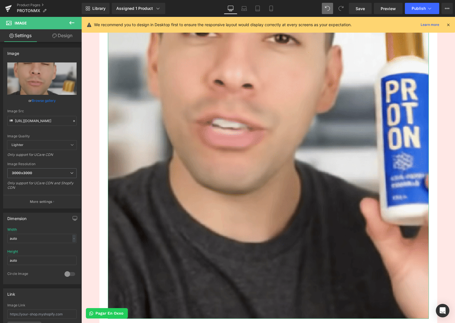
click at [64, 37] on link "Design" at bounding box center [62, 35] width 41 height 13
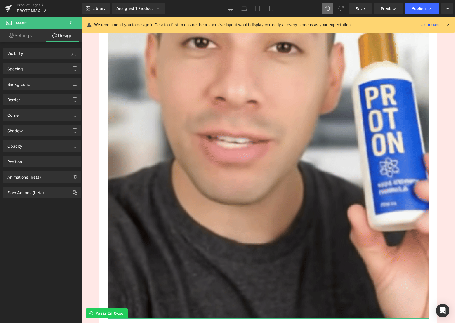
click at [30, 39] on link "Settings" at bounding box center [20, 35] width 41 height 13
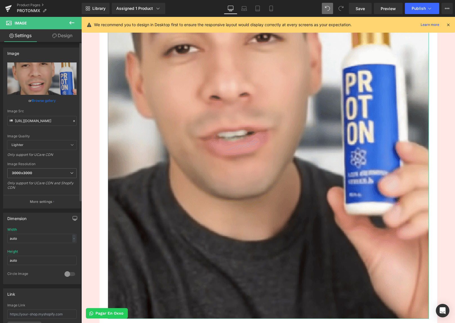
click at [75, 218] on icon "button" at bounding box center [75, 218] width 5 height 5
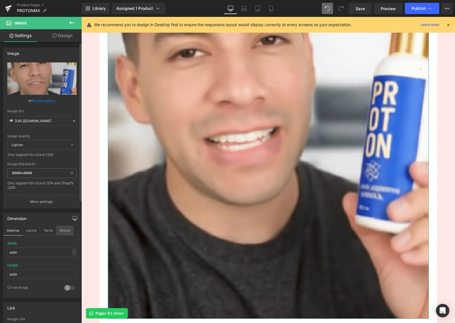
click at [62, 229] on button "Mobile" at bounding box center [64, 231] width 17 height 10
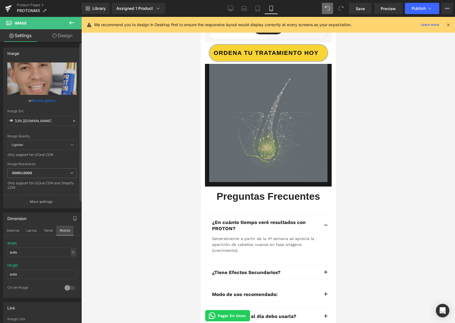
scroll to position [1090, 0]
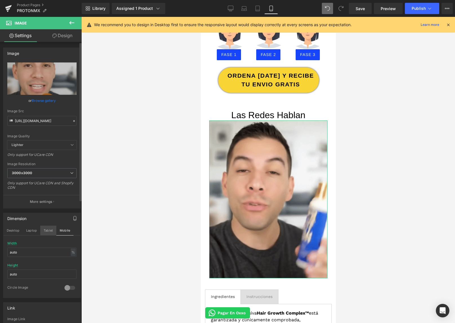
click at [51, 233] on button "Tablet" at bounding box center [48, 231] width 16 height 10
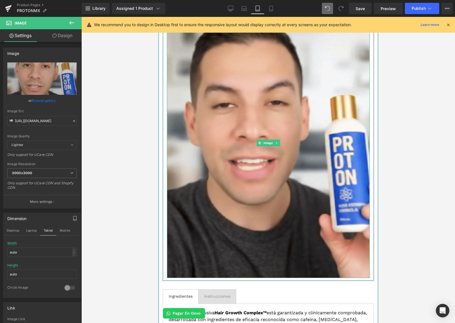
scroll to position [1726, 0]
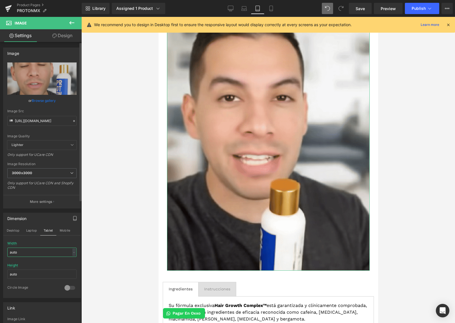
drag, startPoint x: 38, startPoint y: 251, endPoint x: 2, endPoint y: 244, distance: 36.0
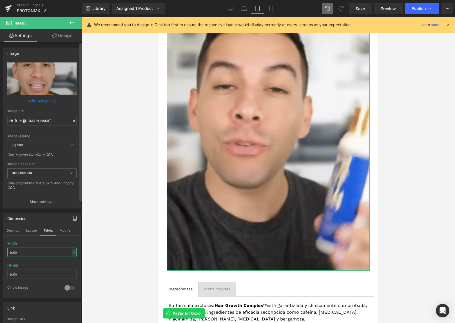
click at [2, 244] on div "Dimension Desktop Laptop Tablet Mobile auto Width auto - % px auto Height auto …" at bounding box center [42, 252] width 84 height 89
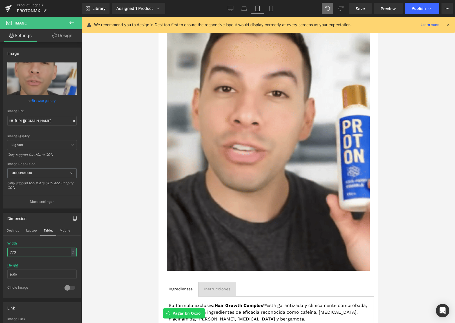
drag, startPoint x: 23, startPoint y: 251, endPoint x: -8, endPoint y: 248, distance: 30.8
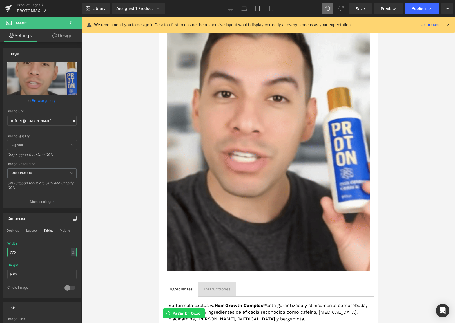
click at [0, 248] on html "Button You are previewing how the will restyle your page. You can not edit Elem…" at bounding box center [227, 161] width 455 height 323
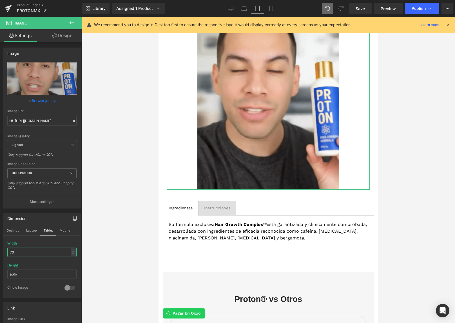
drag, startPoint x: 31, startPoint y: 251, endPoint x: -15, endPoint y: 246, distance: 47.0
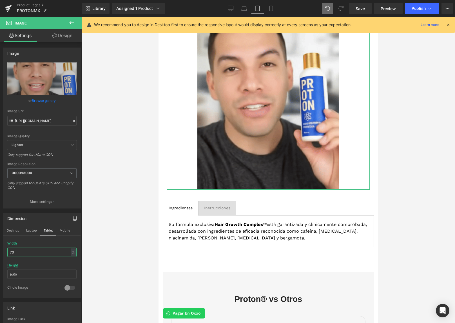
click at [0, 246] on html "Button You are previewing how the will restyle your page. You can not edit Elem…" at bounding box center [227, 161] width 455 height 323
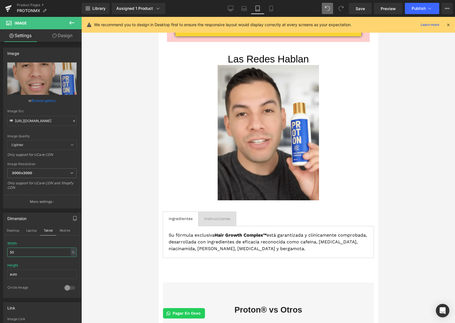
scroll to position [1610, 0]
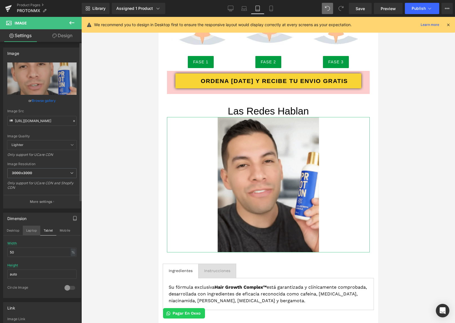
click at [33, 229] on button "Laptop" at bounding box center [31, 231] width 17 height 10
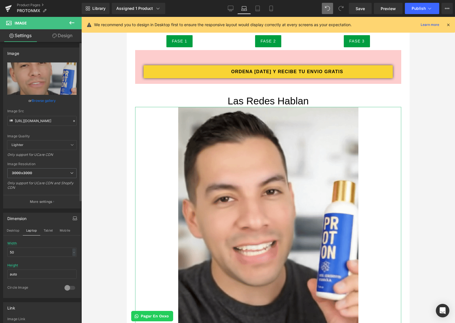
scroll to position [1219, 0]
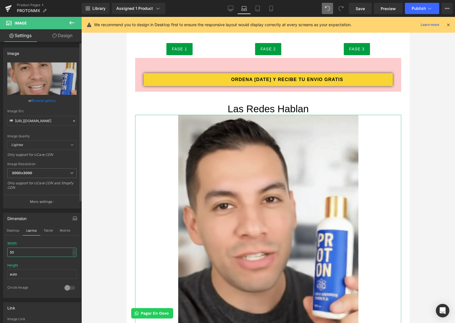
drag, startPoint x: 27, startPoint y: 251, endPoint x: 2, endPoint y: 252, distance: 25.0
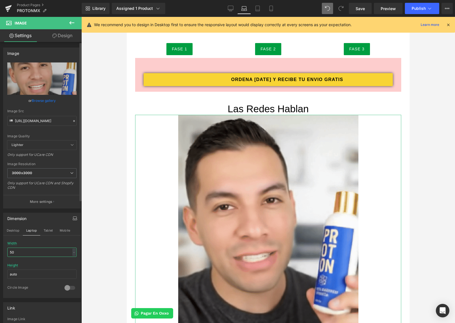
click at [3, 252] on div "Dimension Desktop Laptop Tablet Mobile auto Width 50 - % px auto Height auto 0 …" at bounding box center [42, 255] width 78 height 85
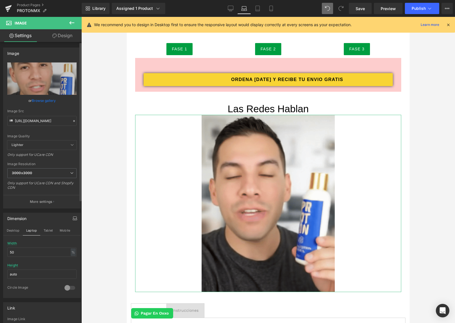
click at [30, 243] on div "Width 50 % % px" at bounding box center [41, 252] width 69 height 22
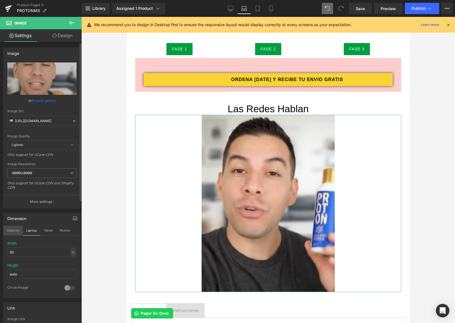
click at [15, 230] on button "Desktop" at bounding box center [12, 231] width 19 height 10
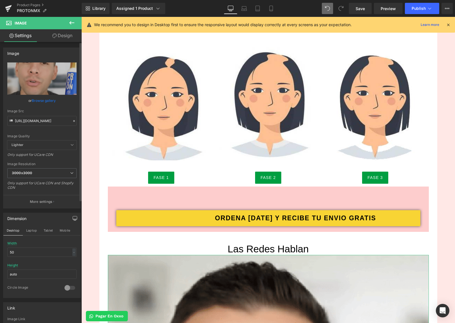
scroll to position [1359, 0]
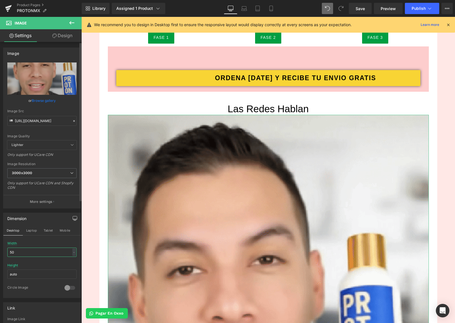
click at [22, 249] on input "50" at bounding box center [41, 252] width 69 height 9
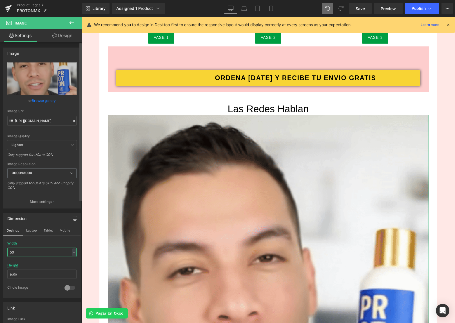
click at [23, 249] on input "50" at bounding box center [41, 252] width 69 height 9
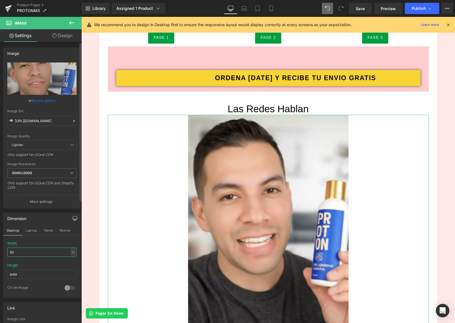
type input "50"
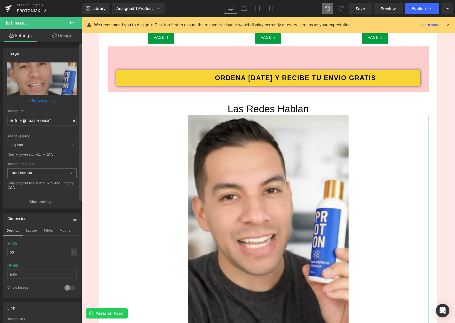
click at [34, 243] on div "Width 50 % % px" at bounding box center [41, 252] width 69 height 22
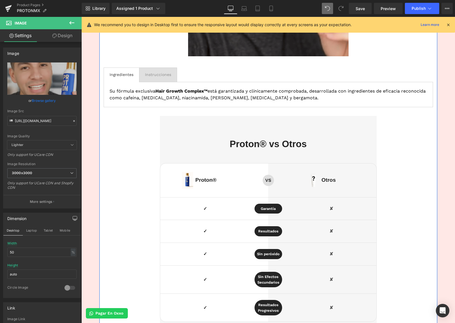
scroll to position [1826, 0]
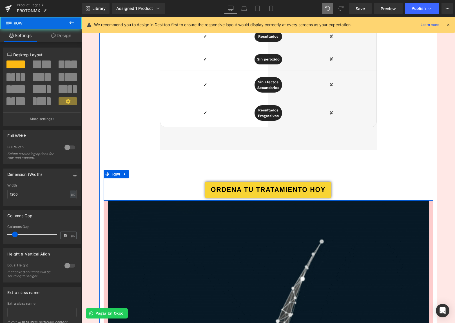
drag, startPoint x: 237, startPoint y: 176, endPoint x: 238, endPoint y: 174, distance: 2.9
click at [238, 174] on div "ORDENA TU TRATAMIENTO [DATE] Button Row" at bounding box center [268, 185] width 329 height 31
click at [239, 180] on div "ORDENA TU TRATAMIENTO [DATE] Button Row" at bounding box center [268, 185] width 329 height 31
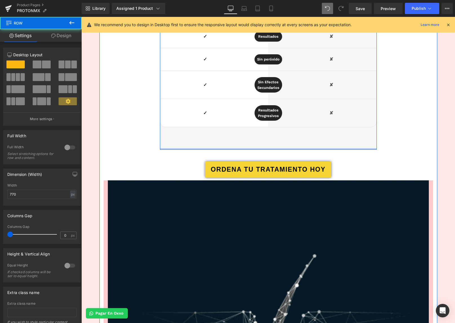
drag, startPoint x: 235, startPoint y: 169, endPoint x: 231, endPoint y: 140, distance: 28.4
click at [231, 140] on div "Proton® vs Otros Heading Image Proton® Heading Row VS Text Block Row Image Otro…" at bounding box center [268, 35] width 217 height 228
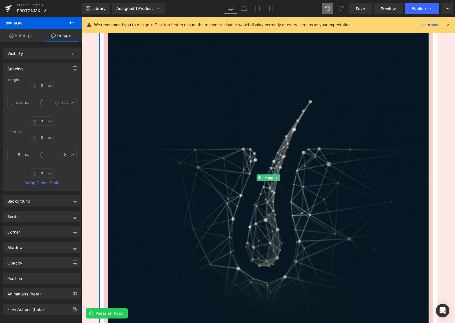
scroll to position [1998, 0]
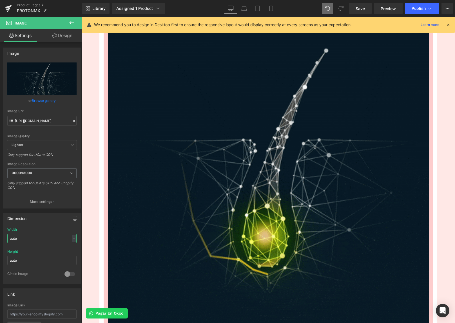
drag, startPoint x: 36, startPoint y: 239, endPoint x: -4, endPoint y: 237, distance: 40.0
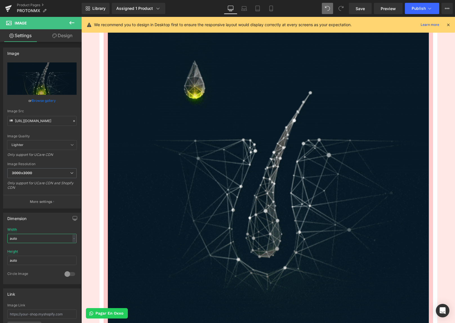
click at [0, 237] on html "Button You are previewing how the will restyle your page. You can not edit Elem…" at bounding box center [227, 161] width 455 height 323
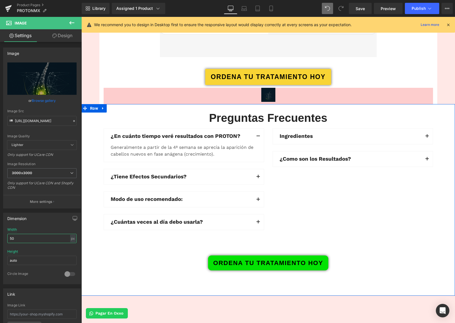
scroll to position [1920, 0]
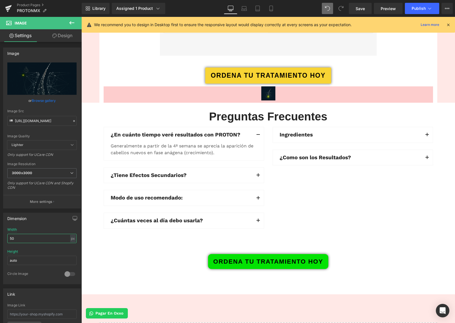
drag, startPoint x: 31, startPoint y: 238, endPoint x: -28, endPoint y: 242, distance: 58.9
click at [0, 242] on html "Button You are previewing how the will restyle your page. You can not edit Elem…" at bounding box center [227, 161] width 455 height 323
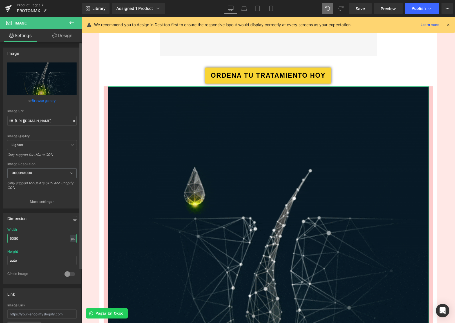
drag, startPoint x: 25, startPoint y: 239, endPoint x: 1, endPoint y: 241, distance: 24.6
click at [1, 241] on div "Dimension auto Width 5080 px % px auto Height auto 0 Circle Image" at bounding box center [42, 246] width 84 height 76
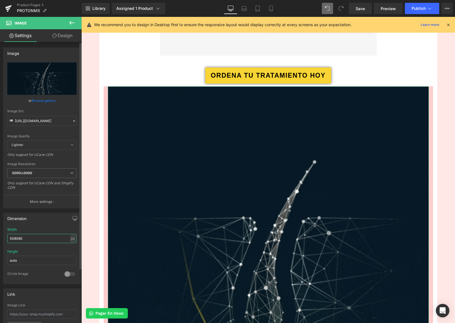
click at [34, 234] on input "508080" at bounding box center [41, 238] width 69 height 9
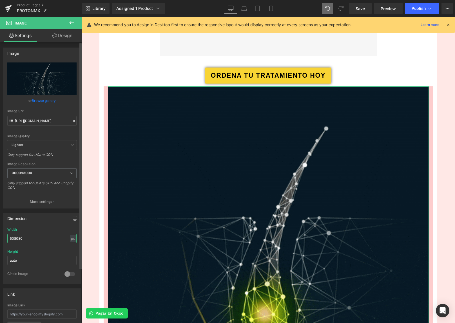
click at [34, 234] on input "508080" at bounding box center [41, 238] width 69 height 9
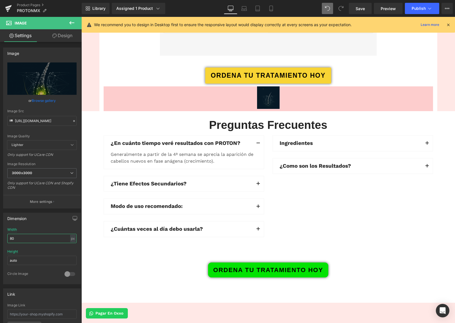
drag, startPoint x: 30, startPoint y: 238, endPoint x: -9, endPoint y: 239, distance: 39.4
click at [0, 239] on html "Button You are previewing how the will restyle your page. You can not edit Elem…" at bounding box center [227, 161] width 455 height 323
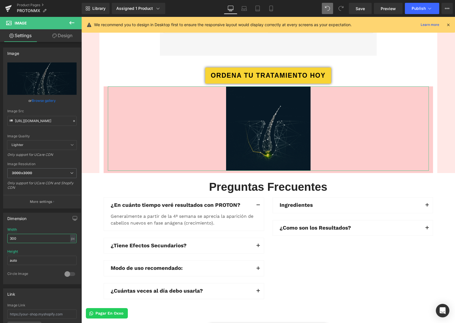
drag, startPoint x: 21, startPoint y: 238, endPoint x: -17, endPoint y: 238, distance: 38.3
click at [0, 238] on html "Button You are previewing how the will restyle your page. You can not edit Elem…" at bounding box center [227, 161] width 455 height 323
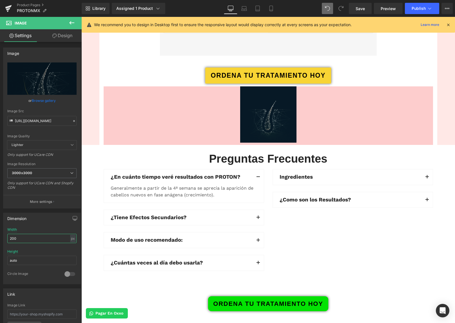
drag, startPoint x: 19, startPoint y: 237, endPoint x: -32, endPoint y: 237, distance: 50.6
click at [0, 237] on html "Button You are previewing how the will restyle your page. You can not edit Elem…" at bounding box center [227, 161] width 455 height 323
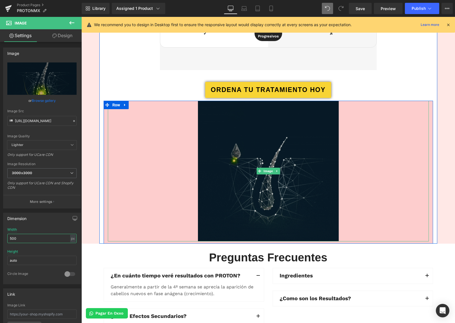
scroll to position [1873, 0]
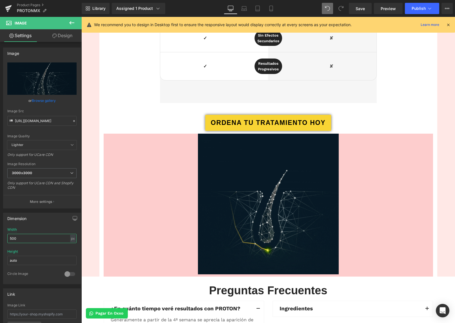
drag, startPoint x: 21, startPoint y: 240, endPoint x: -25, endPoint y: 239, distance: 45.6
click at [0, 239] on html "Button You are previewing how the will restyle your page. You can not edit Elem…" at bounding box center [227, 161] width 455 height 323
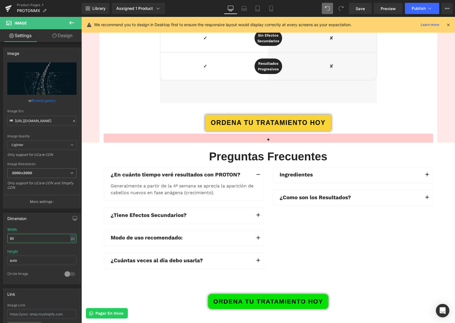
type input "600"
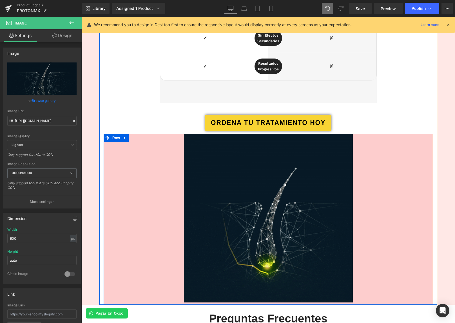
click at [106, 172] on div "Image" at bounding box center [268, 218] width 329 height 169
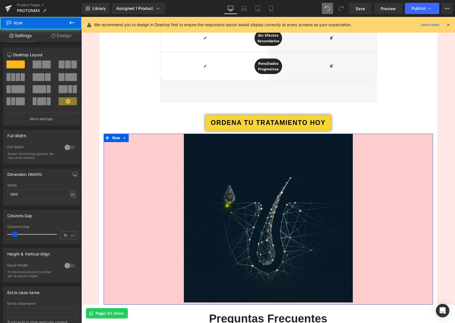
drag, startPoint x: 65, startPoint y: 36, endPoint x: 64, endPoint y: 40, distance: 4.0
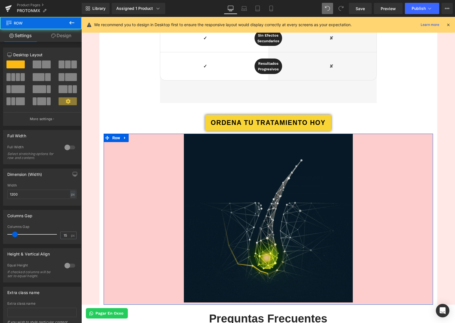
click at [66, 36] on link "Design" at bounding box center [61, 35] width 41 height 13
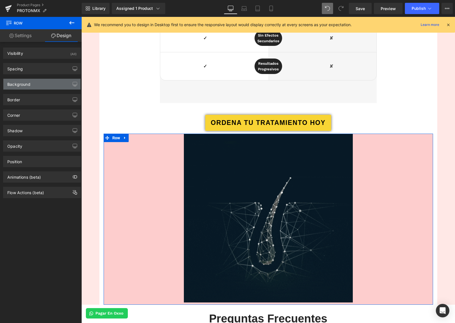
click at [33, 79] on div "Background" at bounding box center [41, 84] width 77 height 11
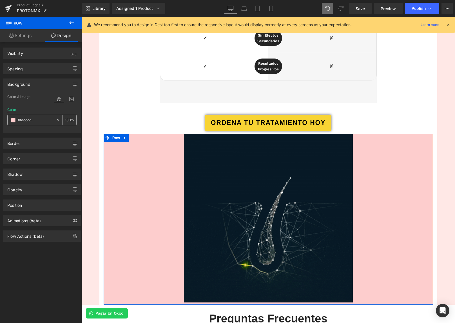
click at [56, 120] on icon at bounding box center [58, 120] width 4 height 4
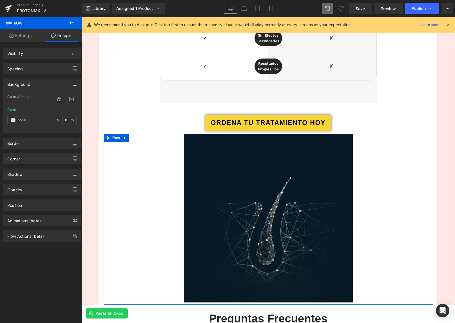
click at [73, 84] on icon "button" at bounding box center [75, 84] width 5 height 5
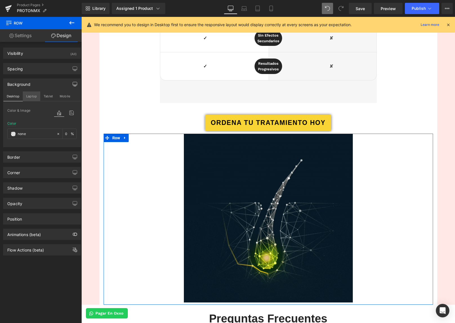
click at [33, 98] on button "Laptop" at bounding box center [31, 96] width 17 height 10
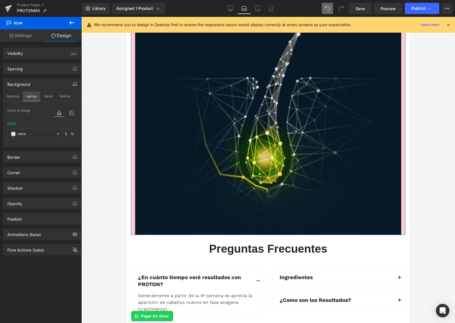
scroll to position [1702, 0]
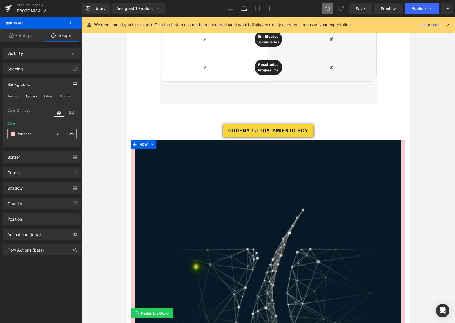
click at [57, 134] on icon at bounding box center [58, 134] width 2 height 2
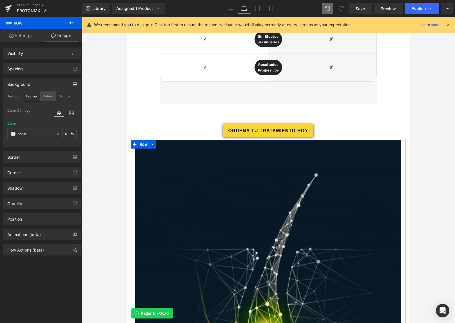
click at [45, 95] on button "Tablet" at bounding box center [48, 96] width 16 height 10
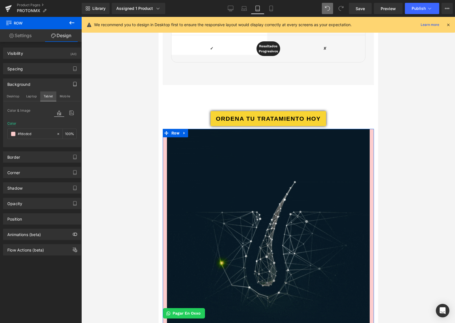
scroll to position [2081, 0]
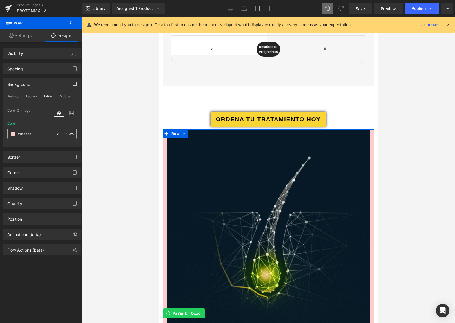
click at [57, 134] on icon at bounding box center [58, 134] width 2 height 2
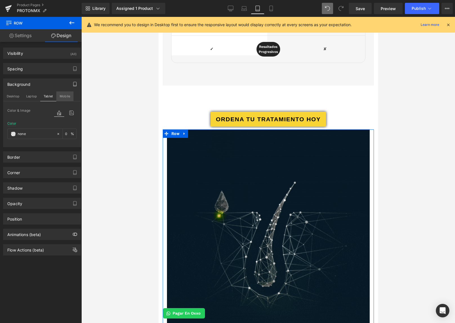
click at [59, 97] on button "Mobile" at bounding box center [64, 96] width 17 height 10
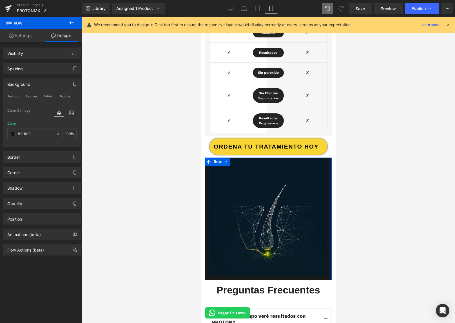
scroll to position [1491, 0]
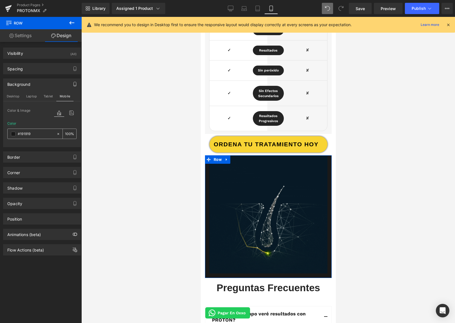
click at [37, 131] on input "#fdcdcd" at bounding box center [36, 134] width 36 height 6
click at [48, 97] on button "Tablet" at bounding box center [48, 96] width 16 height 10
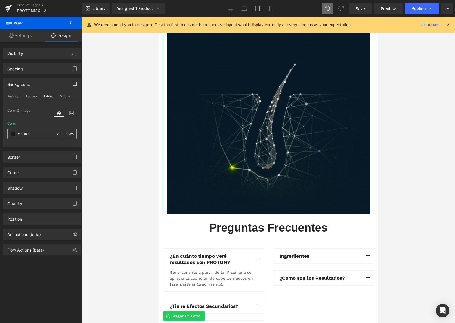
scroll to position [2094, 0]
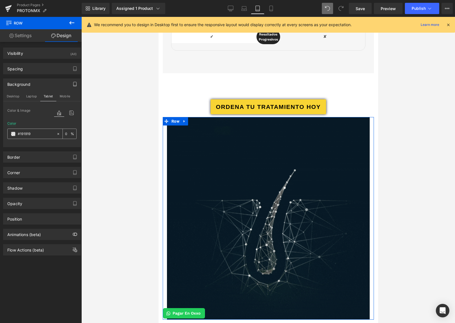
click at [39, 133] on input "#191919" at bounding box center [36, 134] width 36 height 6
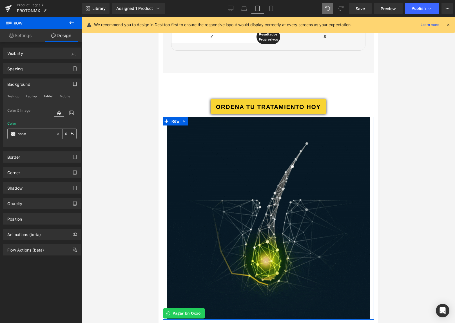
paste input "#191919"
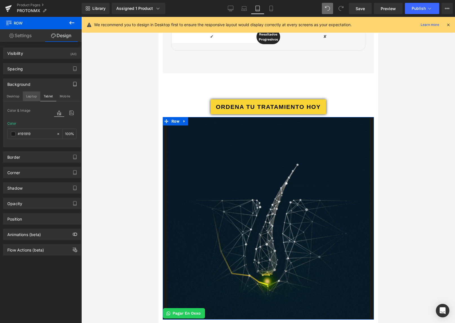
click at [29, 96] on button "Laptop" at bounding box center [31, 96] width 17 height 10
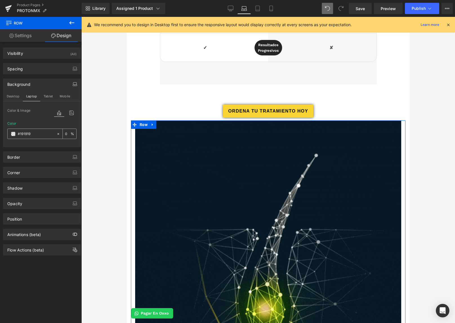
scroll to position [1720, 0]
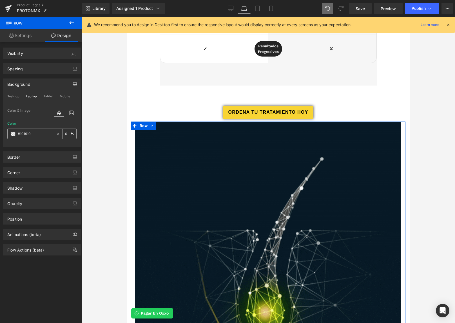
click at [37, 136] on input "#191919" at bounding box center [36, 134] width 36 height 6
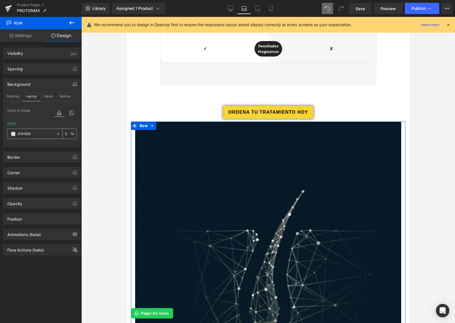
click at [37, 136] on input "#191919" at bounding box center [36, 134] width 36 height 6
paste input "#191919"
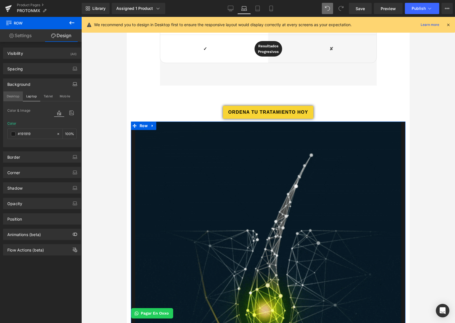
click at [18, 96] on button "Desktop" at bounding box center [12, 96] width 19 height 10
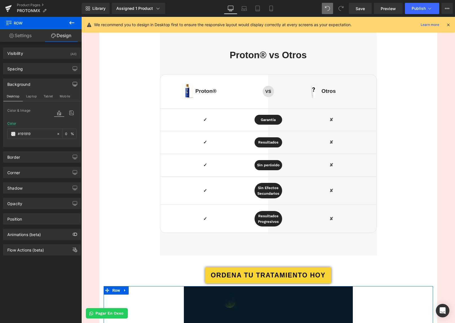
scroll to position [1891, 0]
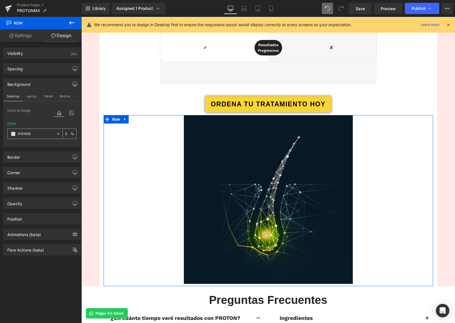
click at [35, 133] on input "#191919" at bounding box center [36, 134] width 36 height 6
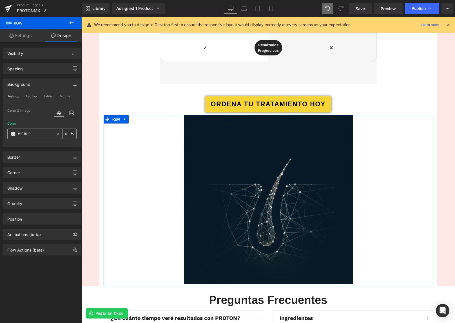
click at [35, 133] on input "#191919" at bounding box center [36, 134] width 36 height 6
paste input "#191919"
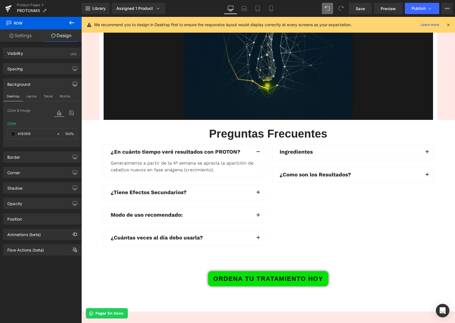
scroll to position [2150, 0]
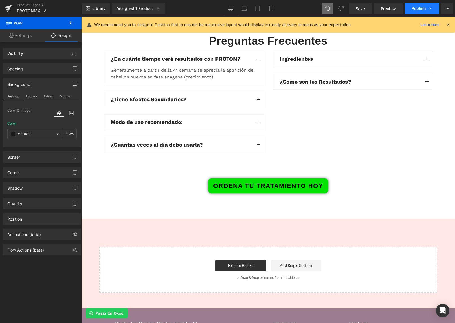
type input "#191919"
click at [414, 11] on span "Publish" at bounding box center [418, 8] width 14 height 5
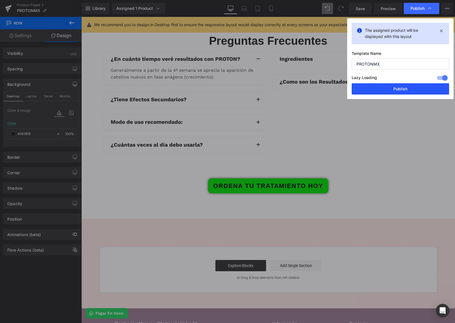
click at [391, 93] on button "Publish" at bounding box center [399, 88] width 97 height 11
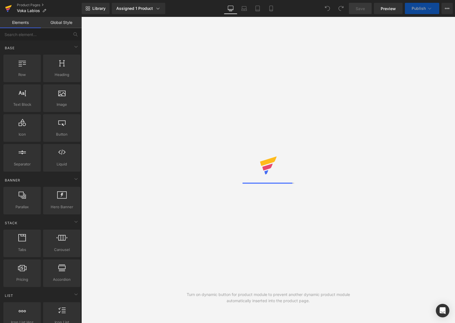
click at [6, 10] on icon at bounding box center [8, 8] width 7 height 14
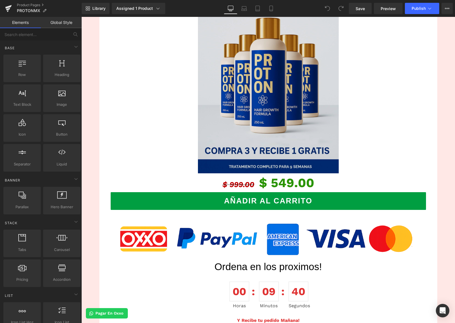
scroll to position [555, 0]
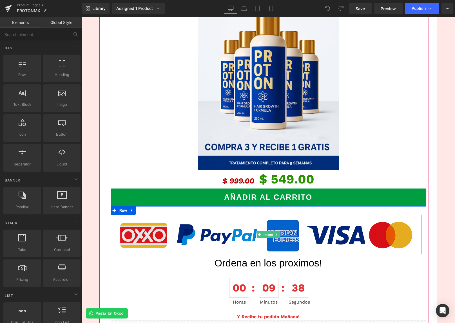
click at [252, 227] on img at bounding box center [268, 235] width 307 height 40
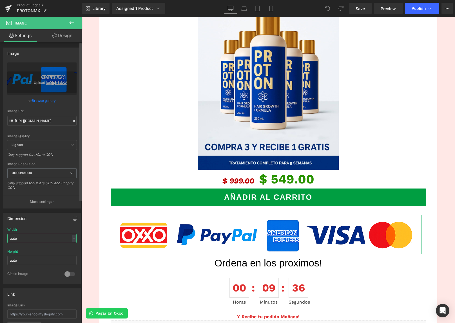
drag, startPoint x: 43, startPoint y: 238, endPoint x: 10, endPoint y: 232, distance: 33.9
click at [10, 232] on div "Width auto - % px" at bounding box center [41, 239] width 69 height 22
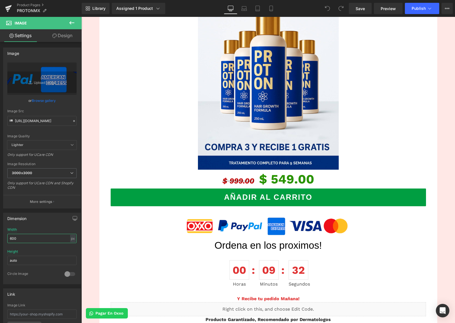
drag, startPoint x: 18, startPoint y: 238, endPoint x: -5, endPoint y: 237, distance: 22.8
click at [0, 237] on html "You are previewing how the will restyle your page. You can not edit Elements in…" at bounding box center [227, 161] width 455 height 323
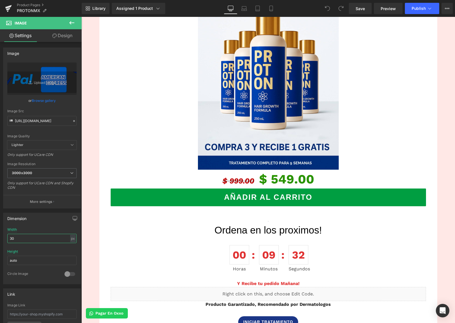
type input "300"
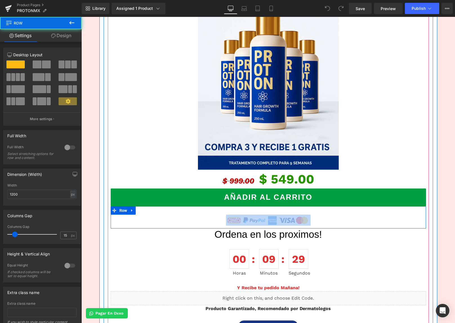
drag, startPoint x: 216, startPoint y: 212, endPoint x: 215, endPoint y: 208, distance: 4.4
click at [215, 208] on div "Image Row" at bounding box center [268, 217] width 315 height 22
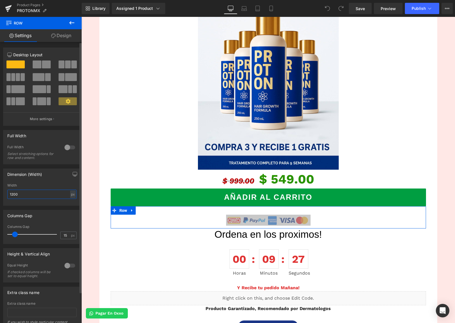
click at [16, 194] on input "1200" at bounding box center [41, 194] width 69 height 9
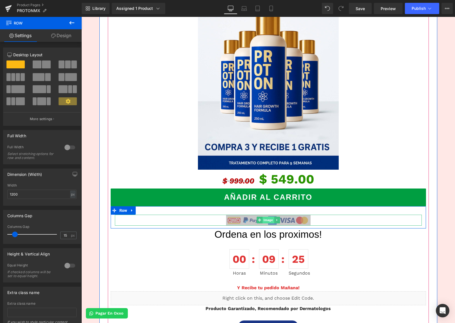
click at [269, 221] on span "Image" at bounding box center [268, 220] width 12 height 7
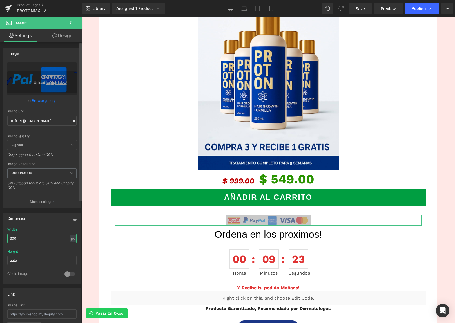
click at [30, 238] on input "300" at bounding box center [41, 238] width 69 height 9
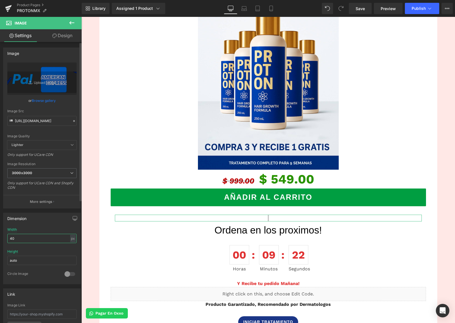
type input "400"
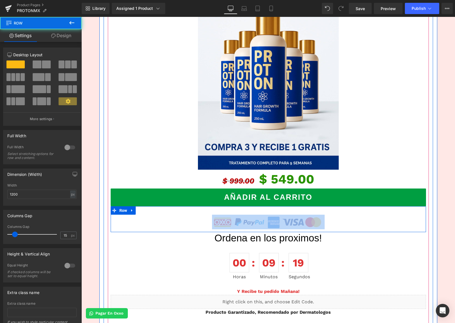
drag, startPoint x: 159, startPoint y: 211, endPoint x: 159, endPoint y: 208, distance: 3.7
click at [159, 208] on div "Image Row" at bounding box center [268, 219] width 315 height 26
click at [164, 243] on div "Ordena en los proximos! Heading" at bounding box center [268, 238] width 315 height 12
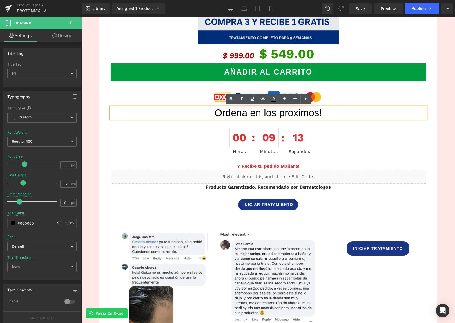
scroll to position [656, 0]
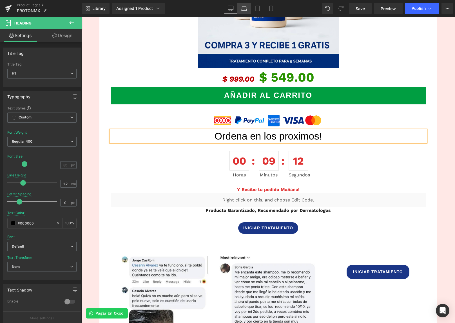
click at [247, 9] on icon at bounding box center [244, 9] width 6 height 6
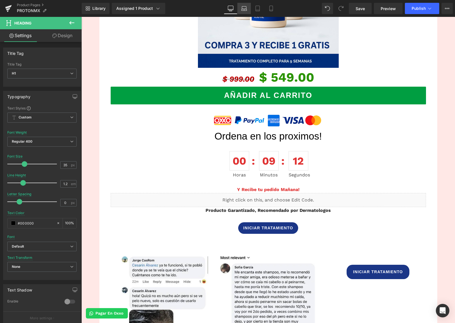
scroll to position [614, 0]
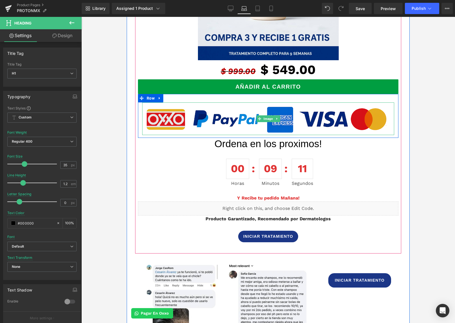
click at [267, 112] on img at bounding box center [268, 118] width 252 height 33
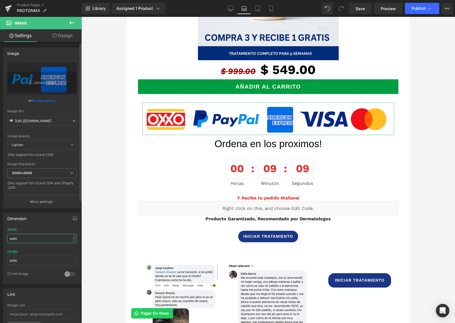
click at [29, 239] on input "auto" at bounding box center [41, 238] width 69 height 9
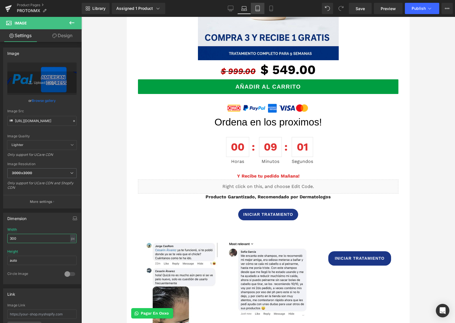
type input "300"
click at [255, 10] on icon at bounding box center [258, 9] width 6 height 6
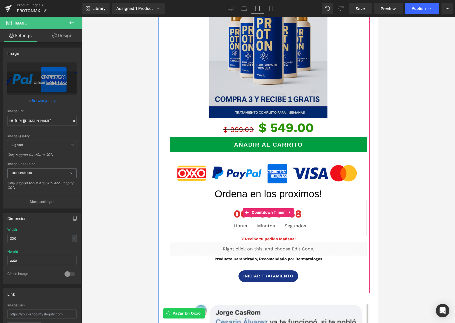
scroll to position [640, 0]
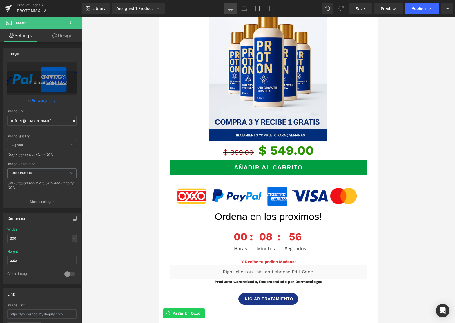
click at [233, 12] on link "Desktop" at bounding box center [231, 8] width 14 height 11
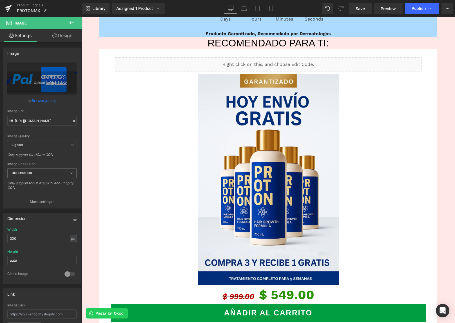
scroll to position [439, 0]
click at [413, 14] on button "Publish" at bounding box center [422, 8] width 34 height 11
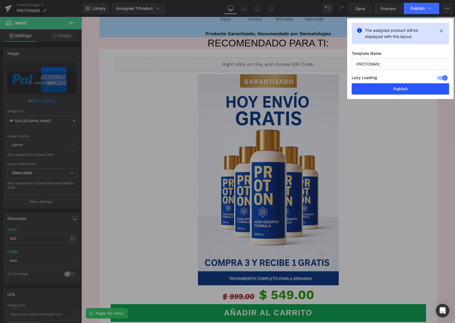
click at [405, 90] on button "Publish" at bounding box center [399, 88] width 97 height 11
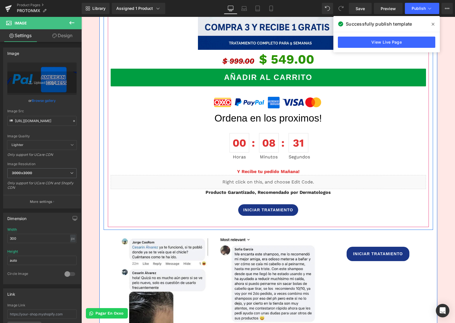
scroll to position [791, 0]
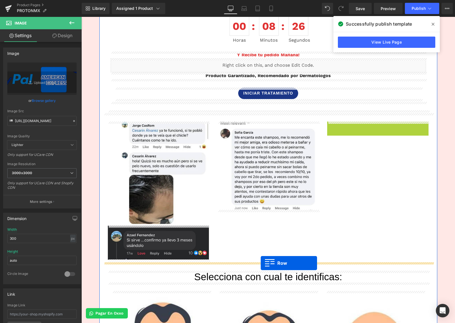
drag, startPoint x: 331, startPoint y: 125, endPoint x: 260, endPoint y: 262, distance: 154.0
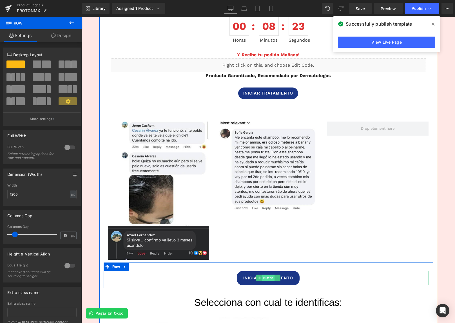
drag, startPoint x: 267, startPoint y: 279, endPoint x: 263, endPoint y: 278, distance: 4.3
click at [267, 279] on span "Button" at bounding box center [268, 278] width 12 height 7
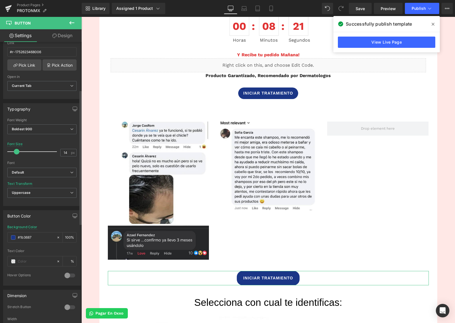
scroll to position [130, 0]
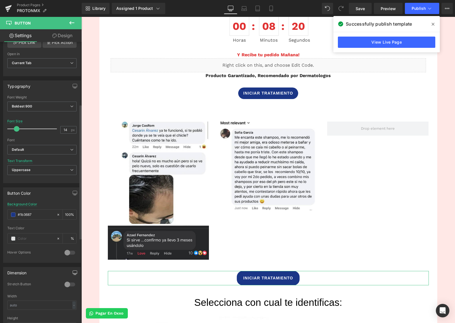
click at [75, 272] on button "button" at bounding box center [74, 272] width 9 height 11
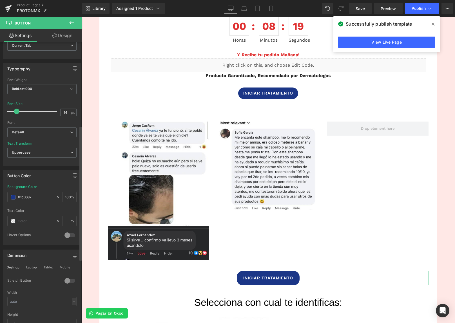
scroll to position [174, 0]
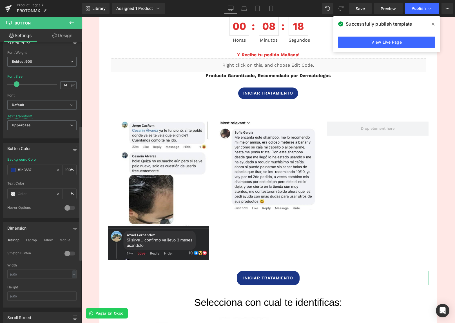
click at [67, 255] on div at bounding box center [70, 253] width 14 height 9
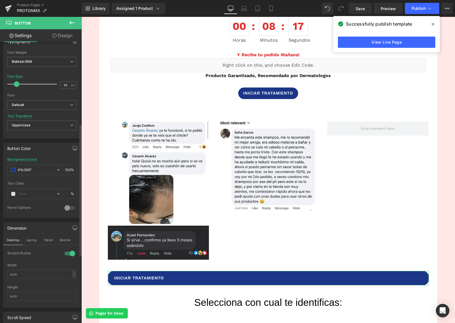
click at [67, 255] on div at bounding box center [70, 253] width 14 height 9
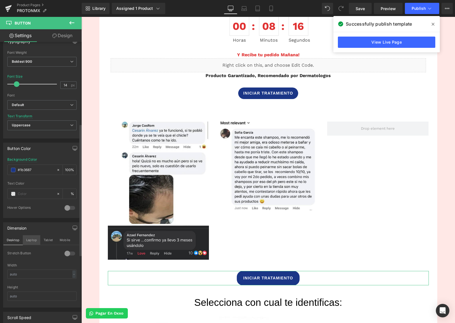
click at [35, 242] on button "Laptop" at bounding box center [31, 240] width 17 height 10
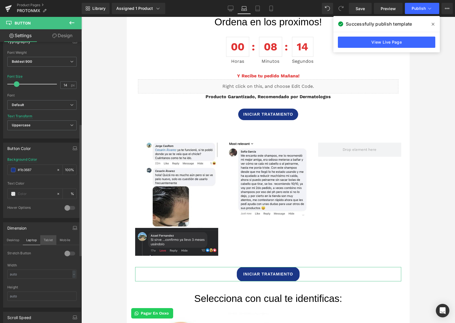
click at [53, 242] on button "Tablet" at bounding box center [48, 240] width 16 height 10
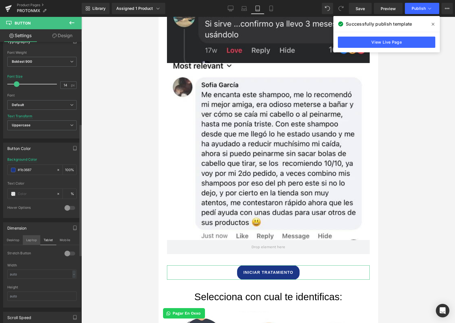
click at [34, 241] on button "Laptop" at bounding box center [31, 240] width 17 height 10
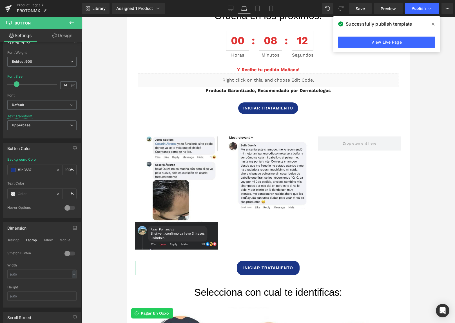
scroll to position [720, 0]
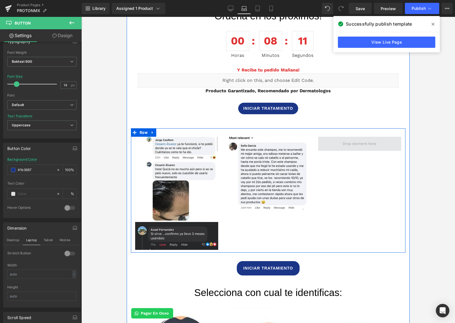
click at [391, 139] on span at bounding box center [359, 144] width 83 height 14
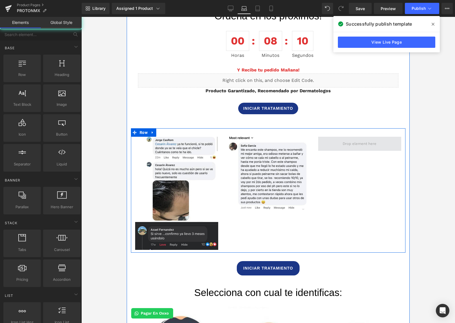
click at [372, 145] on span at bounding box center [359, 144] width 38 height 8
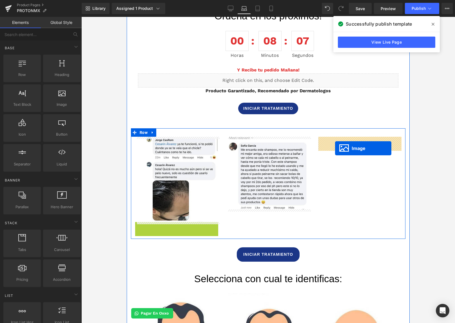
drag, startPoint x: 167, startPoint y: 237, endPoint x: 336, endPoint y: 147, distance: 191.3
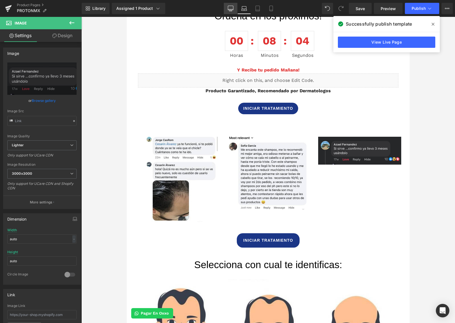
click at [235, 8] on link "Desktop" at bounding box center [231, 8] width 14 height 11
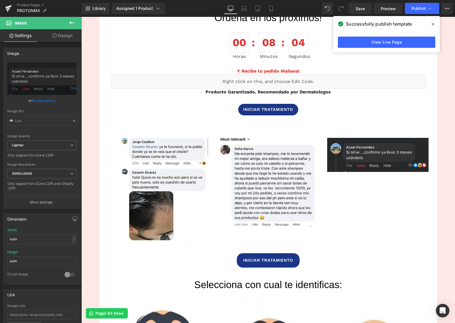
scroll to position [776, 0]
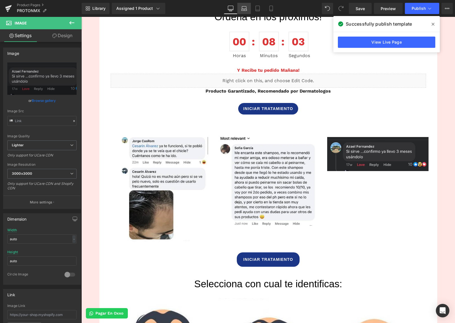
click at [243, 9] on icon at bounding box center [244, 9] width 6 height 6
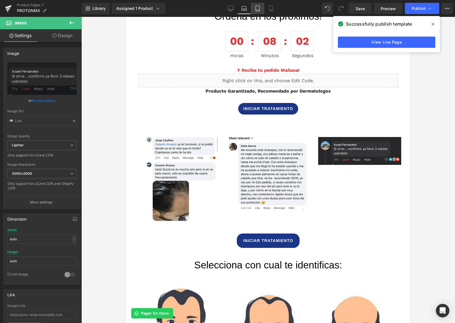
click at [254, 9] on link "Tablet" at bounding box center [258, 8] width 14 height 11
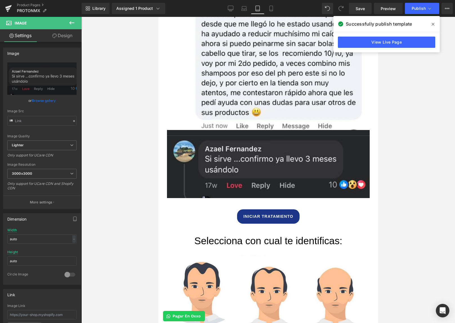
scroll to position [1217, 0]
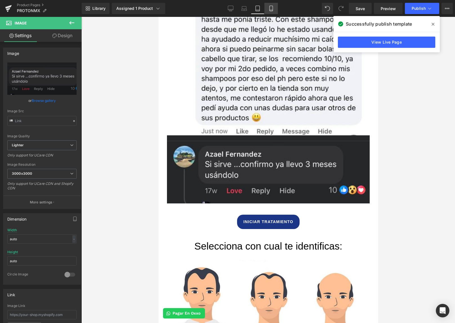
click at [269, 11] on link "Mobile" at bounding box center [271, 8] width 14 height 11
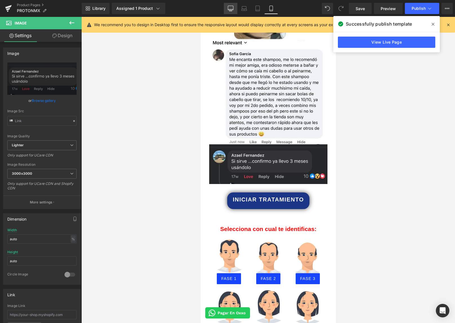
click at [233, 11] on link "Desktop" at bounding box center [231, 8] width 14 height 11
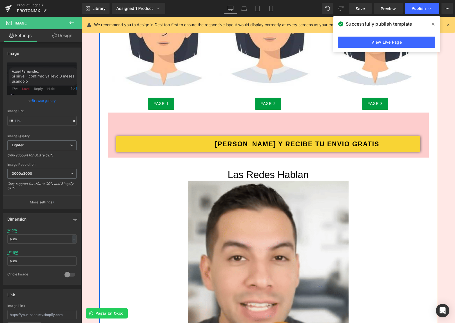
scroll to position [1195, 0]
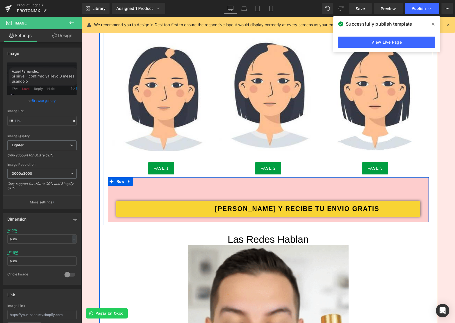
click at [161, 185] on div "ORDENA HOY Y RECIBE TU ENVIO GRATIS Button Row 42px Row" at bounding box center [268, 199] width 321 height 45
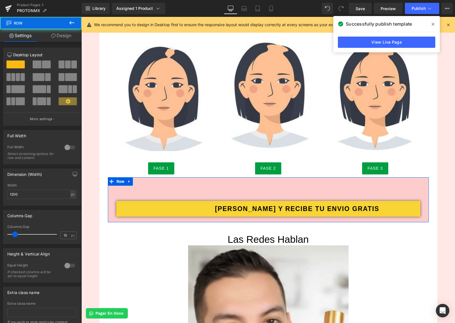
click at [63, 39] on link "Design" at bounding box center [61, 35] width 41 height 13
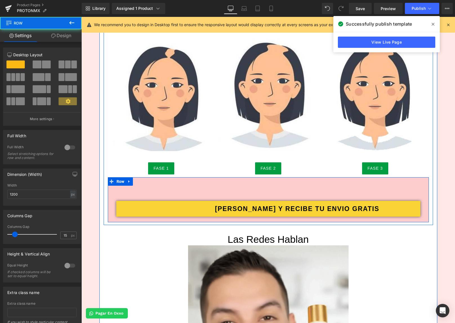
click at [167, 184] on div "ORDENA HOY Y RECIBE TU ENVIO GRATIS Button Row 42px Row" at bounding box center [268, 199] width 321 height 45
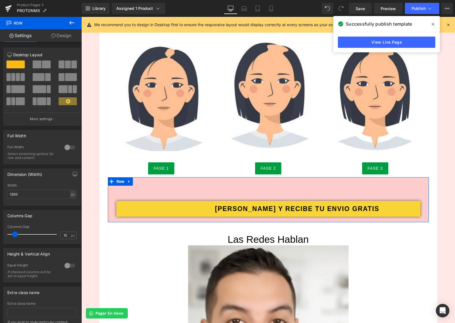
click at [63, 38] on link "Design" at bounding box center [61, 35] width 41 height 13
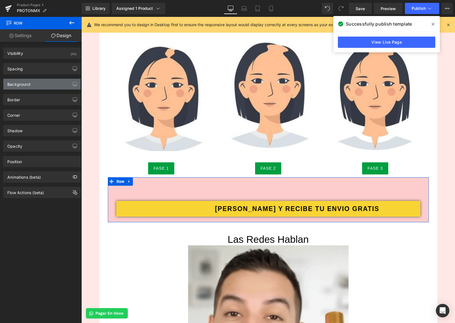
click at [57, 81] on div "Background" at bounding box center [41, 84] width 77 height 11
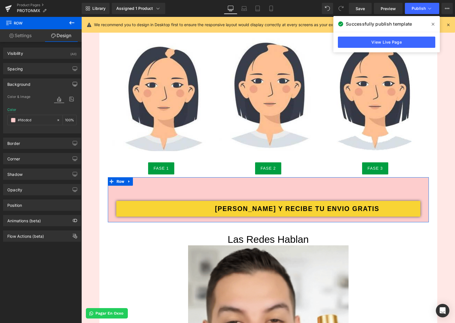
click at [73, 85] on icon "button" at bounding box center [75, 85] width 4 height 0
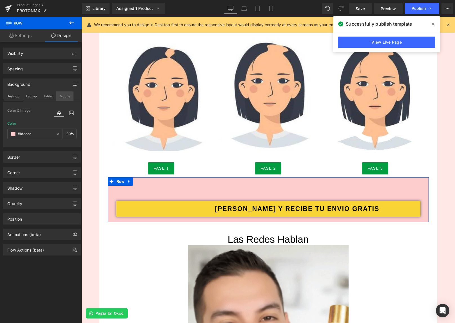
click at [60, 92] on button "Mobile" at bounding box center [64, 96] width 17 height 10
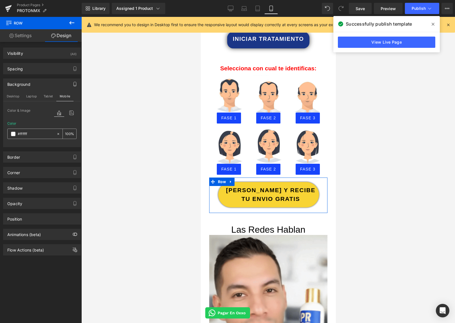
click at [25, 133] on input "text" at bounding box center [36, 134] width 36 height 6
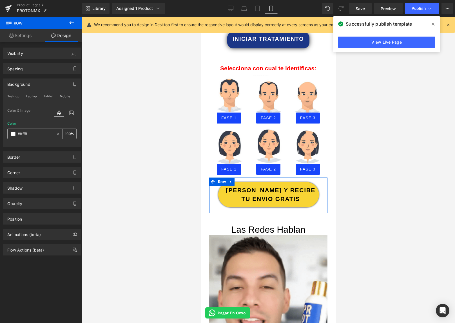
click at [25, 133] on input "text" at bounding box center [36, 134] width 36 height 6
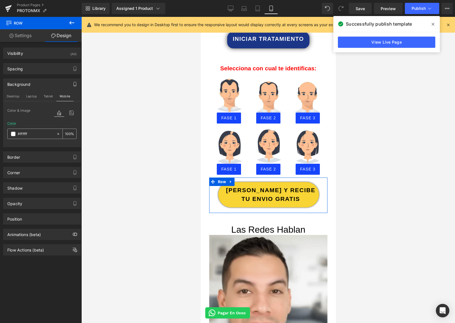
click at [25, 133] on input "text" at bounding box center [36, 134] width 36 height 6
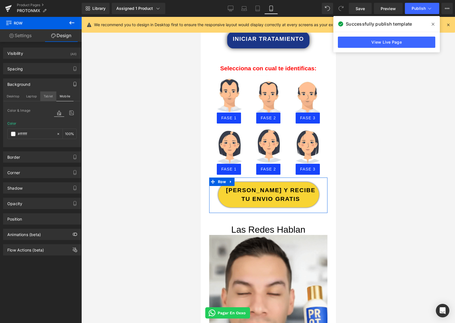
click at [44, 98] on button "Tablet" at bounding box center [48, 96] width 16 height 10
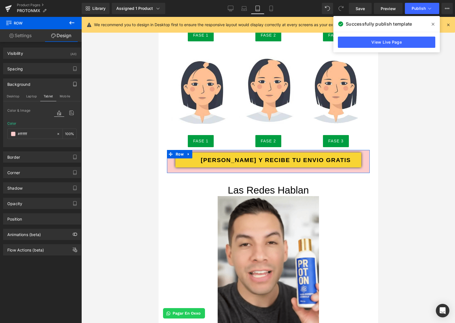
scroll to position [1518, 0]
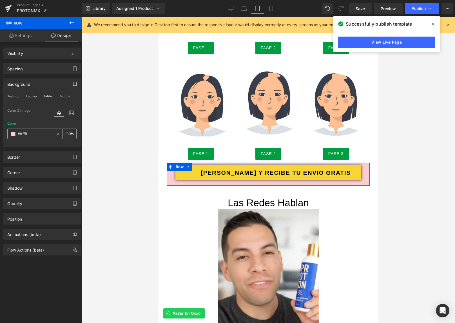
click at [35, 132] on input "#ffffff" at bounding box center [36, 134] width 36 height 6
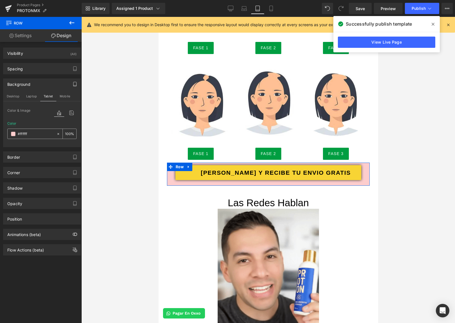
click at [35, 132] on input "#ffffff" at bounding box center [36, 134] width 36 height 6
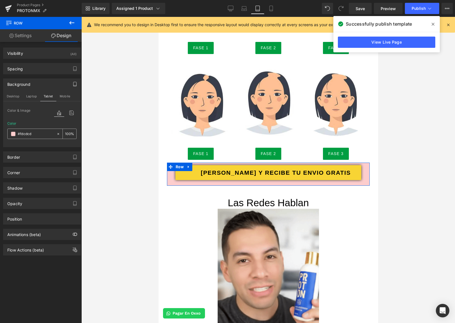
paste input "fff"
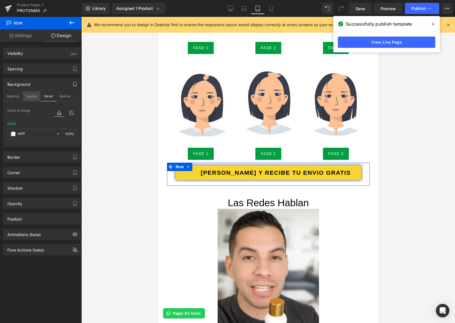
click at [28, 98] on button "Laptop" at bounding box center [31, 96] width 17 height 10
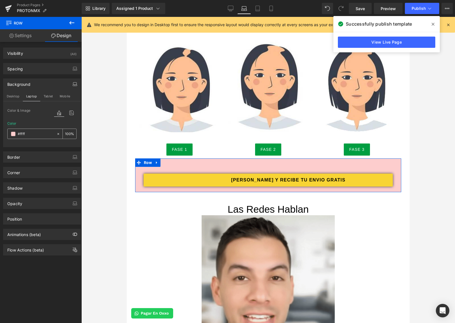
scroll to position [1094, 0]
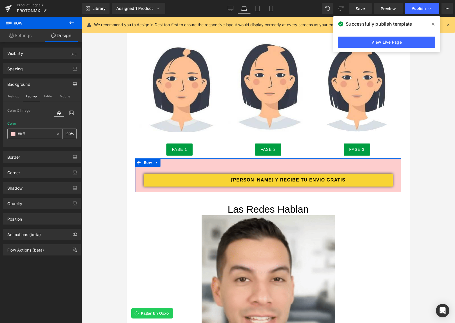
click at [37, 136] on input "#ffff" at bounding box center [36, 134] width 36 height 6
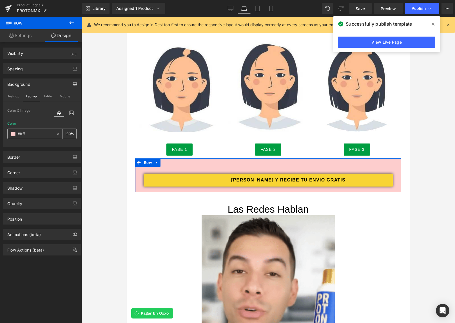
click at [37, 136] on input "#ffff" at bounding box center [36, 134] width 36 height 6
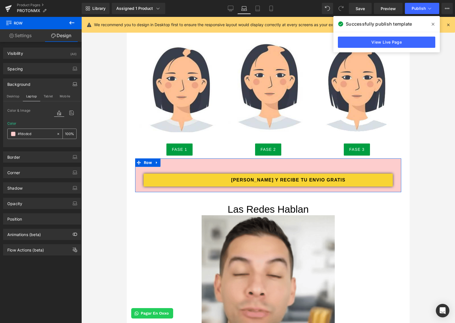
paste input "fff"
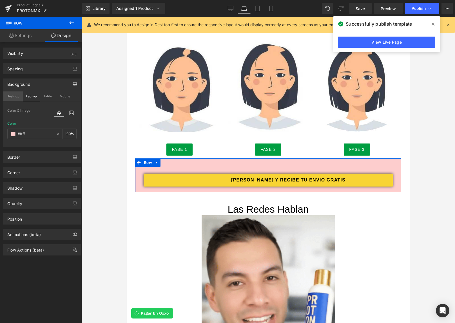
click at [18, 100] on button "Desktop" at bounding box center [12, 96] width 19 height 10
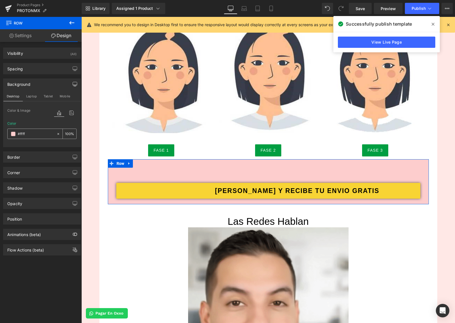
scroll to position [1213, 0]
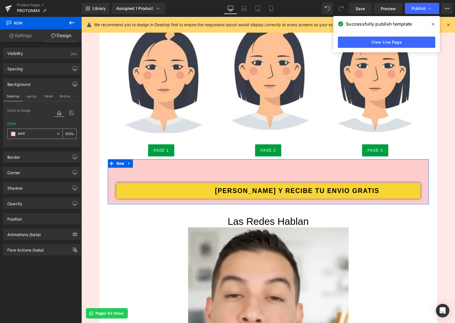
click at [31, 133] on input "#ffff" at bounding box center [36, 134] width 36 height 6
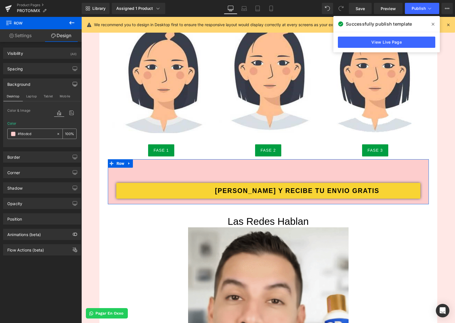
paste input "fff"
type input "#ffff"
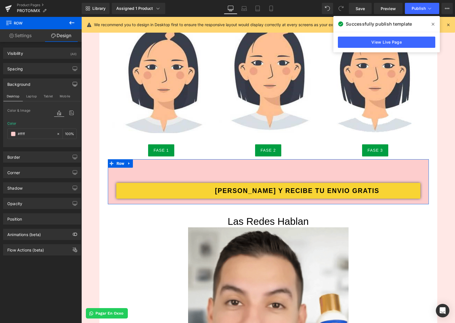
click at [42, 123] on div "Color #ffff %" at bounding box center [41, 134] width 69 height 24
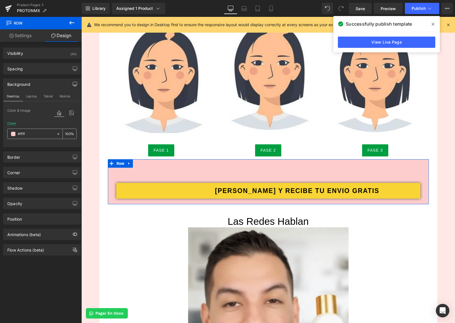
click at [56, 133] on icon at bounding box center [58, 134] width 4 height 4
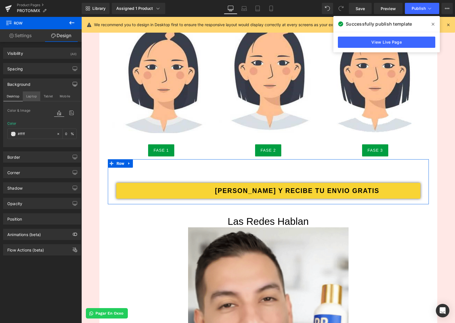
click at [25, 95] on button "Laptop" at bounding box center [31, 96] width 17 height 10
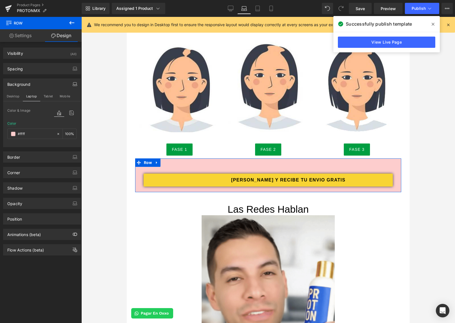
scroll to position [1094, 0]
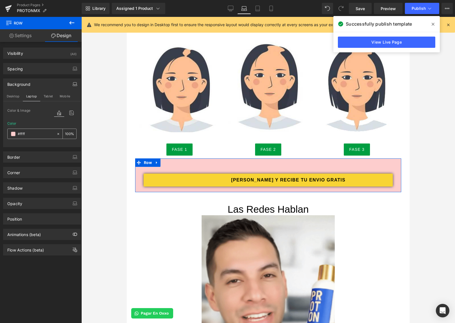
click at [57, 135] on icon at bounding box center [58, 134] width 4 height 4
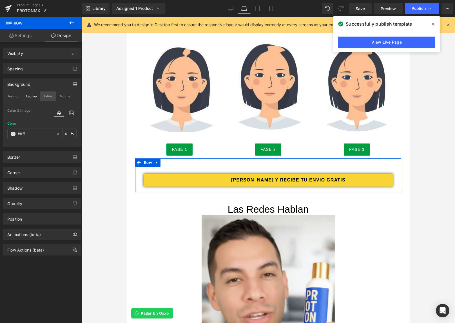
click at [48, 97] on button "Tablet" at bounding box center [48, 96] width 16 height 10
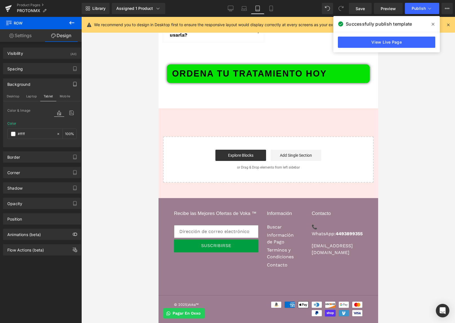
scroll to position [2477, 0]
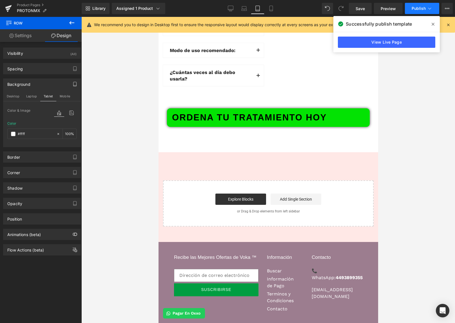
click at [414, 10] on span "Publish" at bounding box center [418, 8] width 14 height 5
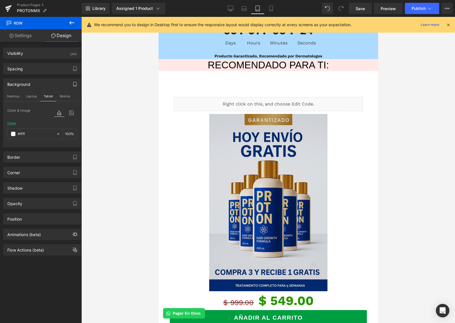
scroll to position [468, 0]
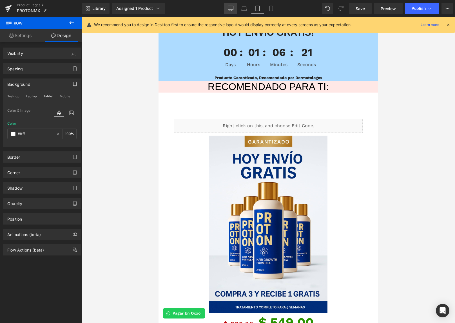
click at [232, 10] on icon at bounding box center [231, 9] width 6 height 6
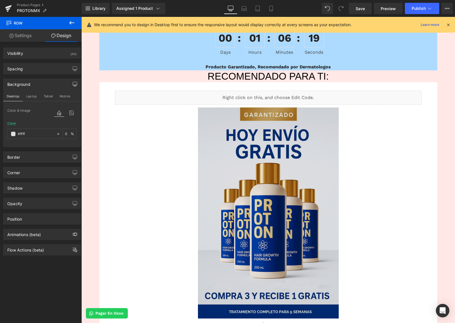
scroll to position [463, 0]
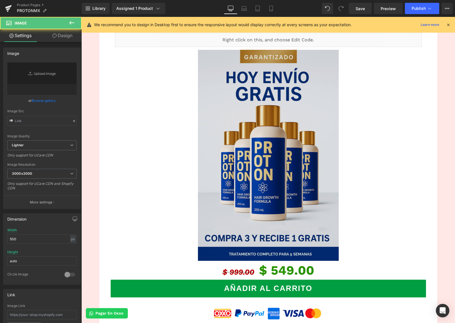
click at [212, 199] on img at bounding box center [268, 155] width 141 height 211
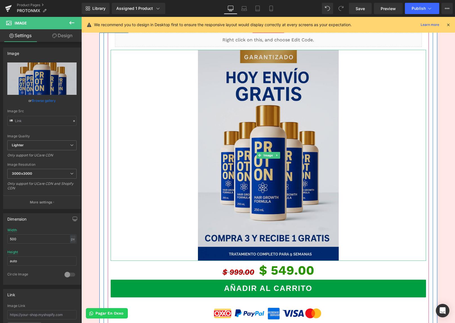
click at [244, 123] on img at bounding box center [268, 155] width 141 height 211
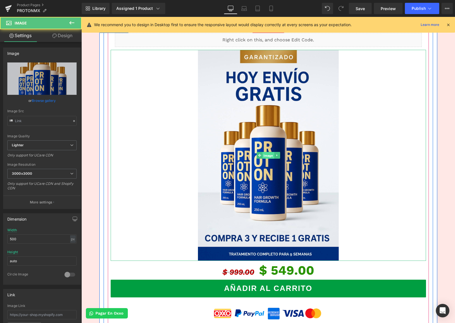
click at [267, 157] on span "Image" at bounding box center [268, 155] width 12 height 7
click at [150, 147] on div at bounding box center [268, 155] width 315 height 211
click at [150, 146] on div at bounding box center [268, 155] width 315 height 211
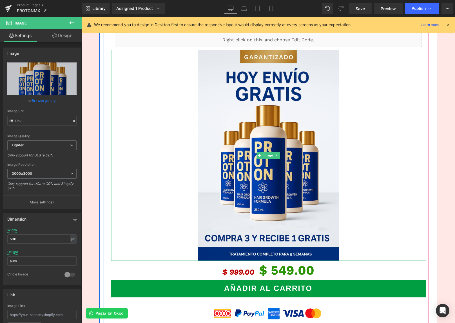
click at [112, 100] on div at bounding box center [111, 155] width 1 height 211
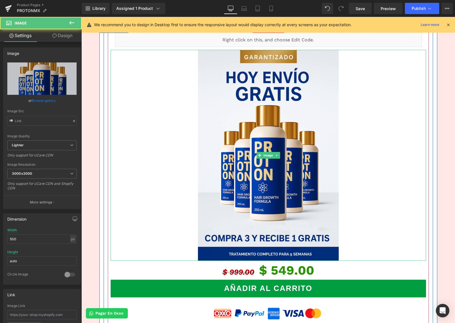
click at [152, 90] on div at bounding box center [268, 155] width 315 height 211
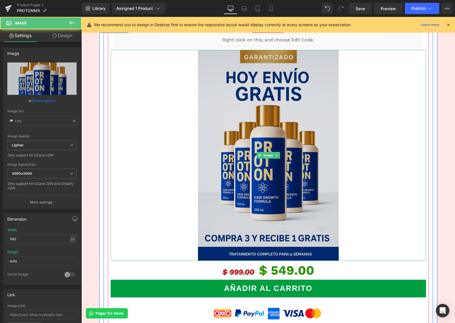
click at [227, 79] on img at bounding box center [268, 155] width 141 height 211
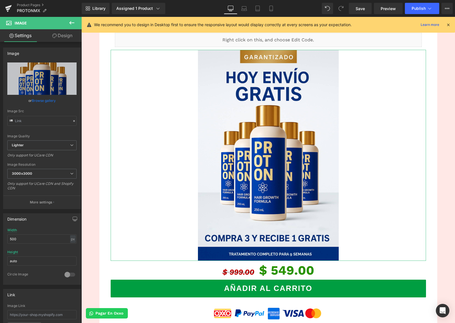
click at [59, 37] on link "Design" at bounding box center [62, 35] width 41 height 13
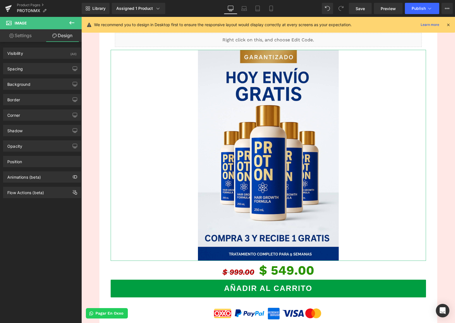
click at [31, 38] on link "Settings" at bounding box center [20, 35] width 41 height 13
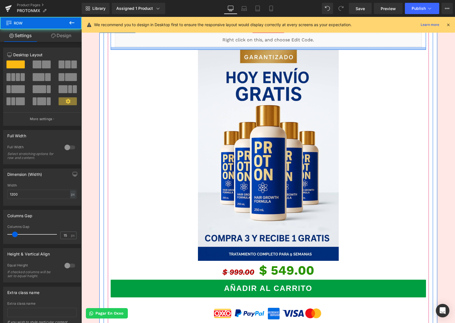
click at [178, 48] on div at bounding box center [268, 48] width 315 height 3
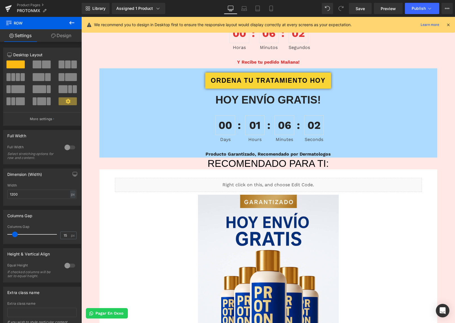
scroll to position [370, 0]
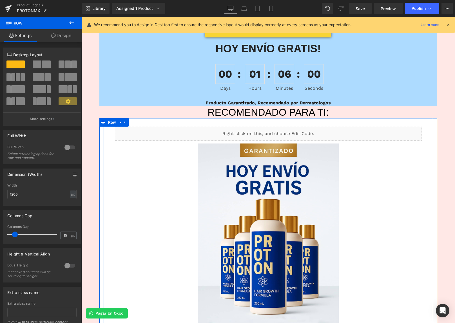
click at [105, 170] on div "Liquid Row Image $ 999.00 $ 549.00 (P) Price Añadir al Carrito (P) Cart Button …" at bounding box center [268, 325] width 329 height 414
click at [106, 170] on div "Liquid Row Image $ 999.00 $ 549.00 (P) Price Añadir al Carrito (P) Cart Button …" at bounding box center [268, 325] width 329 height 414
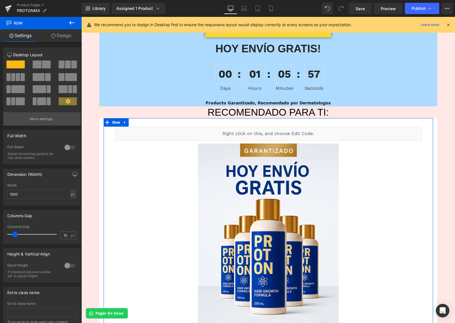
click at [39, 122] on button "More settings" at bounding box center [41, 118] width 77 height 13
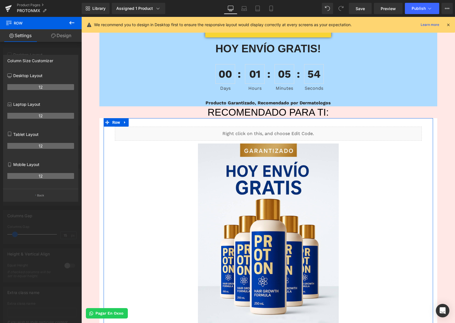
click at [60, 42] on div at bounding box center [41, 171] width 82 height 309
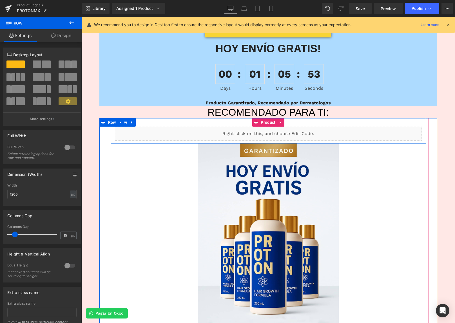
click at [129, 120] on link at bounding box center [131, 122] width 7 height 8
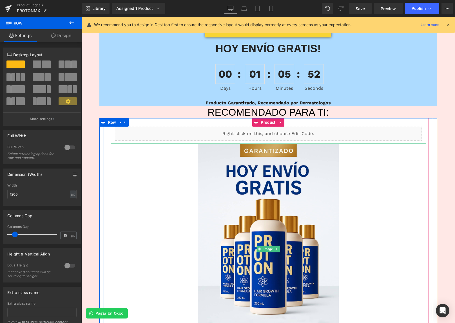
click at [115, 163] on div at bounding box center [268, 248] width 315 height 211
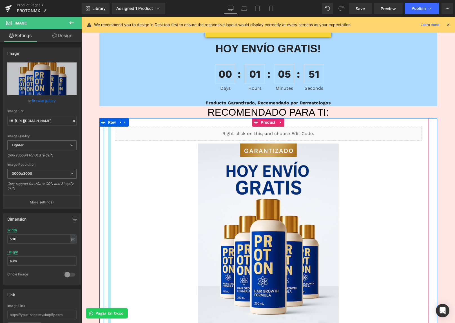
click at [108, 169] on div at bounding box center [109, 325] width 3 height 414
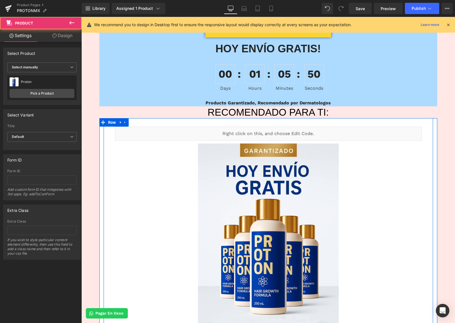
click at [106, 170] on div "Liquid Row Image $ 999.00 $ 549.00 (P) Price Añadir al Carrito (P) Cart Button …" at bounding box center [268, 325] width 329 height 414
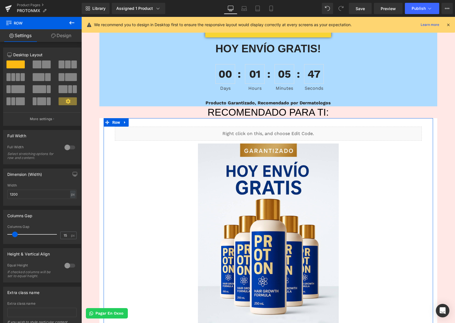
click at [69, 80] on span at bounding box center [71, 77] width 12 height 8
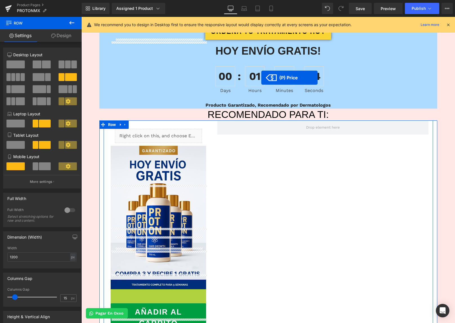
scroll to position [346, 0]
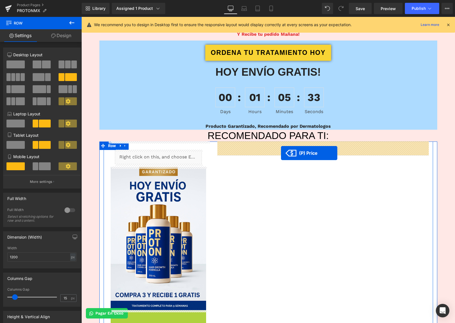
drag, startPoint x: 162, startPoint y: 194, endPoint x: 281, endPoint y: 153, distance: 125.6
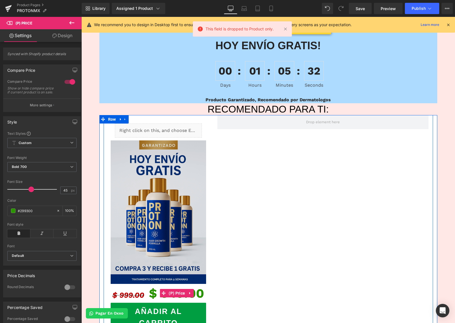
scroll to position [397, 0]
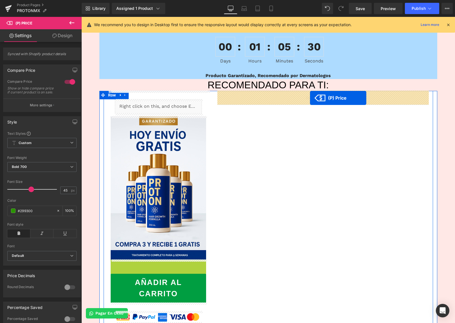
drag, startPoint x: 164, startPoint y: 269, endPoint x: 310, endPoint y: 98, distance: 225.1
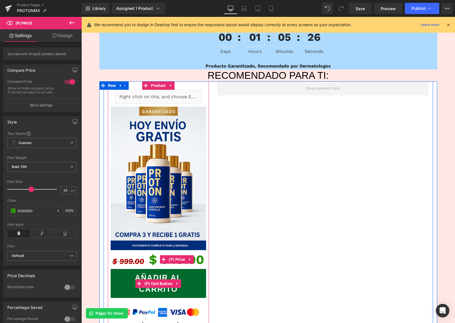
scroll to position [407, 0]
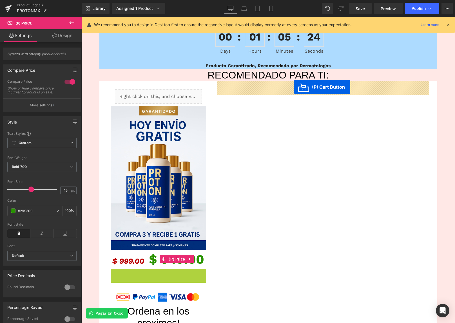
drag, startPoint x: 142, startPoint y: 283, endPoint x: 294, endPoint y: 87, distance: 248.0
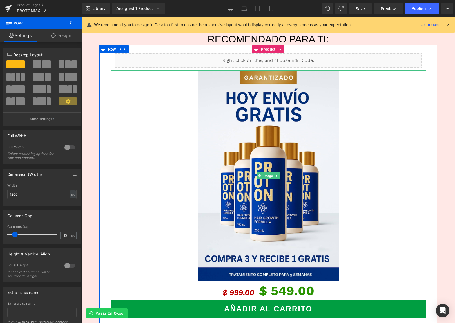
scroll to position [443, 0]
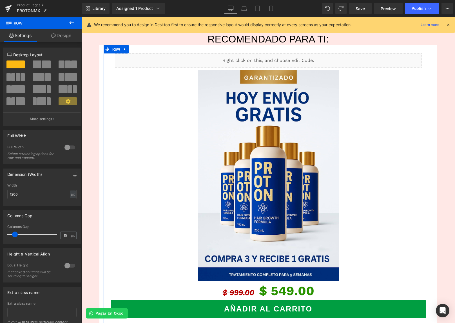
click at [38, 64] on span at bounding box center [37, 64] width 9 height 8
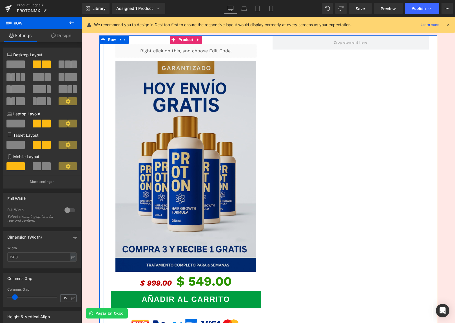
scroll to position [407, 0]
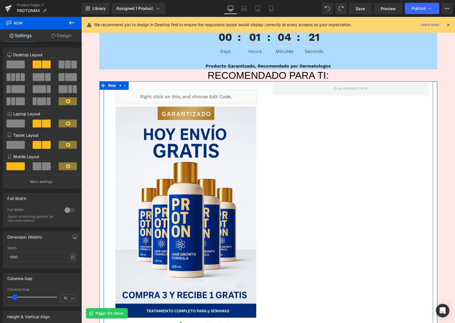
click at [125, 86] on icon at bounding box center [125, 85] width 4 height 4
click at [130, 86] on link at bounding box center [132, 85] width 7 height 8
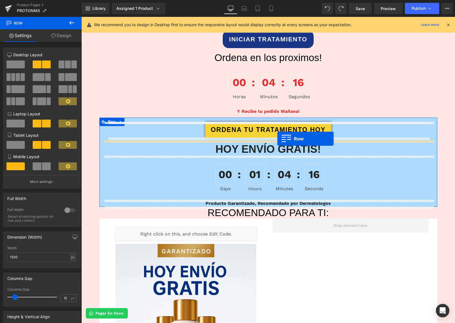
scroll to position [257, 0]
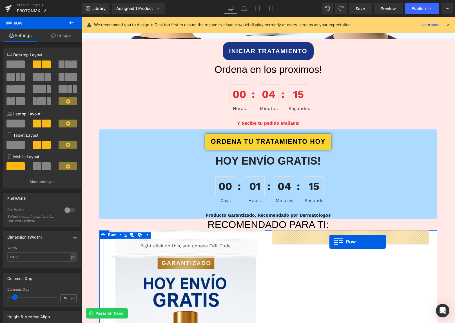
drag, startPoint x: 106, startPoint y: 212, endPoint x: 329, endPoint y: 242, distance: 225.3
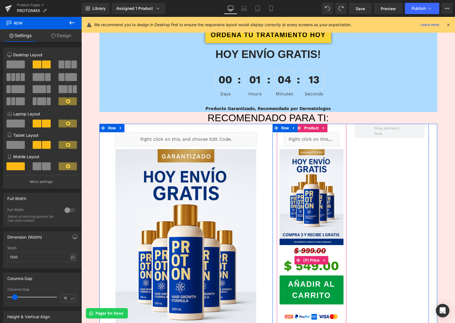
scroll to position [393, 0]
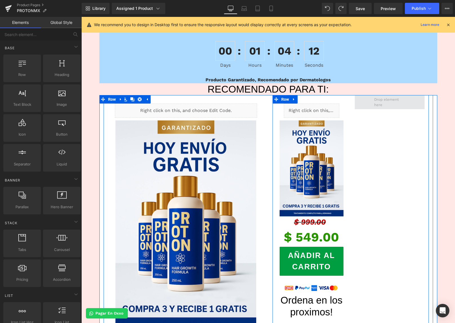
click at [378, 98] on span at bounding box center [389, 102] width 35 height 14
click at [379, 99] on span at bounding box center [389, 102] width 35 height 14
click at [382, 103] on span at bounding box center [389, 102] width 35 height 14
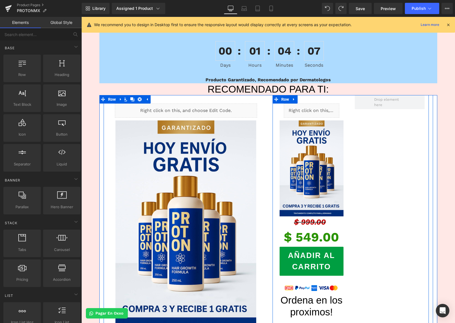
drag, startPoint x: 395, startPoint y: 102, endPoint x: 395, endPoint y: 114, distance: 12.1
click at [395, 113] on div "Liquid Row Image $ 999.00 $ 549.00 (P) Price Añadir al Carrito (P) Cart Button …" at bounding box center [350, 291] width 156 height 392
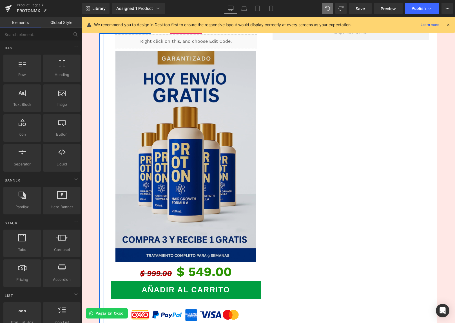
scroll to position [444, 0]
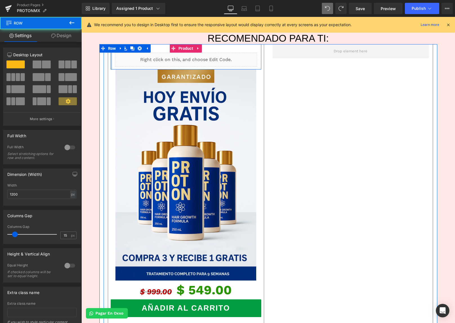
click at [111, 64] on div at bounding box center [111, 56] width 1 height 25
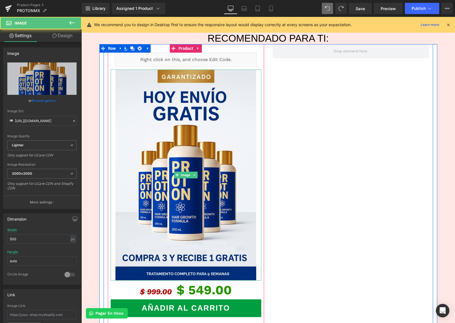
click at [113, 75] on div at bounding box center [186, 174] width 151 height 211
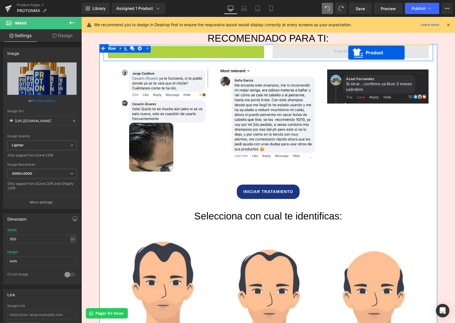
drag, startPoint x: 173, startPoint y: 50, endPoint x: 348, endPoint y: 53, distance: 175.0
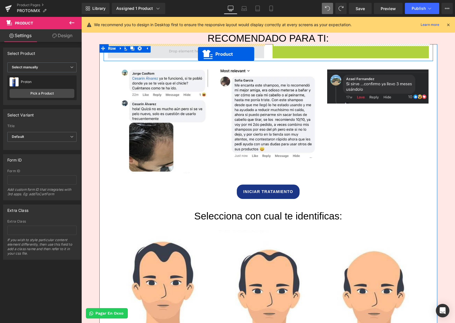
drag, startPoint x: 350, startPoint y: 49, endPoint x: 198, endPoint y: 54, distance: 152.6
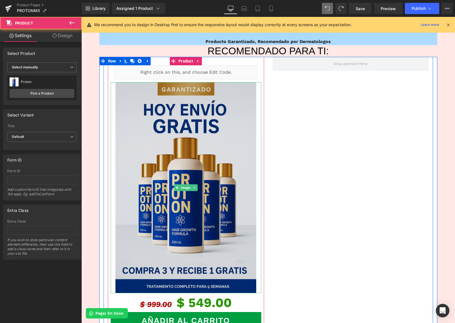
scroll to position [354, 0]
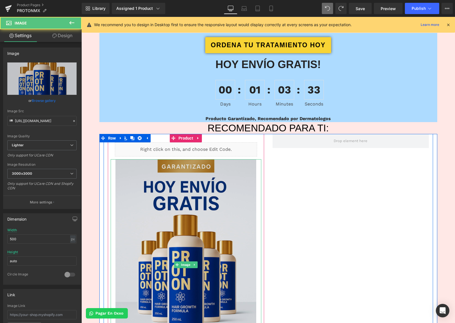
click at [163, 180] on img at bounding box center [185, 264] width 141 height 211
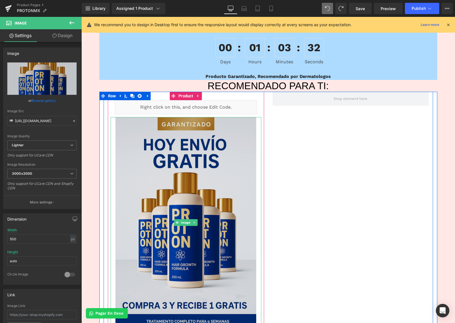
scroll to position [398, 0]
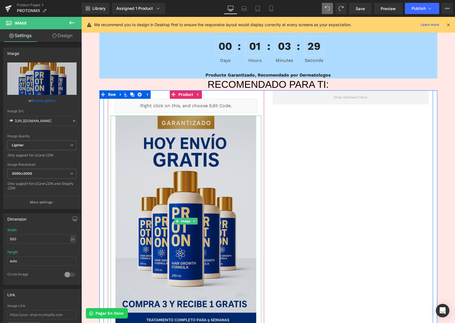
click at [141, 214] on img at bounding box center [185, 221] width 141 height 211
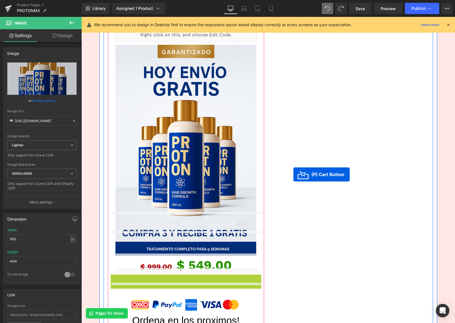
scroll to position [399, 0]
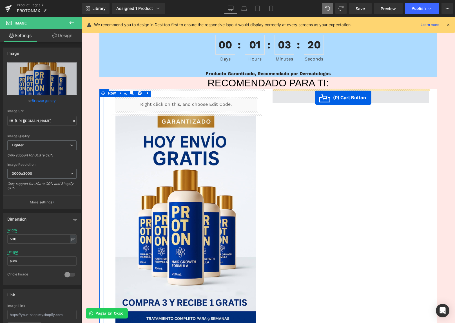
drag, startPoint x: 165, startPoint y: 239, endPoint x: 315, endPoint y: 98, distance: 206.2
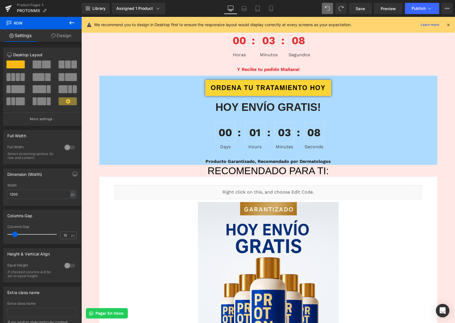
scroll to position [363, 0]
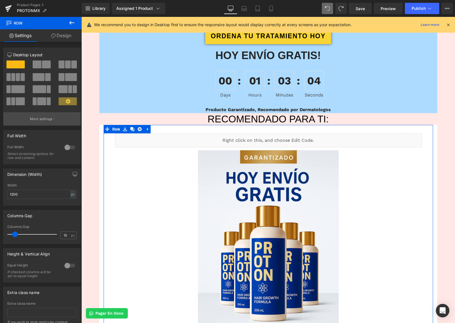
click at [42, 123] on button "More settings" at bounding box center [41, 118] width 77 height 13
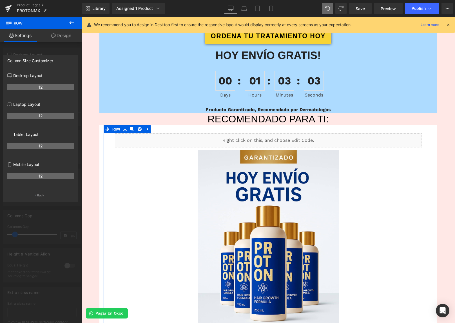
click at [60, 49] on div at bounding box center [41, 171] width 82 height 309
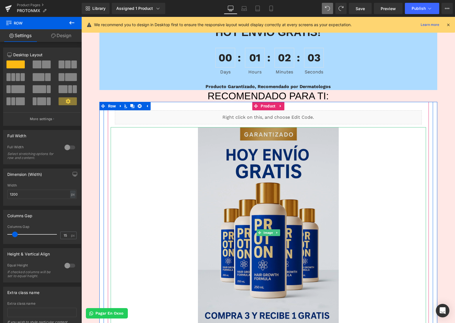
scroll to position [409, 0]
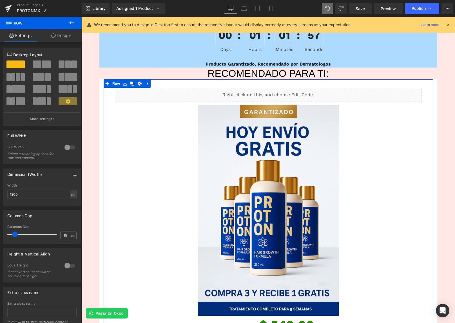
click at [45, 64] on span at bounding box center [46, 64] width 9 height 8
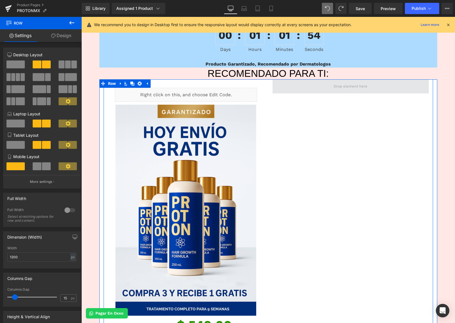
click at [298, 87] on span at bounding box center [350, 86] width 156 height 14
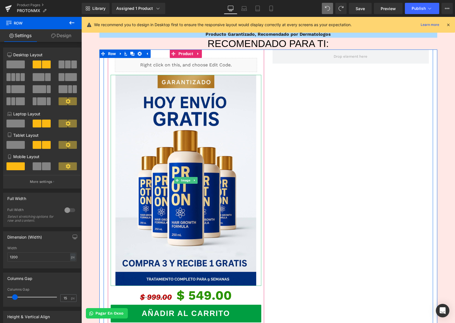
scroll to position [433, 0]
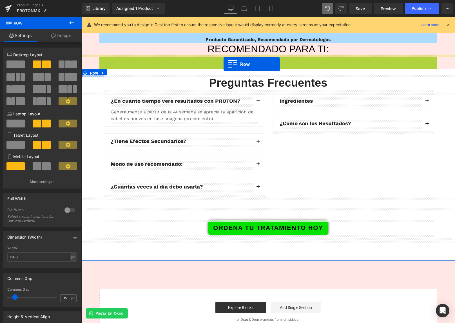
drag, startPoint x: 104, startPoint y: 60, endPoint x: 223, endPoint y: 64, distance: 119.1
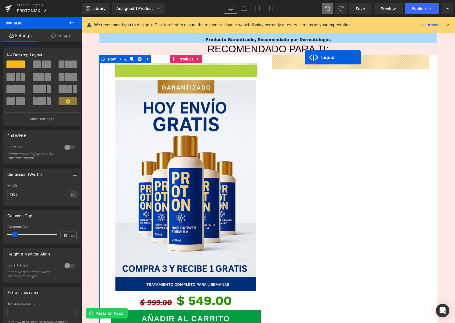
drag, startPoint x: 173, startPoint y: 68, endPoint x: 304, endPoint y: 57, distance: 131.5
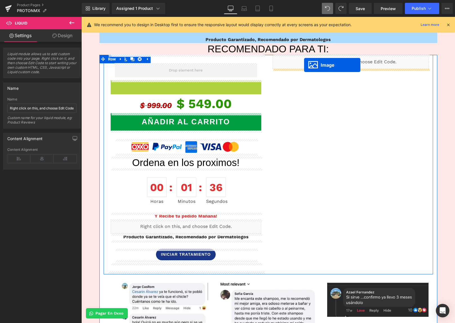
drag, startPoint x: 178, startPoint y: 186, endPoint x: 304, endPoint y: 65, distance: 174.3
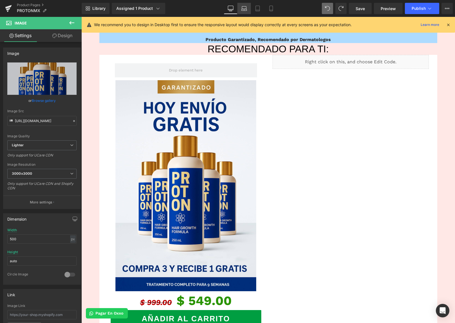
click at [243, 11] on icon at bounding box center [244, 9] width 6 height 6
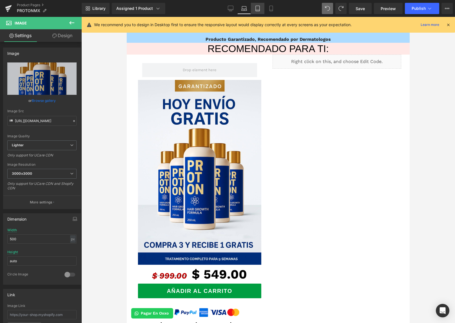
click at [258, 8] on icon at bounding box center [258, 9] width 6 height 6
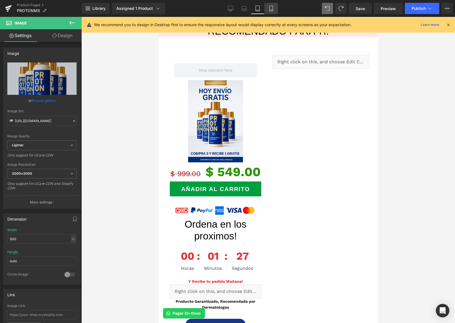
click at [271, 8] on icon at bounding box center [271, 9] width 6 height 6
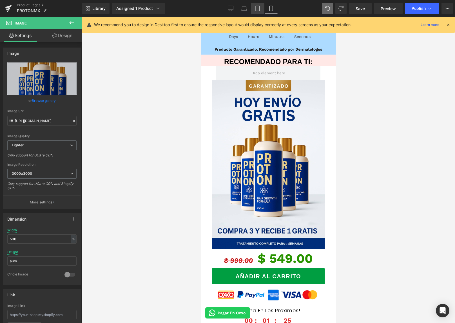
click at [261, 13] on link "Tablet" at bounding box center [258, 8] width 14 height 11
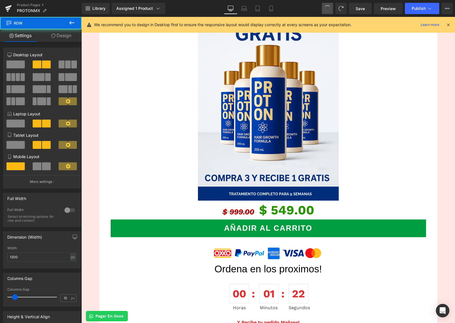
scroll to position [433, 0]
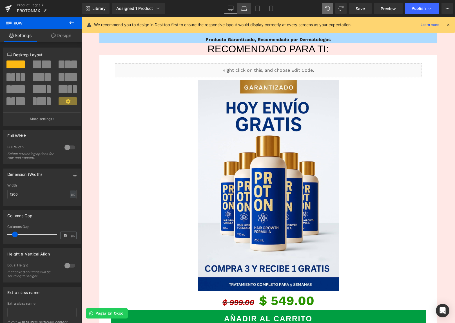
click at [248, 11] on link "Laptop" at bounding box center [244, 8] width 14 height 11
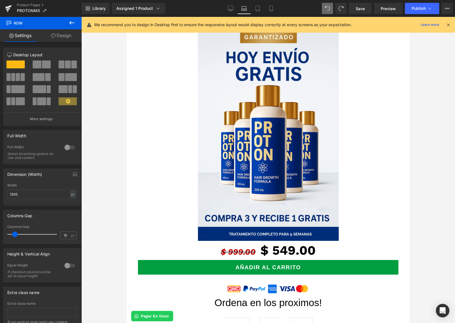
scroll to position [383, 0]
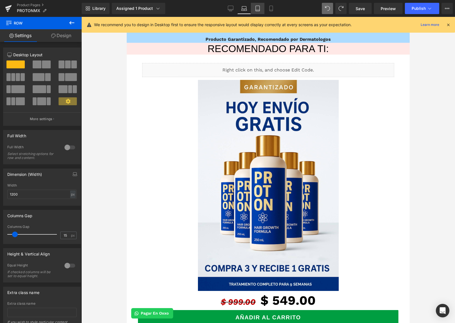
click at [258, 9] on icon at bounding box center [258, 9] width 6 height 6
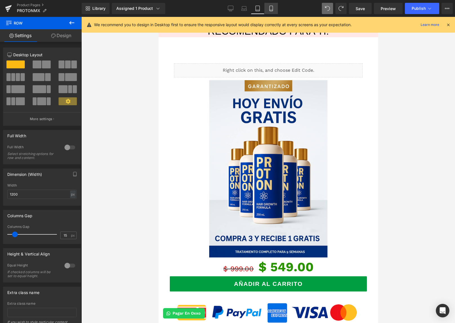
click at [272, 11] on icon at bounding box center [270, 8] width 3 height 5
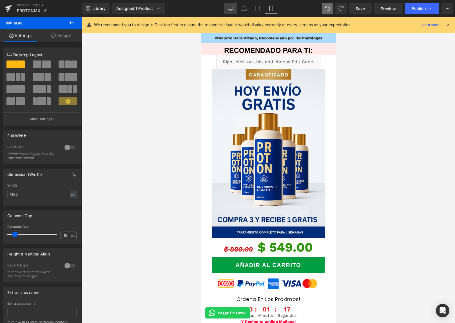
click at [230, 11] on icon at bounding box center [230, 11] width 3 height 0
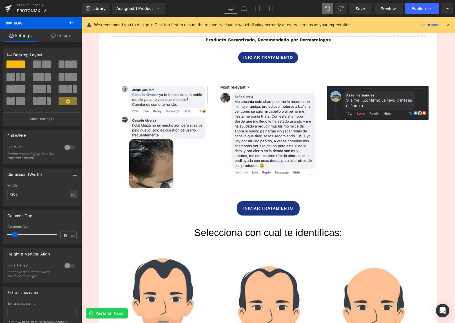
scroll to position [778, 0]
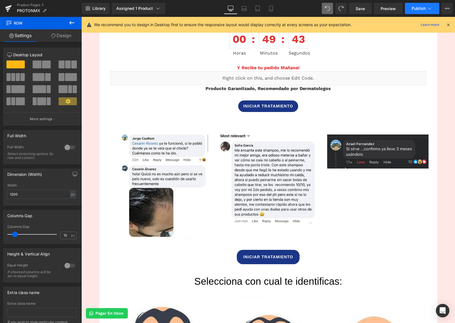
click at [412, 10] on span "Publish" at bounding box center [418, 8] width 14 height 5
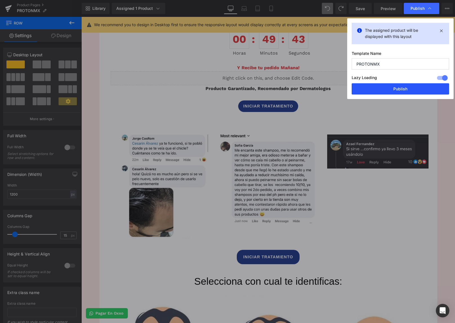
click at [400, 87] on button "Publish" at bounding box center [399, 88] width 97 height 11
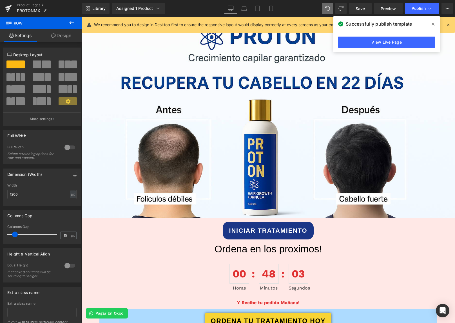
scroll to position [119, 0]
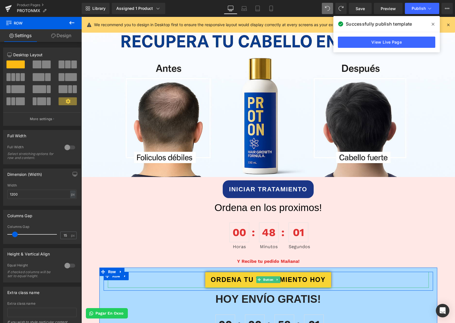
click at [289, 282] on span "ORDENA TU TRATAMIENTO HOY" at bounding box center [267, 280] width 115 height 10
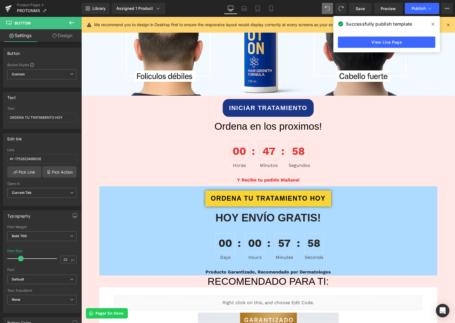
scroll to position [205, 0]
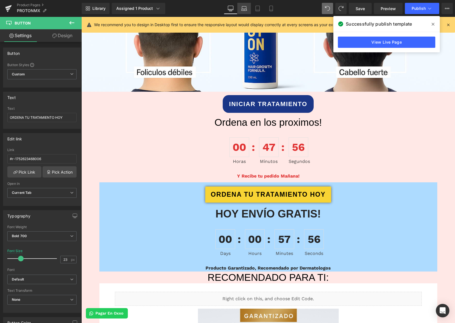
click at [248, 9] on link "Laptop" at bounding box center [244, 8] width 14 height 11
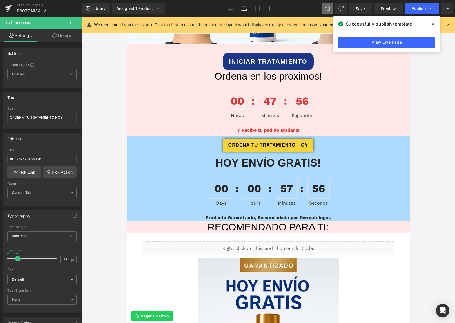
scroll to position [157, 0]
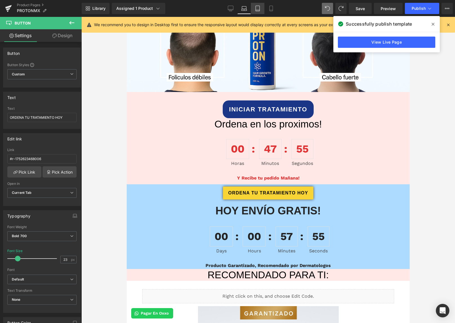
click at [261, 9] on link "Tablet" at bounding box center [258, 8] width 14 height 11
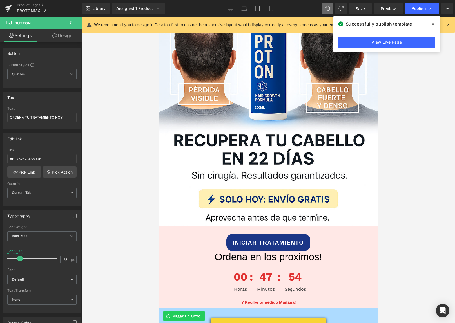
scroll to position [289, 0]
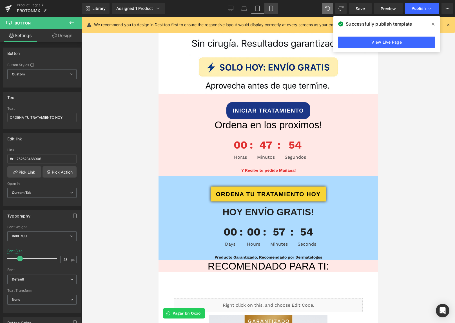
click at [273, 8] on icon at bounding box center [271, 9] width 6 height 6
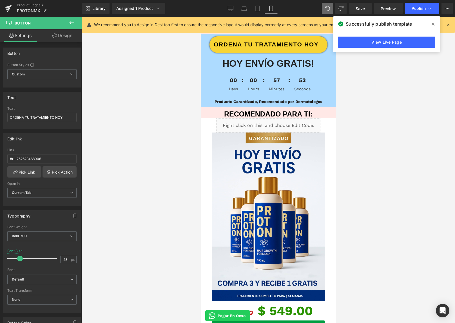
scroll to position [138, 0]
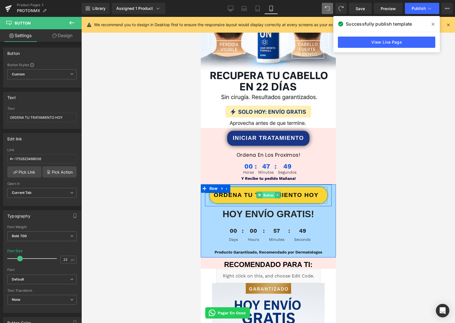
click at [265, 196] on span "Button" at bounding box center [268, 195] width 12 height 7
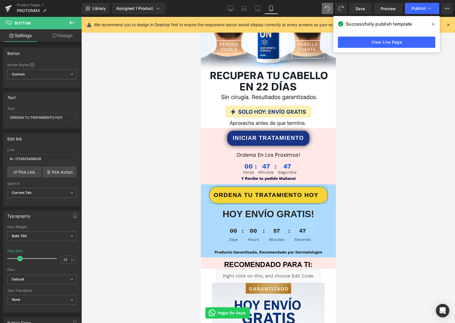
click at [71, 35] on link "Design" at bounding box center [62, 35] width 41 height 13
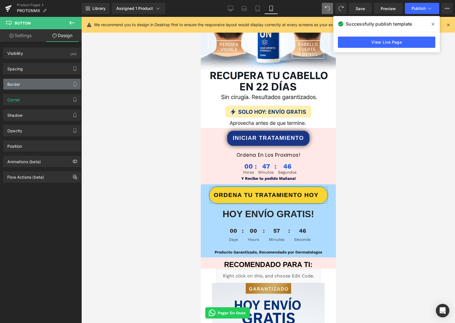
click at [53, 84] on div "Border" at bounding box center [41, 84] width 77 height 11
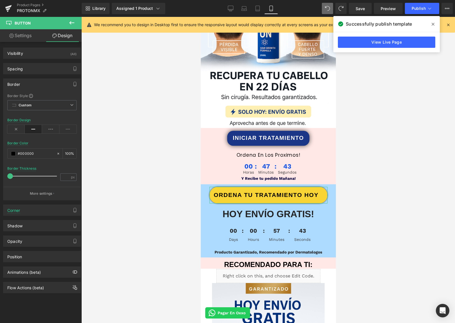
drag, startPoint x: 12, startPoint y: 177, endPoint x: 5, endPoint y: 176, distance: 7.6
click at [5, 176] on div "Border Style Custom Custom Setup Global Style Custom Setup Global Style Border …" at bounding box center [41, 146] width 77 height 107
click at [35, 196] on button "More settings" at bounding box center [41, 193] width 77 height 13
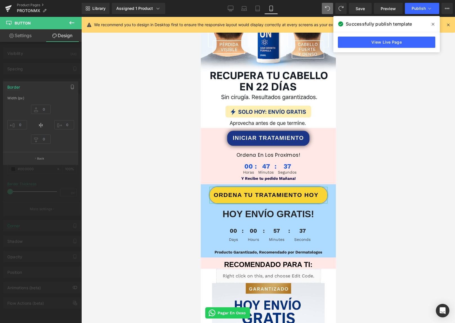
click at [57, 72] on div at bounding box center [41, 171] width 82 height 309
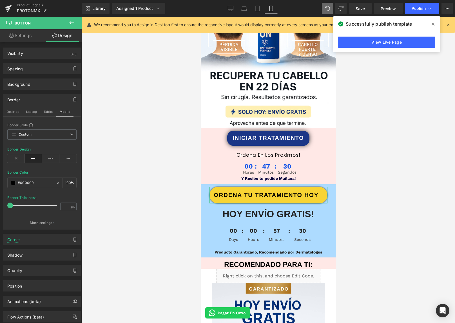
drag, startPoint x: 12, startPoint y: 204, endPoint x: 1, endPoint y: 204, distance: 10.7
click at [2, 204] on div "Border Desktop Laptop Tablet Mobile Border Style Custom Custom Setup Global Sty…" at bounding box center [42, 160] width 84 height 140
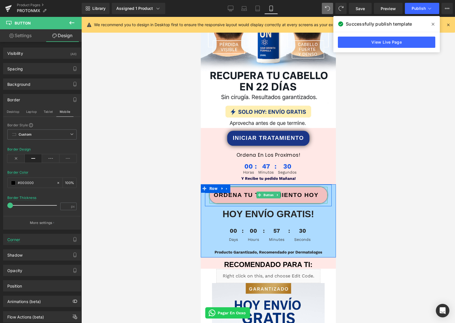
click at [233, 196] on span "ORDENA TU TRATAMIENTO HOY" at bounding box center [265, 194] width 105 height 9
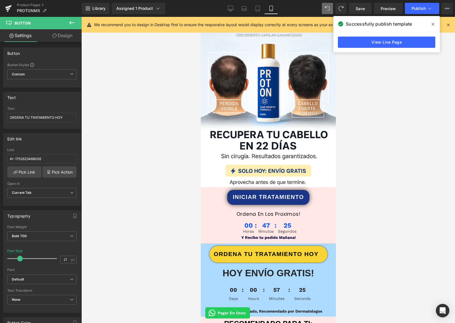
scroll to position [136, 0]
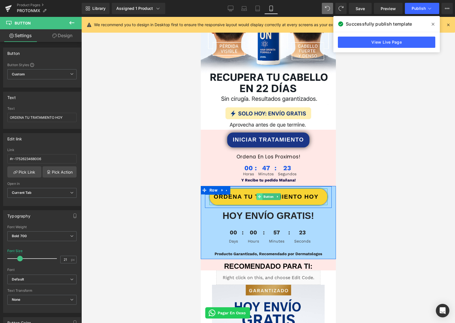
click at [258, 198] on icon at bounding box center [258, 196] width 3 height 3
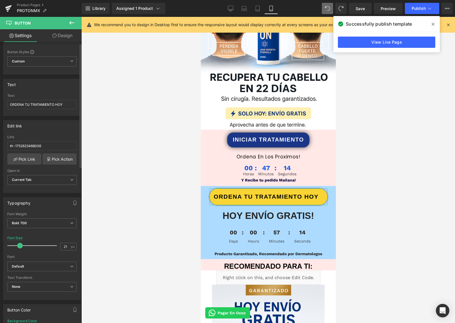
scroll to position [0, 0]
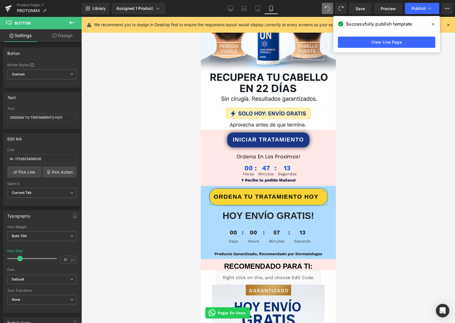
click at [59, 36] on link "Design" at bounding box center [62, 35] width 41 height 13
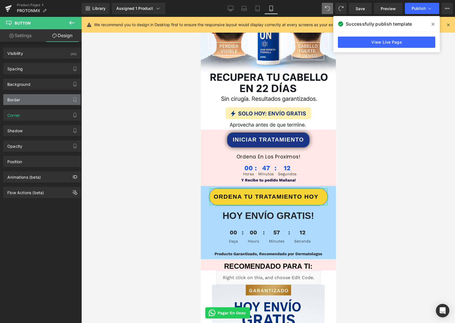
click at [33, 101] on div "Border" at bounding box center [41, 99] width 77 height 11
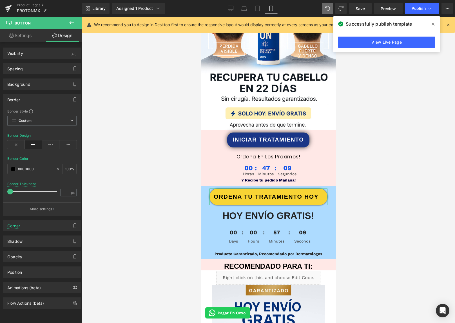
drag, startPoint x: 12, startPoint y: 192, endPoint x: -8, endPoint y: 194, distance: 20.4
click at [0, 194] on html "Button You are previewing how the will restyle your page. You can not edit Elem…" at bounding box center [227, 161] width 455 height 323
click at [31, 209] on p "More settings" at bounding box center [41, 209] width 23 height 5
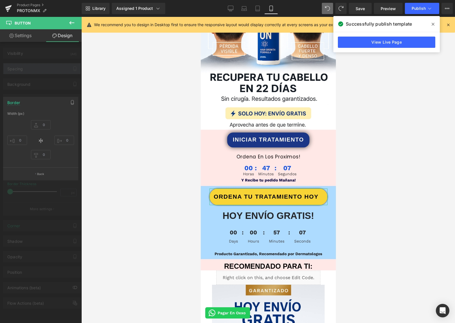
click at [47, 73] on div at bounding box center [41, 171] width 82 height 309
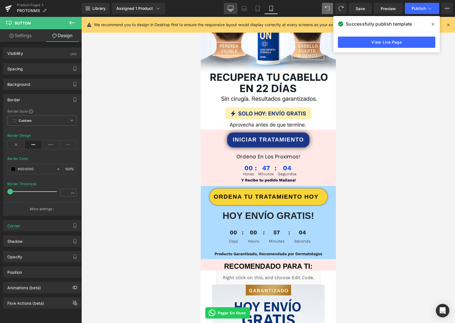
click at [234, 9] on link "Desktop" at bounding box center [231, 8] width 14 height 11
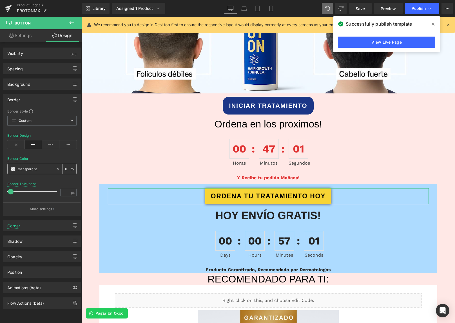
click at [13, 169] on span at bounding box center [13, 169] width 5 height 5
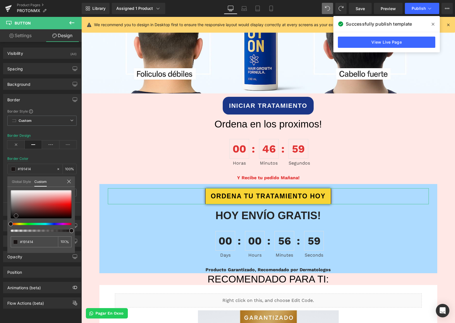
drag, startPoint x: 30, startPoint y: 206, endPoint x: 16, endPoint y: 216, distance: 17.3
click at [16, 216] on div at bounding box center [41, 204] width 61 height 28
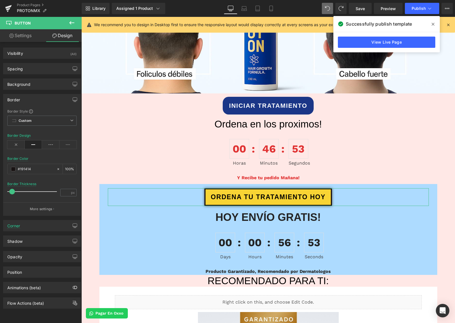
click at [13, 191] on span at bounding box center [12, 192] width 6 height 6
click at [73, 98] on icon "button" at bounding box center [75, 99] width 5 height 5
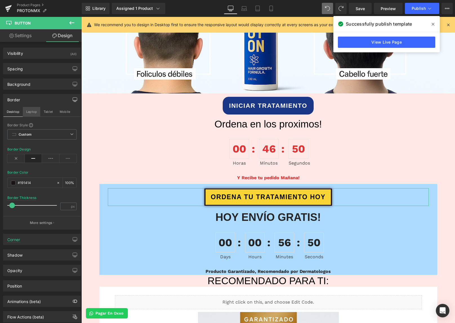
click at [37, 112] on button "Laptop" at bounding box center [31, 112] width 17 height 10
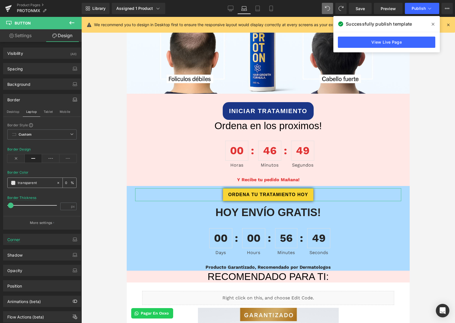
click at [15, 183] on span at bounding box center [13, 183] width 5 height 5
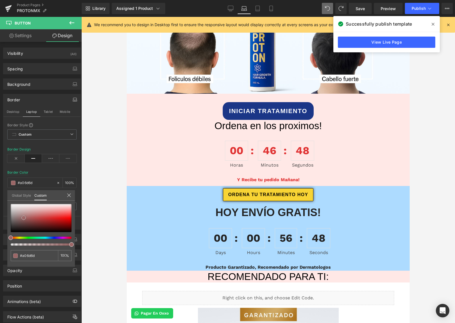
drag, startPoint x: 24, startPoint y: 217, endPoint x: -3, endPoint y: 248, distance: 40.5
click at [0, 248] on html "Button You are previewing how the will restyle your page. You can not edit Elem…" at bounding box center [227, 161] width 455 height 323
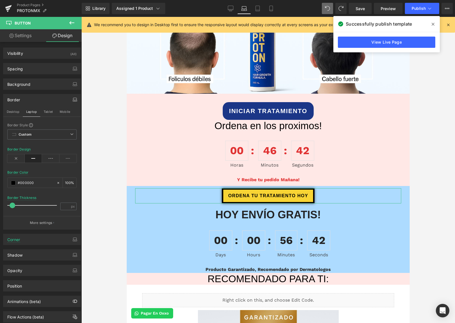
click at [12, 205] on span at bounding box center [13, 206] width 6 height 6
click at [55, 113] on button "Tablet" at bounding box center [48, 112] width 16 height 10
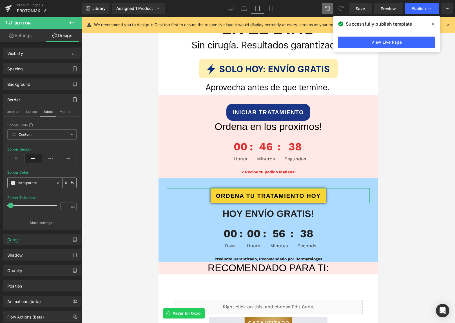
click at [14, 181] on span at bounding box center [13, 183] width 5 height 5
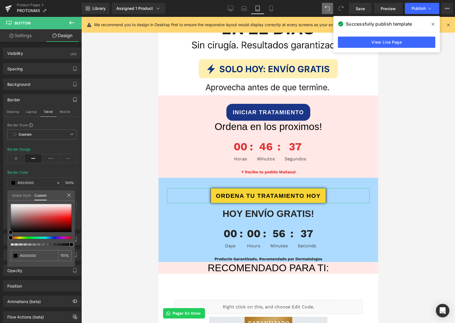
drag, startPoint x: 28, startPoint y: 225, endPoint x: -2, endPoint y: 246, distance: 37.1
click at [0, 246] on html "Button You are previewing how the will restyle your page. You can not edit Elem…" at bounding box center [227, 161] width 455 height 323
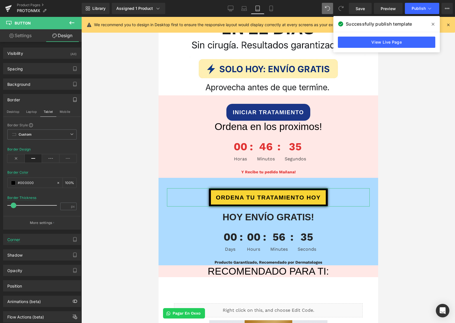
click at [14, 206] on span at bounding box center [14, 206] width 6 height 6
click at [64, 113] on button "Mobile" at bounding box center [64, 112] width 17 height 10
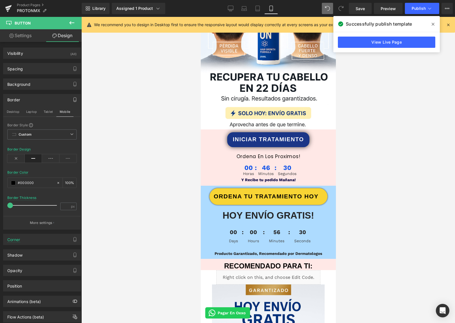
drag, startPoint x: 11, startPoint y: 206, endPoint x: -11, endPoint y: 209, distance: 22.5
click at [0, 209] on html "Button You are previewing how the will restyle your page. You can not edit Elem…" at bounding box center [227, 161] width 455 height 323
click at [259, 12] on link "Tablet" at bounding box center [258, 8] width 14 height 11
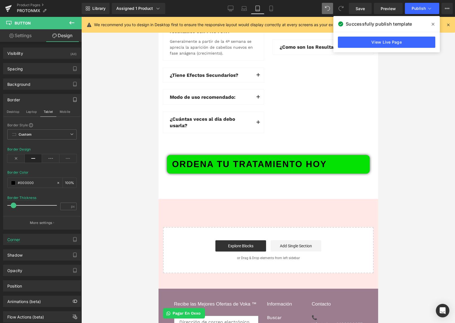
scroll to position [2411, 0]
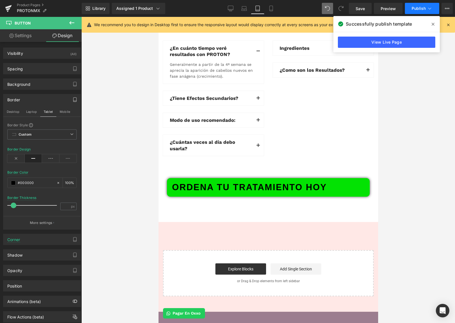
click at [415, 7] on span "Publish" at bounding box center [418, 8] width 14 height 5
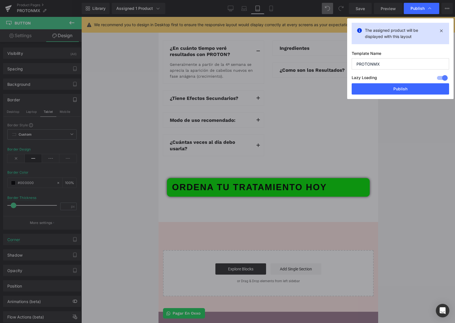
click at [380, 87] on button "Publish" at bounding box center [399, 88] width 97 height 11
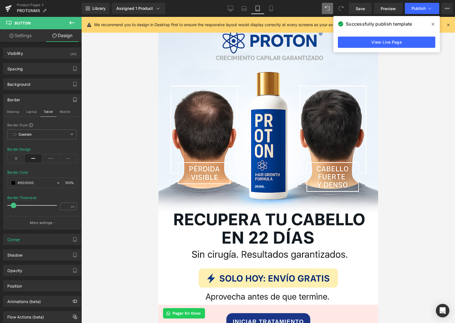
scroll to position [0, 0]
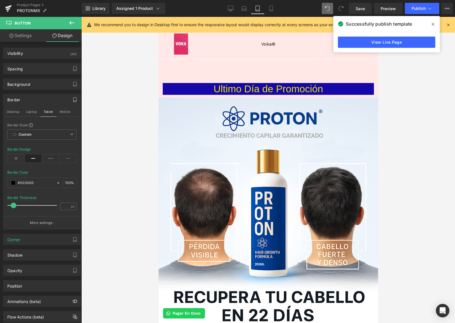
click at [110, 55] on div at bounding box center [267, 170] width 373 height 306
click at [9, 8] on icon at bounding box center [8, 8] width 7 height 14
